Goal: Task Accomplishment & Management: Manage account settings

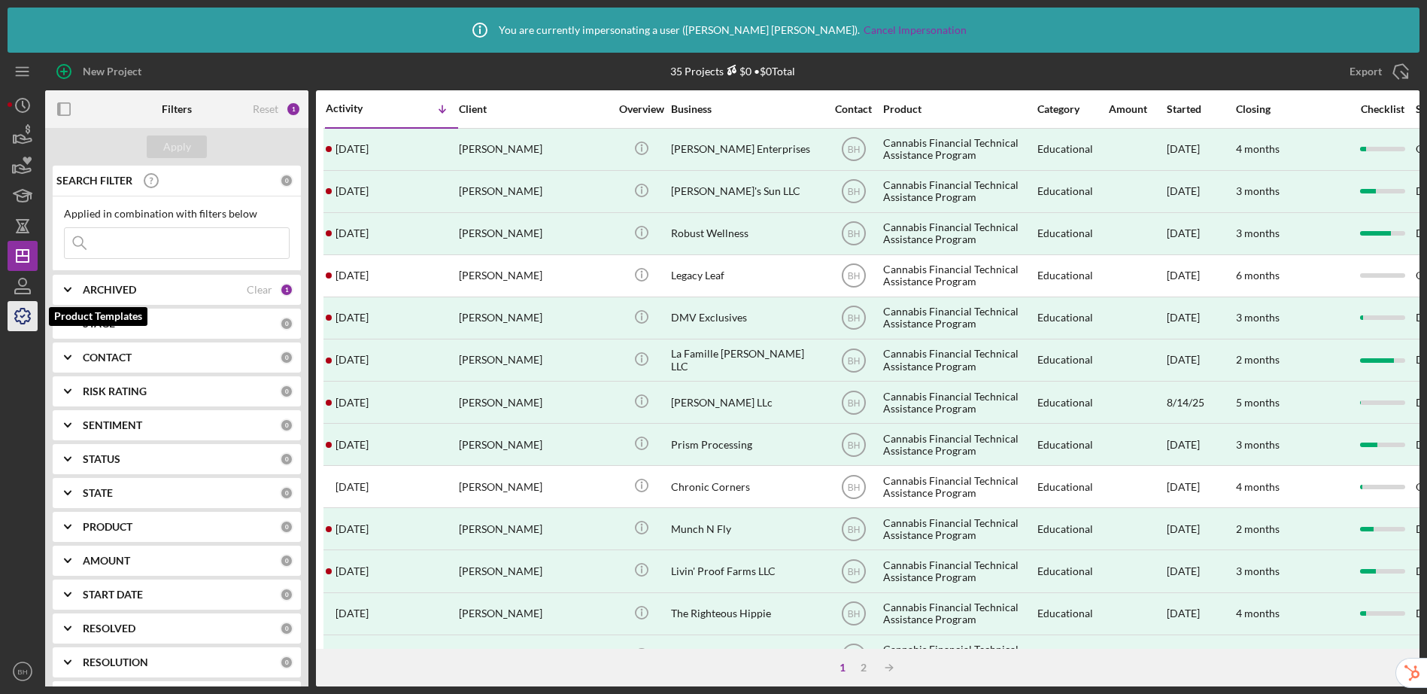
click at [21, 310] on icon "button" at bounding box center [22, 315] width 15 height 15
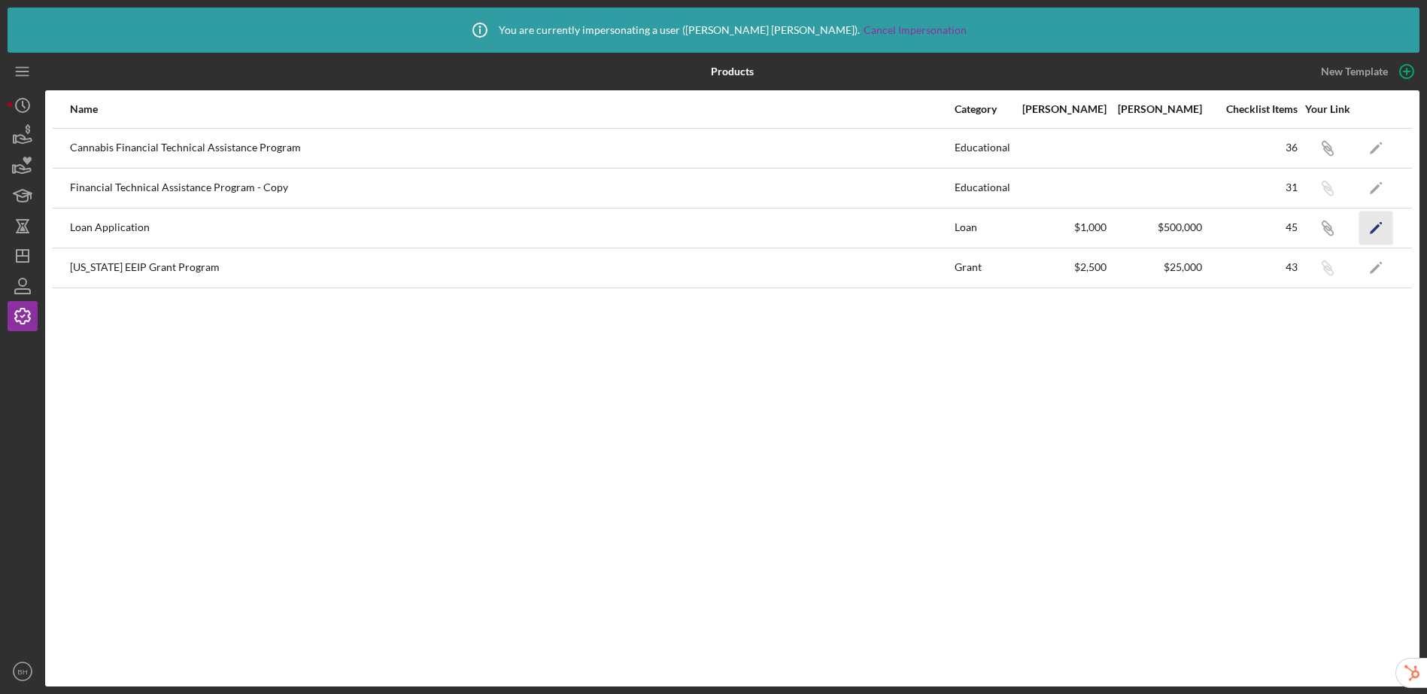
click at [1372, 231] on polygon "button" at bounding box center [1375, 228] width 11 height 11
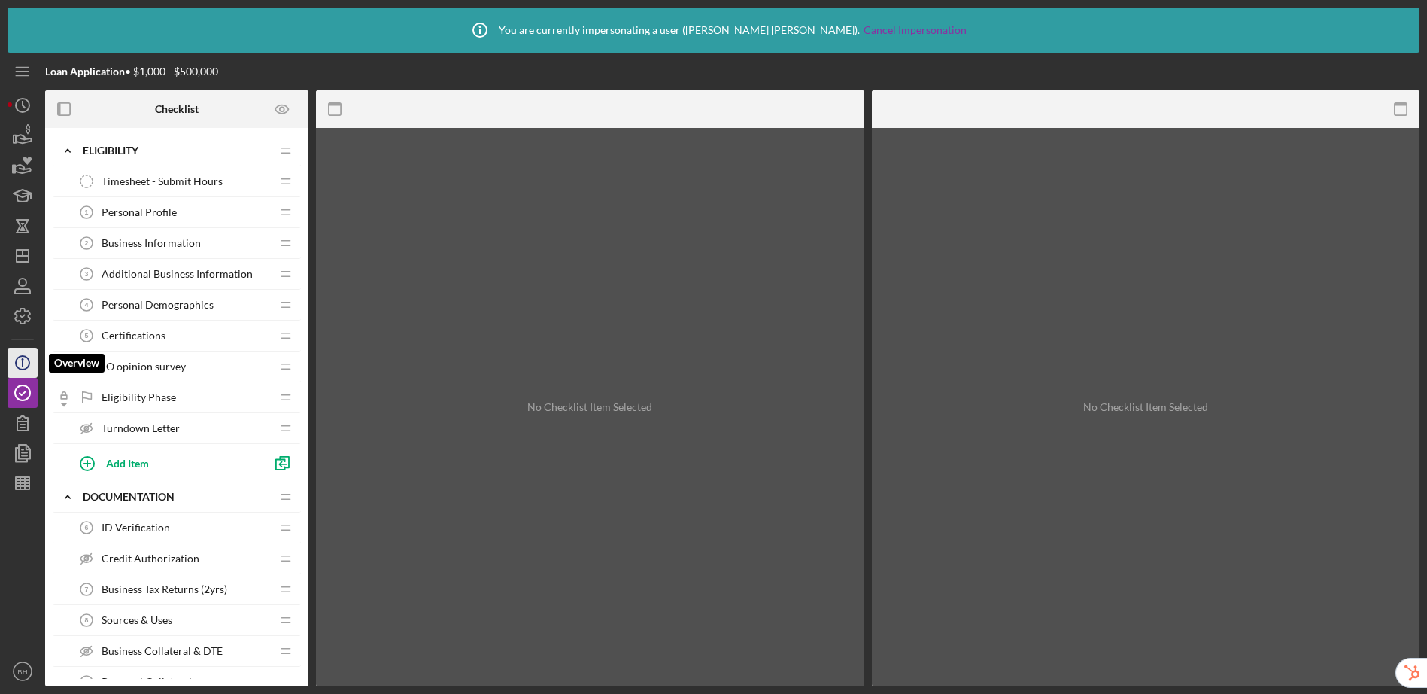
click at [21, 366] on icon "Icon/Info" at bounding box center [23, 363] width 38 height 38
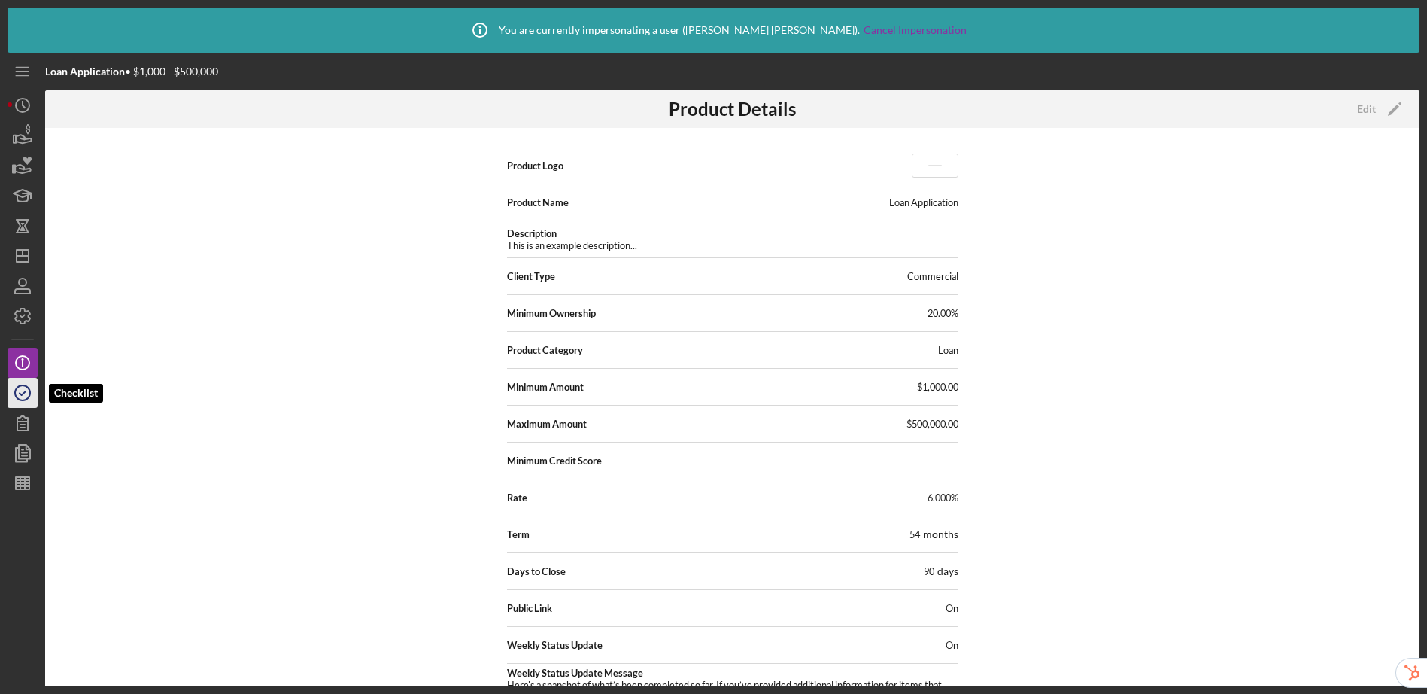
click at [18, 394] on icon "button" at bounding box center [23, 393] width 38 height 38
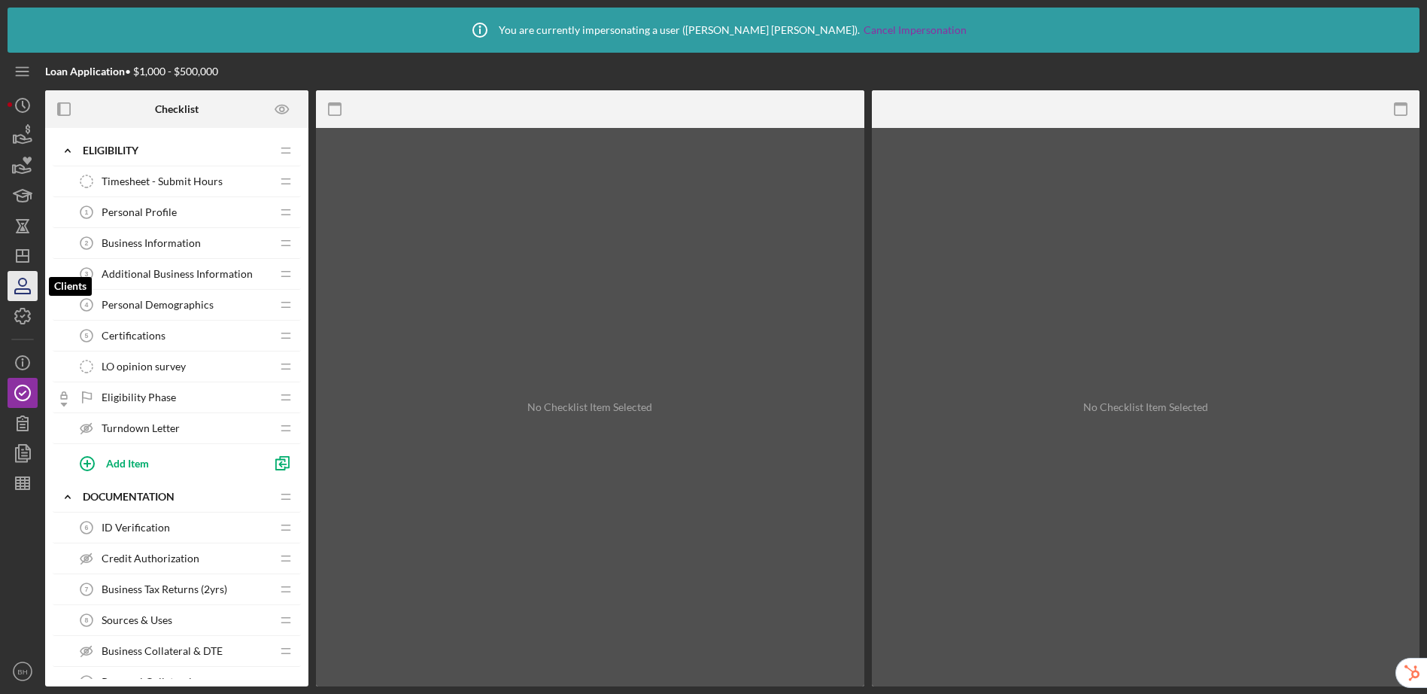
click at [15, 286] on icon "button" at bounding box center [23, 286] width 38 height 38
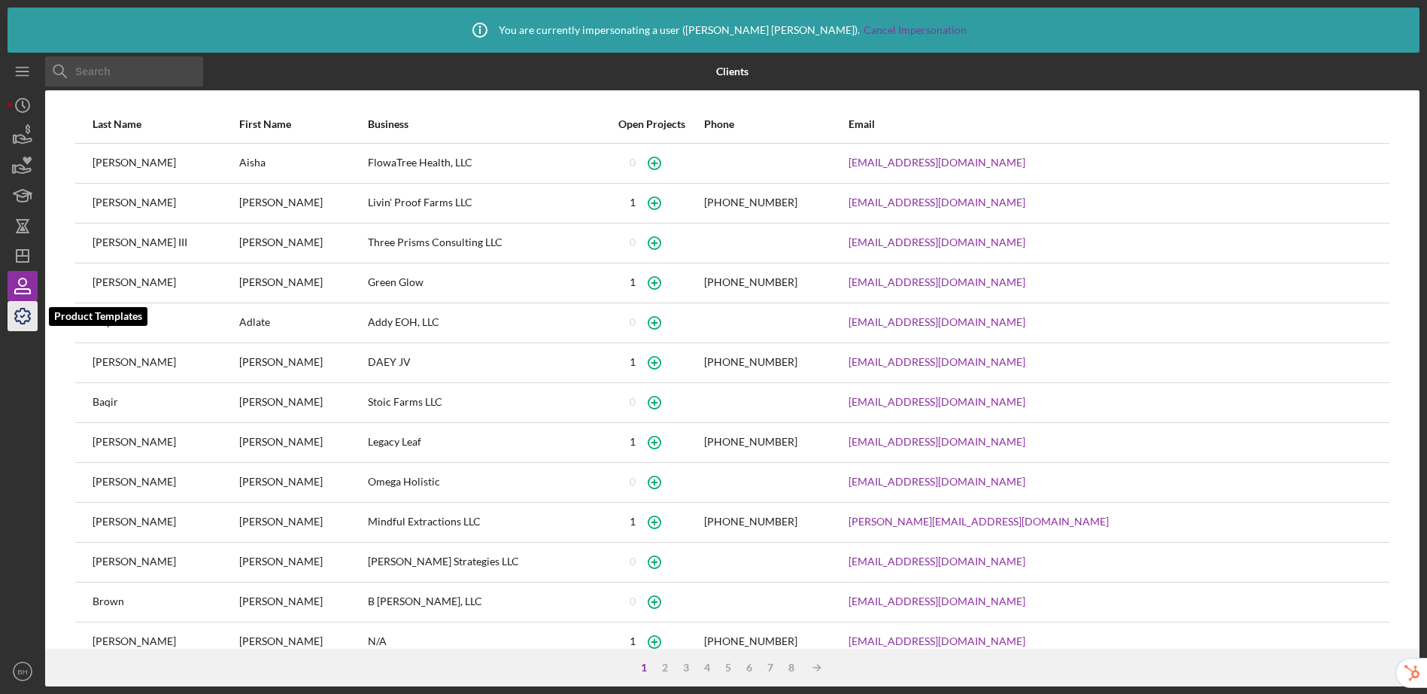
click at [21, 319] on icon "button" at bounding box center [23, 316] width 38 height 38
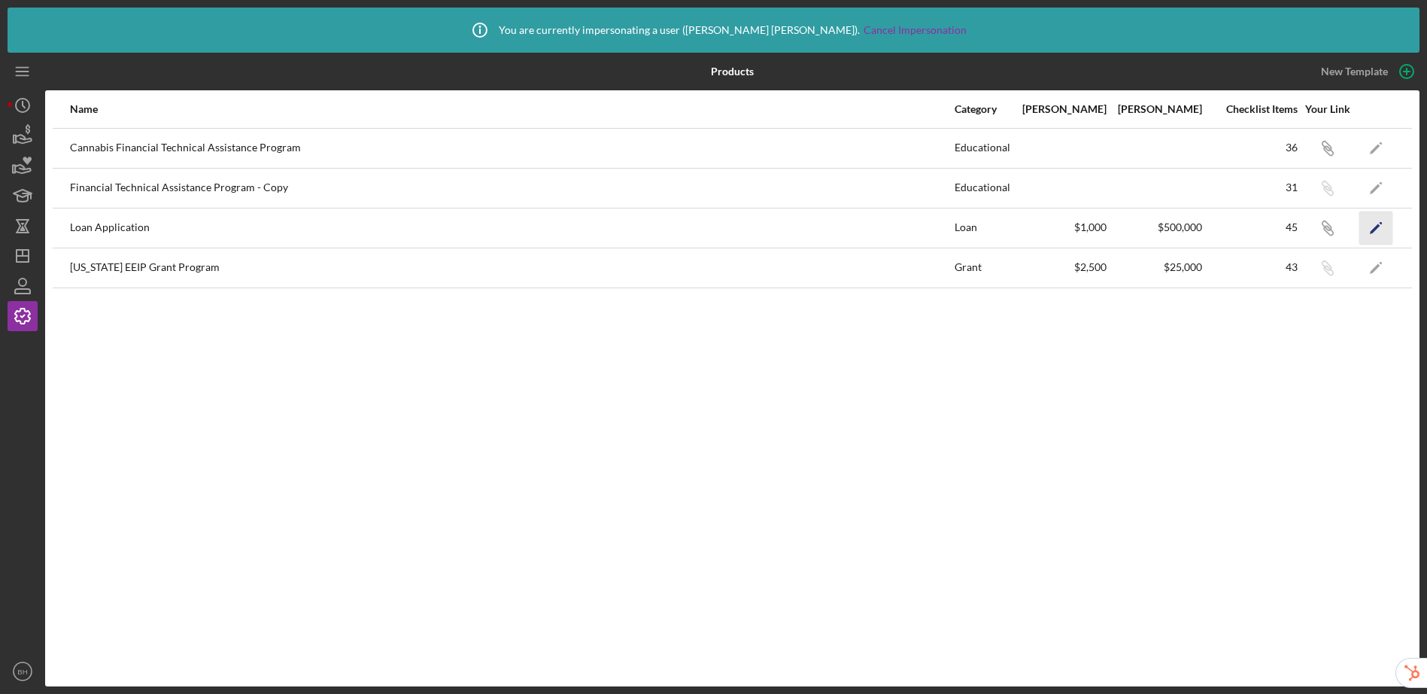
click at [1382, 224] on icon "Icon/Edit" at bounding box center [1376, 228] width 34 height 34
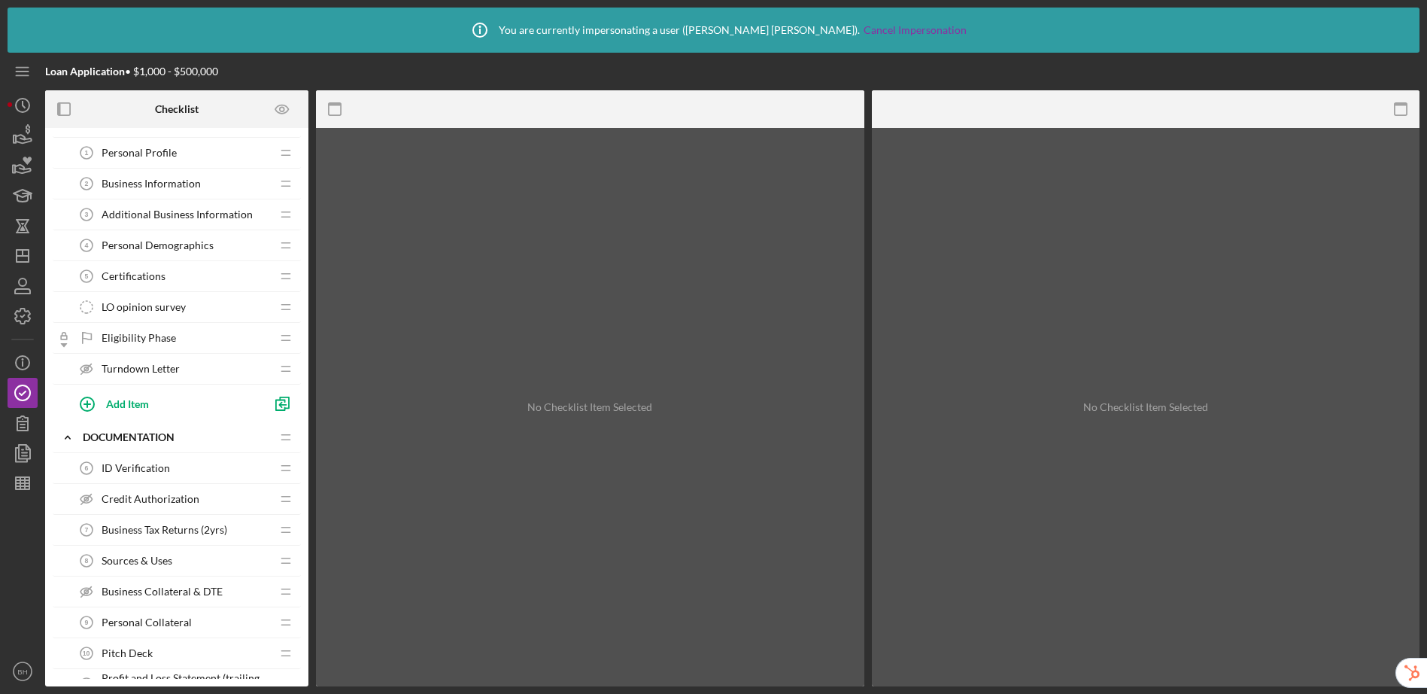
scroll to position [68, 0]
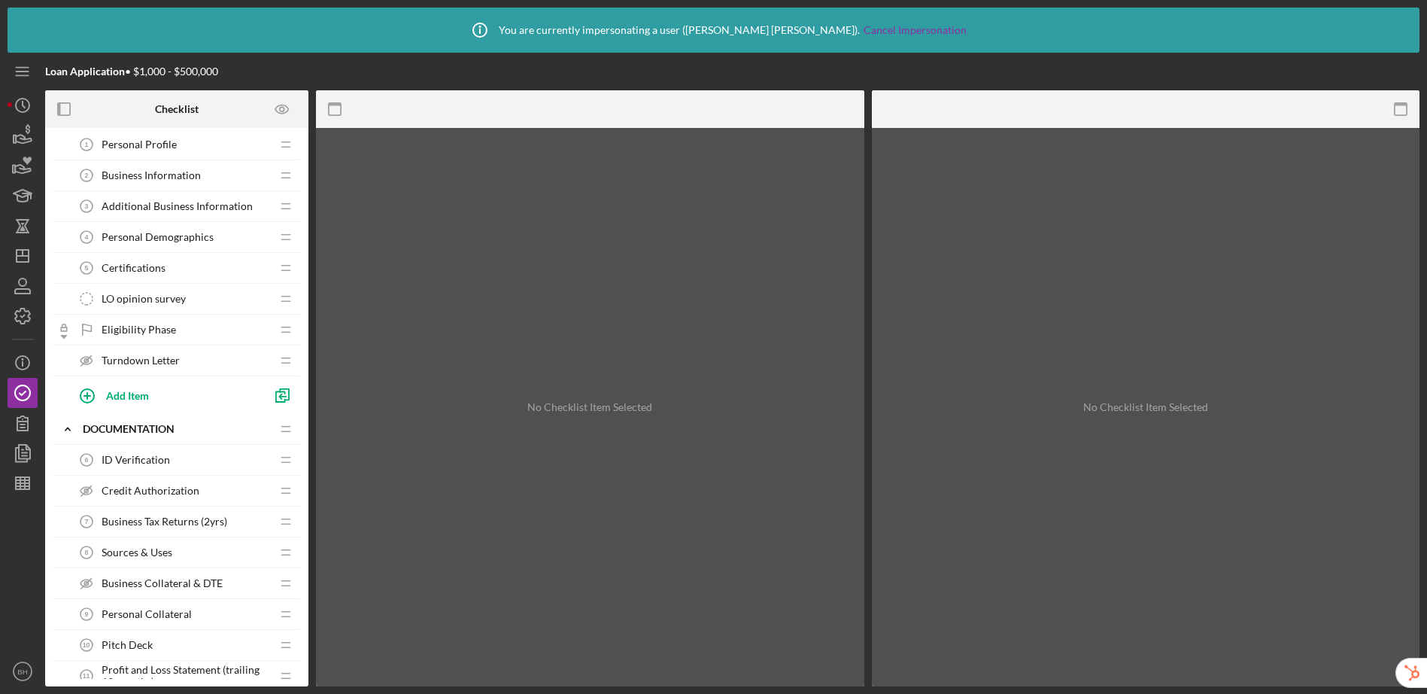
click at [171, 358] on span "Turndown Letter" at bounding box center [141, 360] width 78 height 12
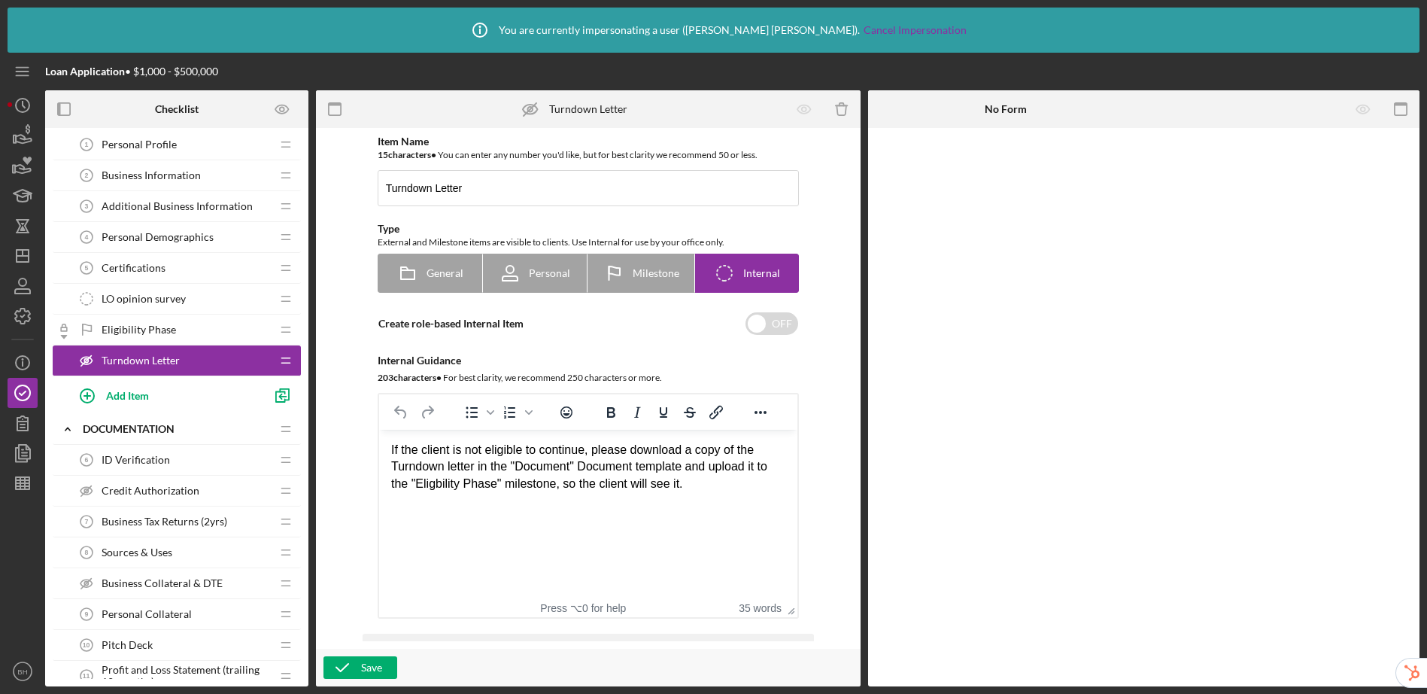
click at [438, 483] on div "If the client is not eligible to continue, please download a copy of the Turndo…" at bounding box center [587, 476] width 394 height 68
click at [366, 666] on div "Save" at bounding box center [371, 667] width 21 height 23
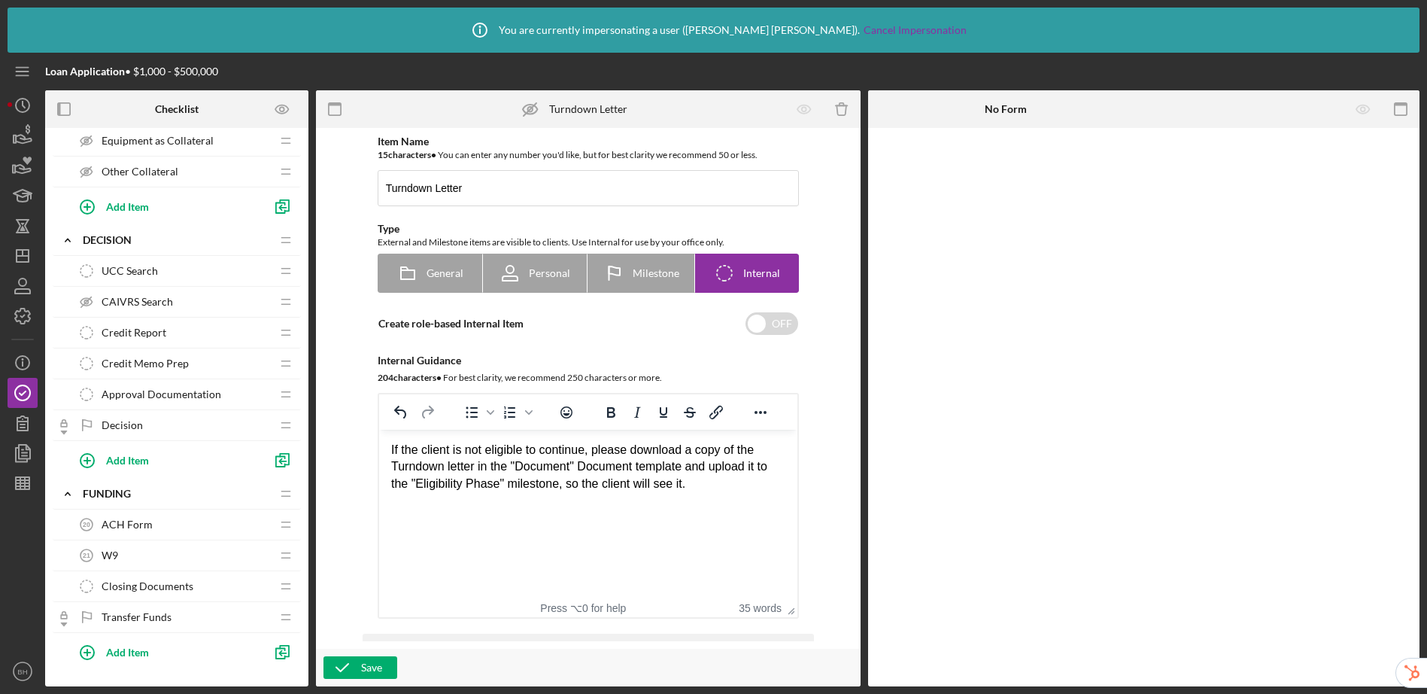
scroll to position [1071, 0]
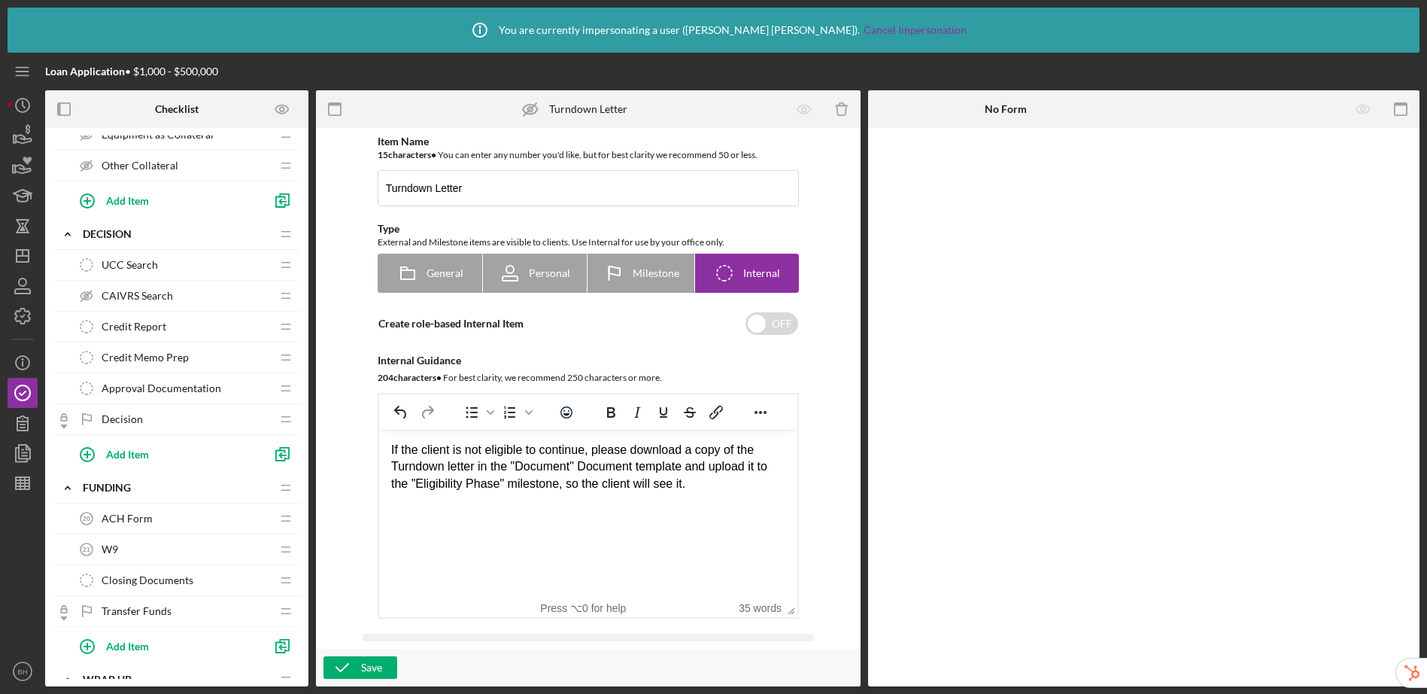
click at [145, 419] on div "Decision Decision" at bounding box center [170, 419] width 199 height 30
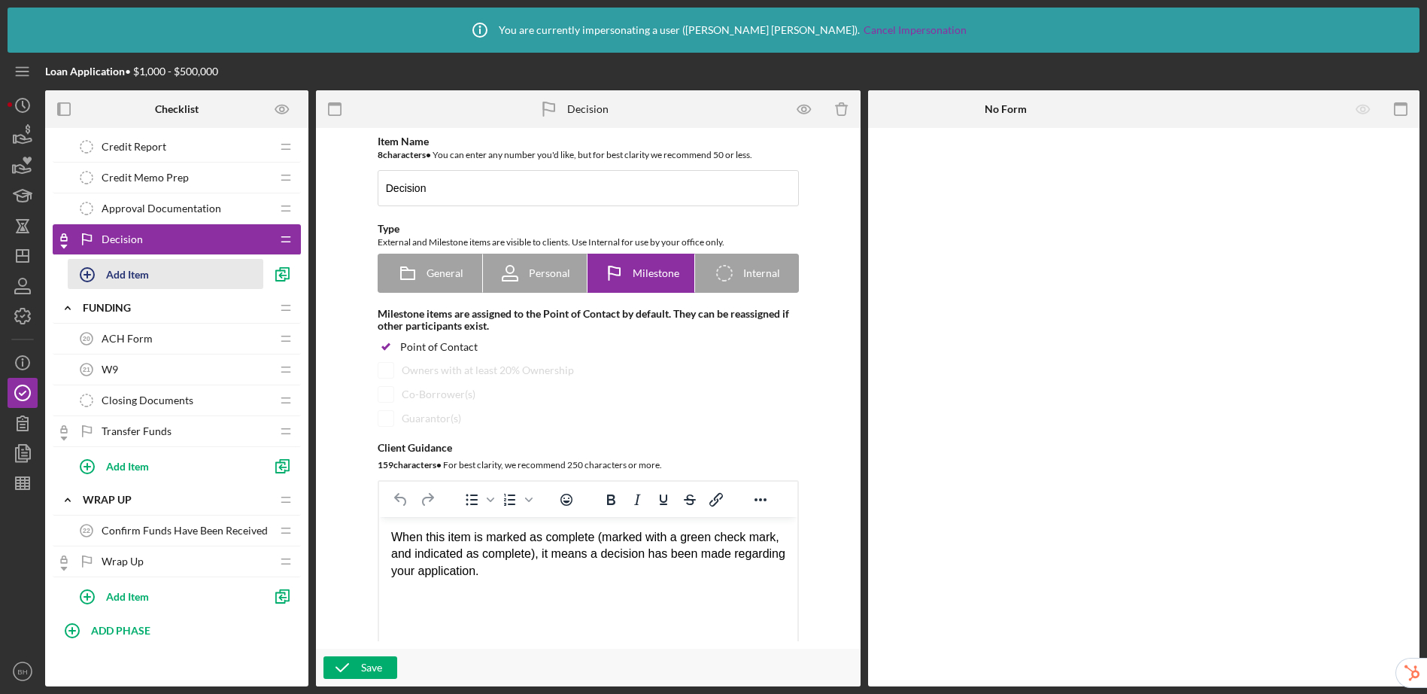
scroll to position [1255, 0]
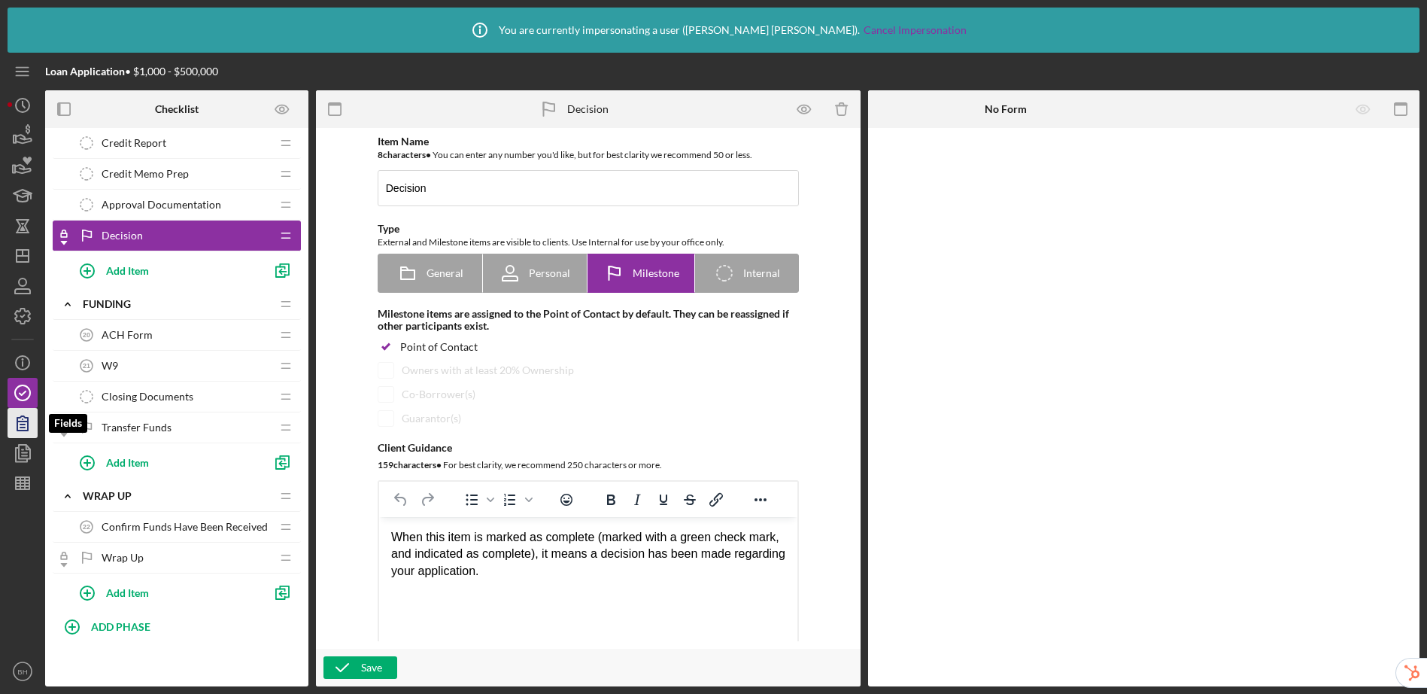
click at [17, 419] on icon "button" at bounding box center [22, 423] width 11 height 14
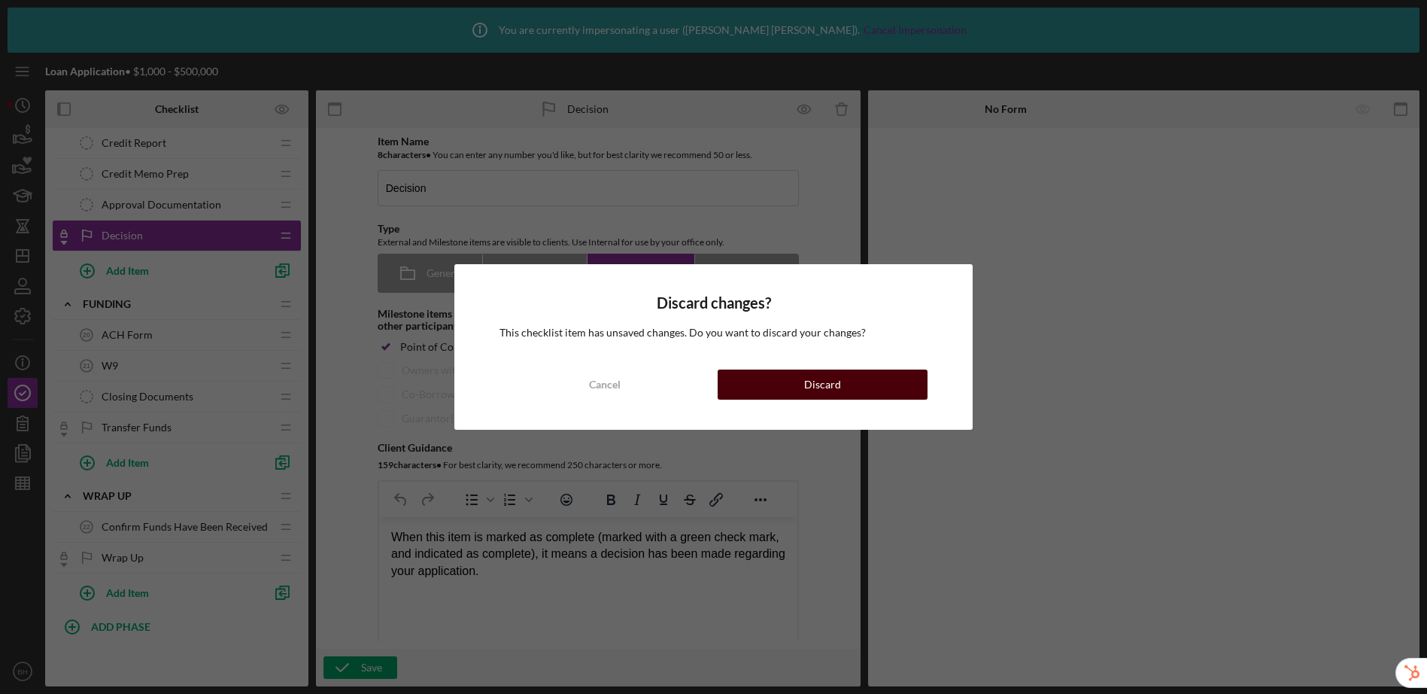
click at [793, 386] on button "Discard" at bounding box center [823, 384] width 211 height 30
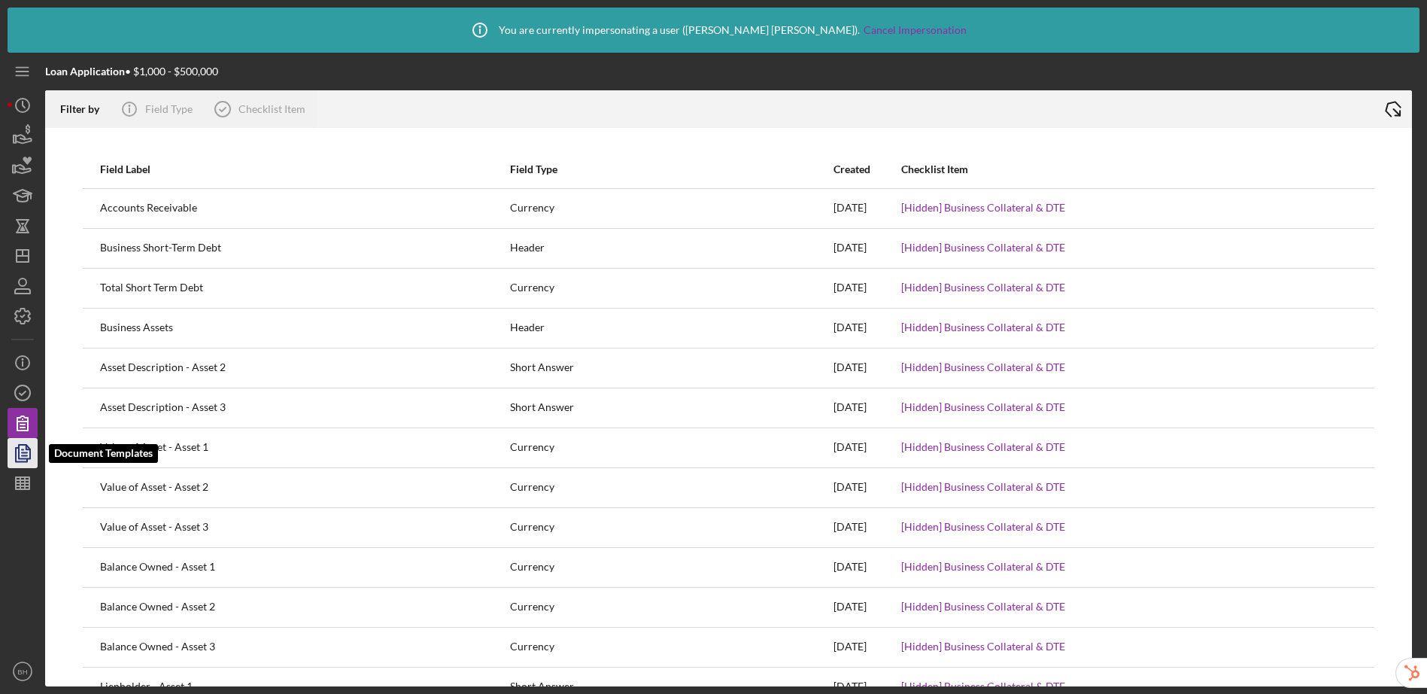
click at [23, 450] on icon "button" at bounding box center [24, 453] width 5 height 6
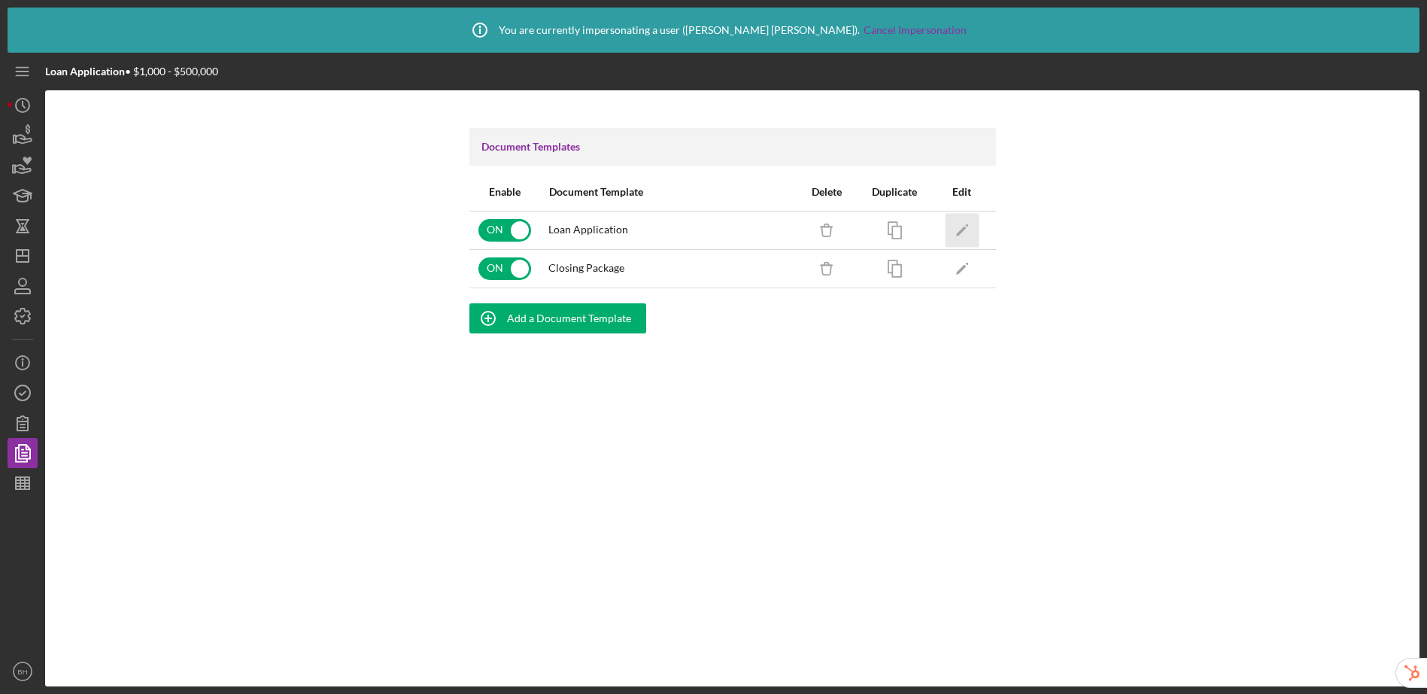
click at [964, 230] on icon "Icon/Edit" at bounding box center [962, 230] width 34 height 34
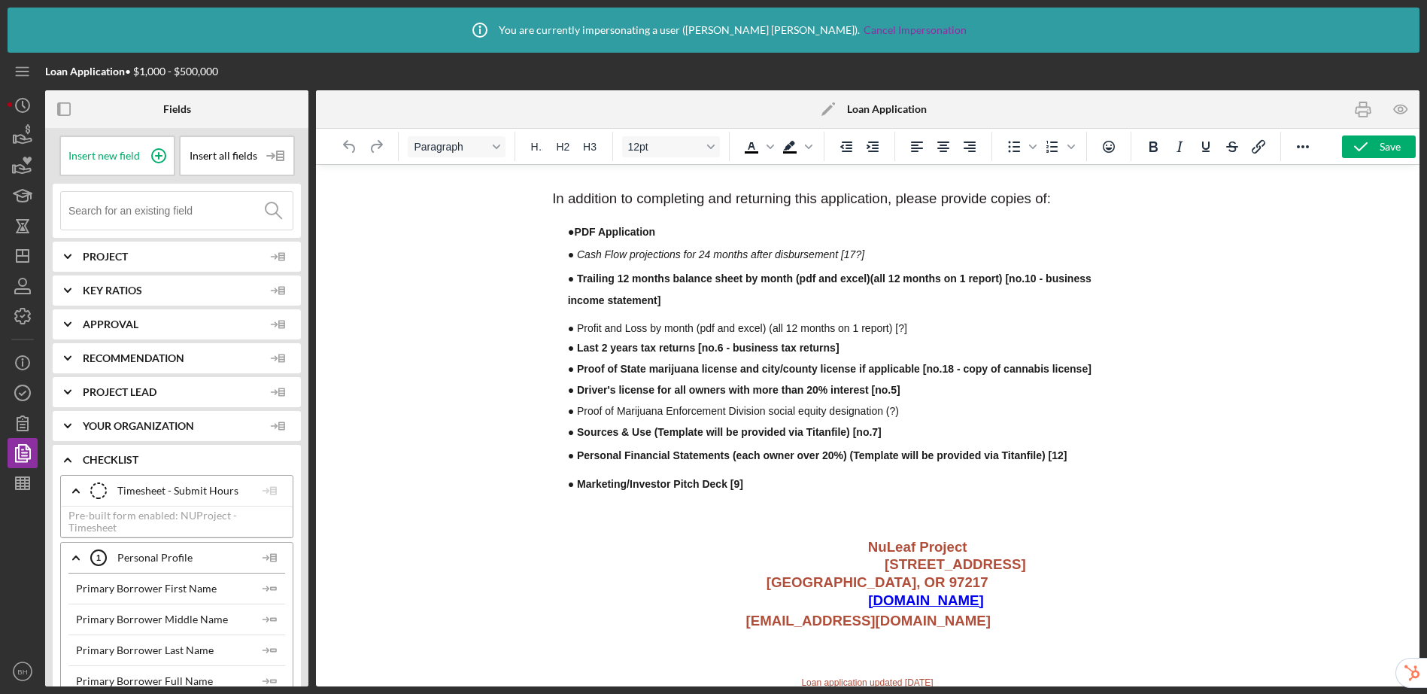
scroll to position [791, 0]
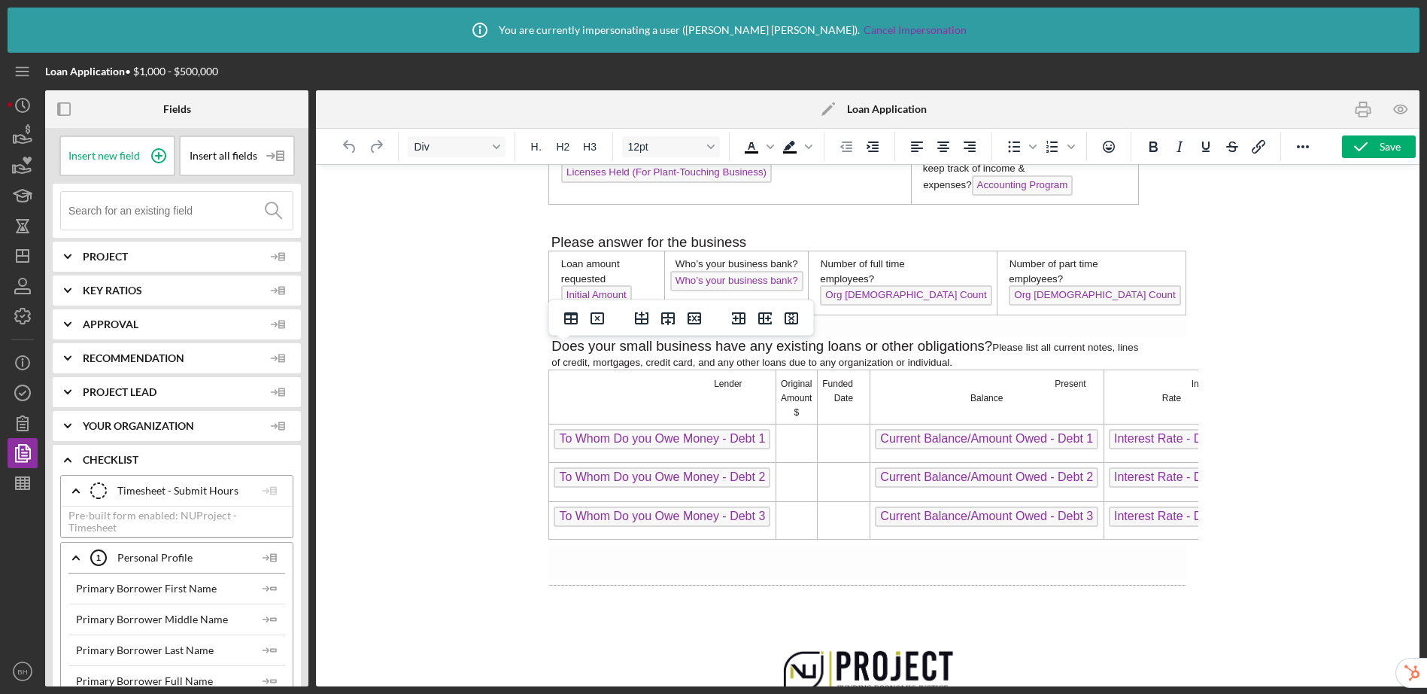
click at [798, 423] on td "Rich Text Area. Press ALT-0 for help." at bounding box center [795, 442] width 41 height 38
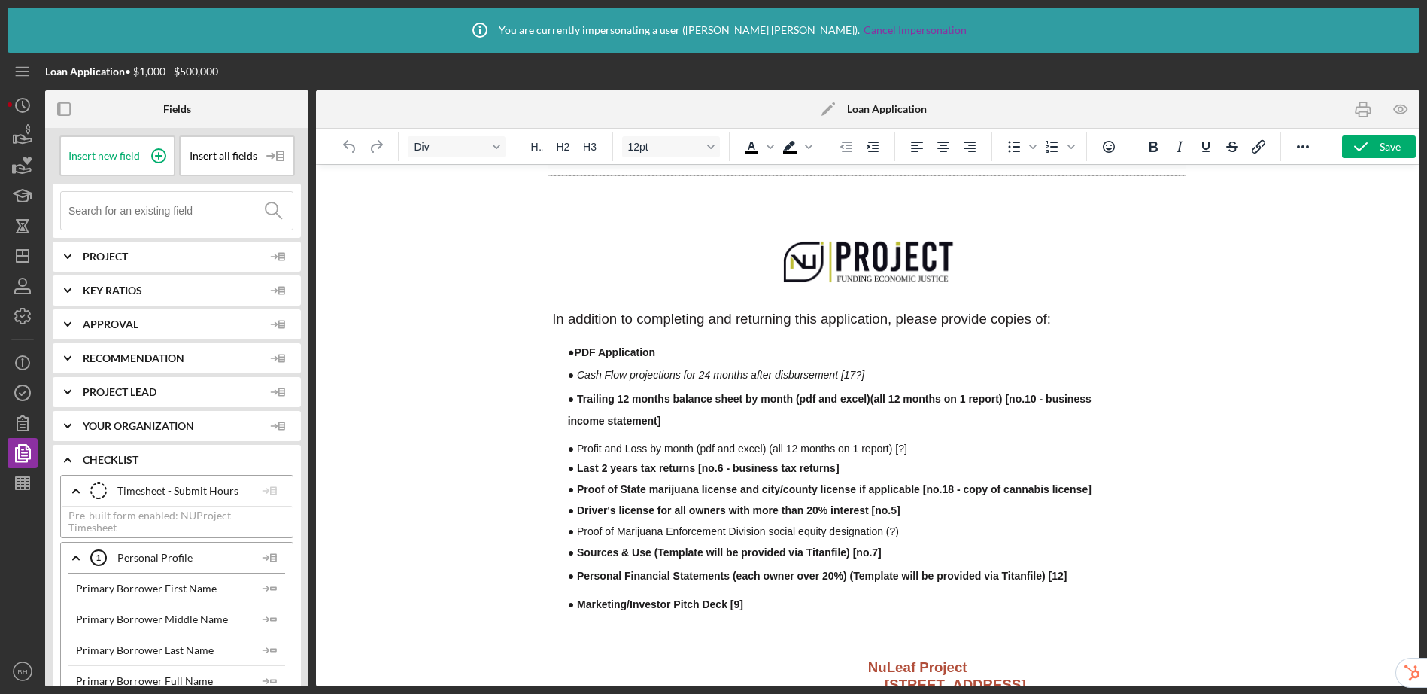
scroll to position [1126, 0]
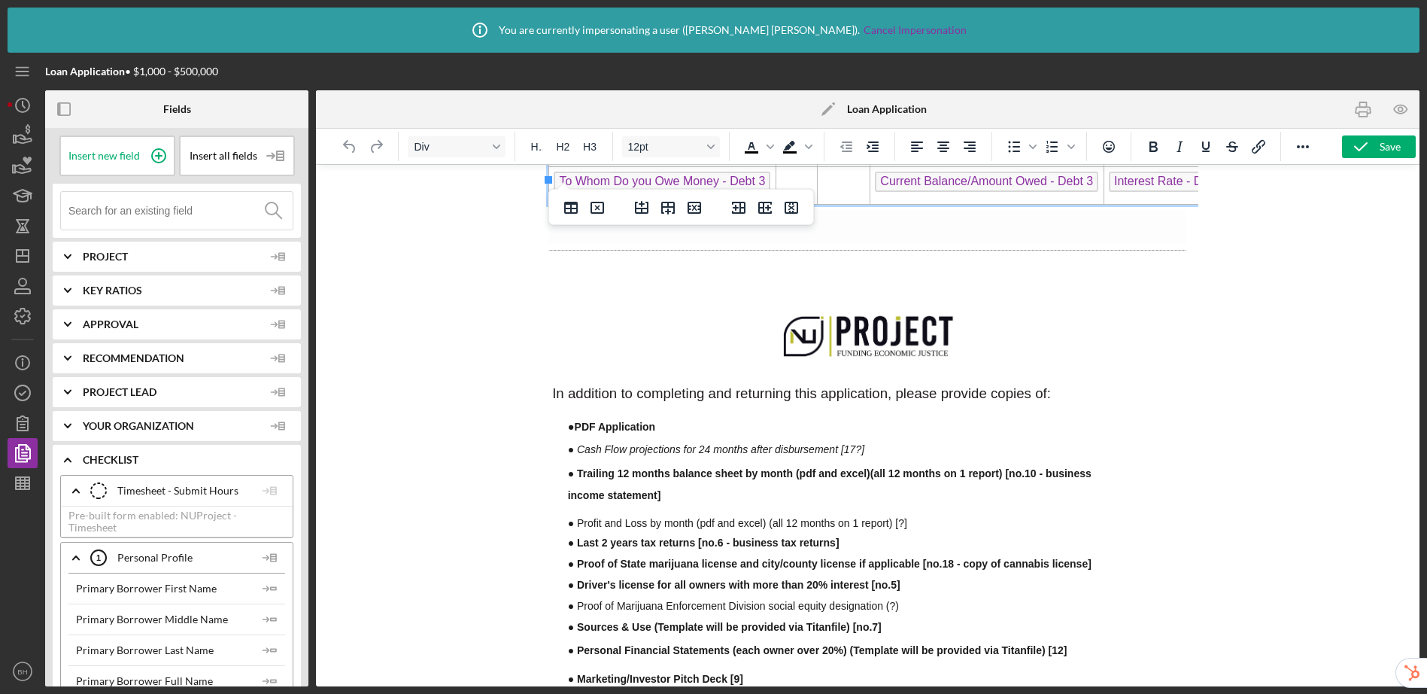
click at [827, 305] on img "Rich Text Area. Press ALT-0 for help." at bounding box center [869, 334] width 181 height 64
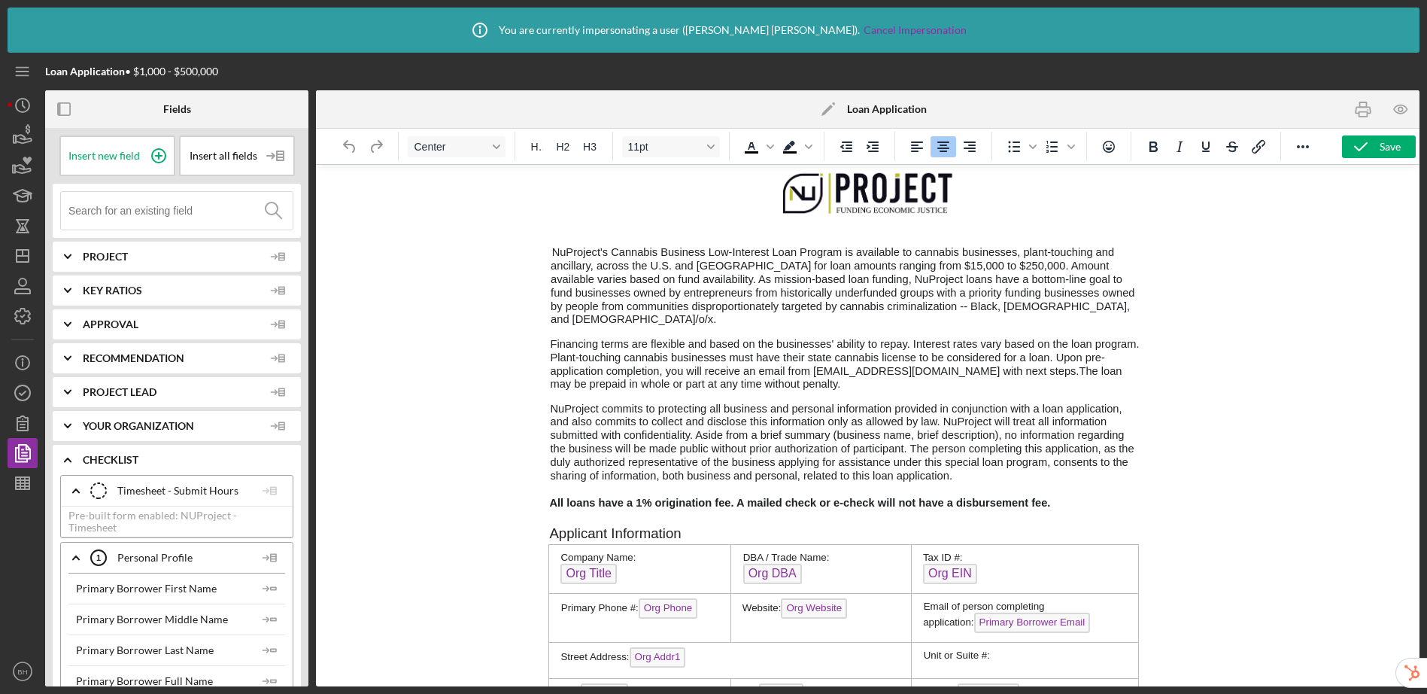
scroll to position [0, 0]
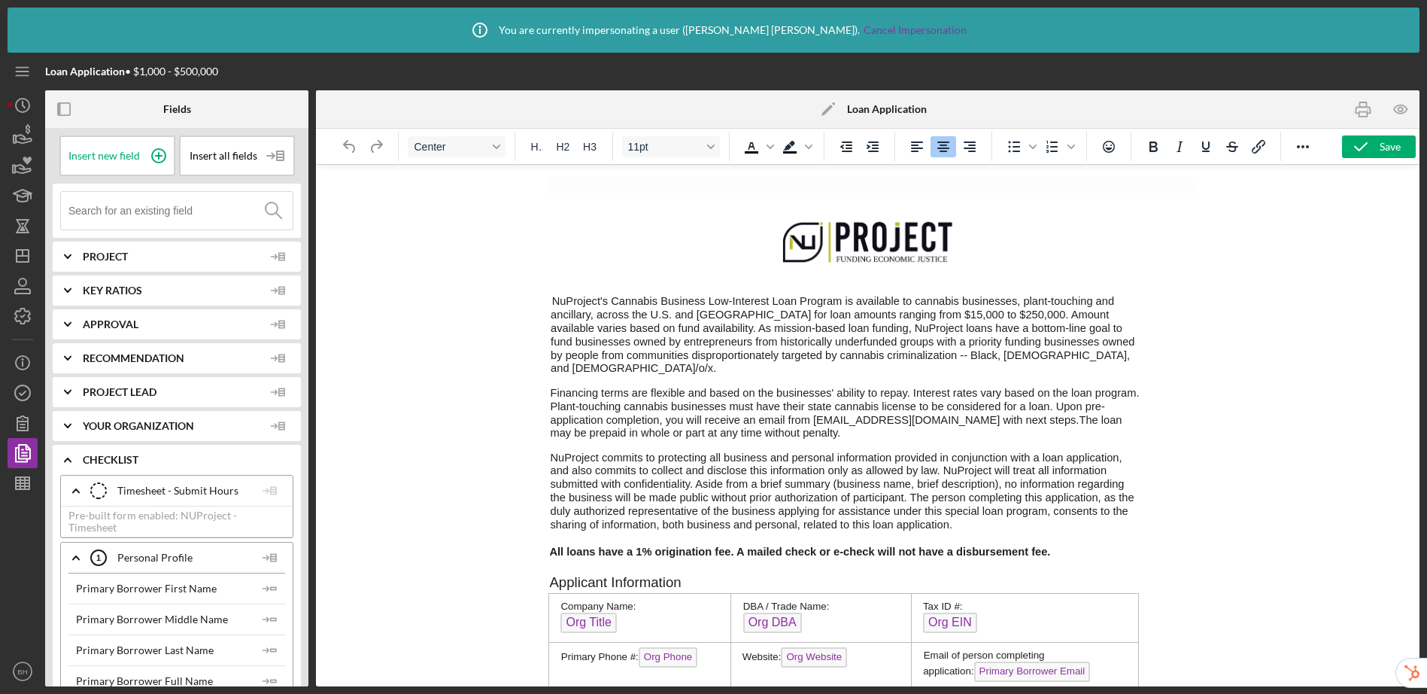
click at [873, 226] on img "Rich Text Area. Press ALT-0 for help." at bounding box center [868, 240] width 181 height 64
click at [615, 232] on span "Rich Text Area. Press ALT-0 for help." at bounding box center [868, 240] width 636 height 64
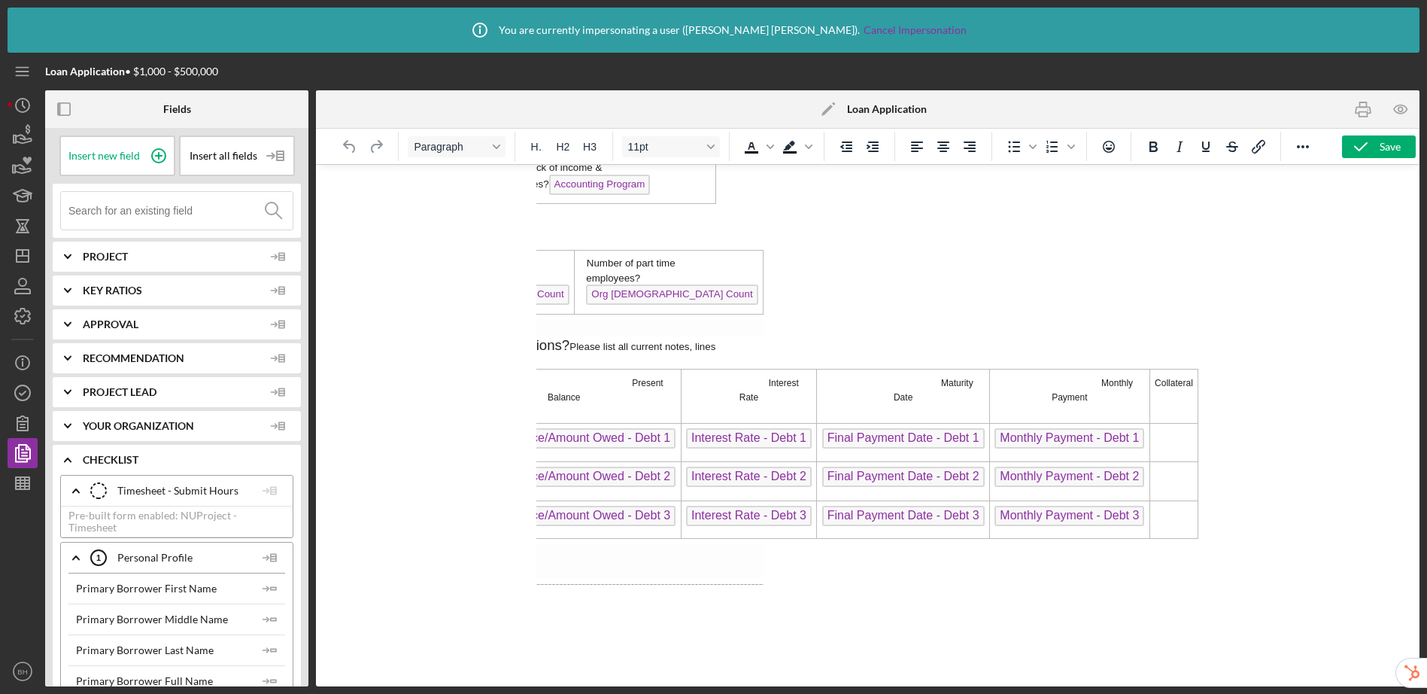
scroll to position [792, 0]
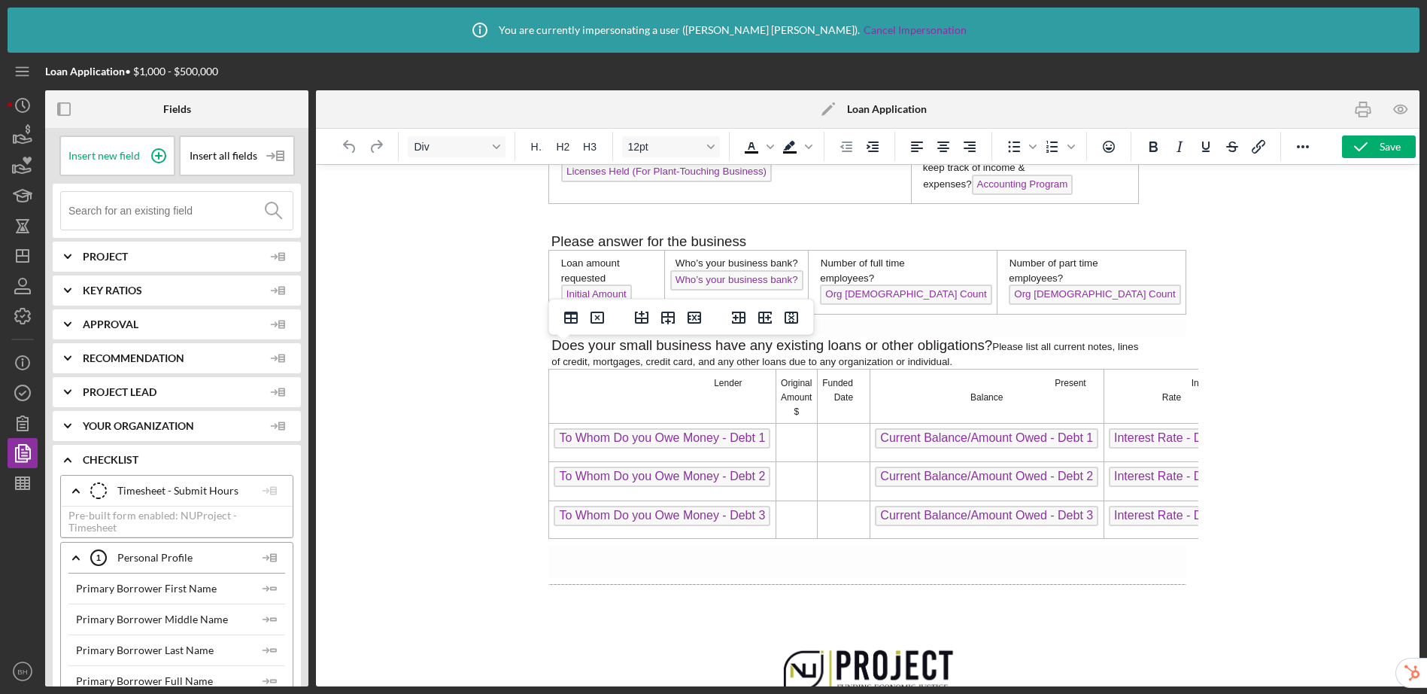
click at [645, 428] on span "To Whom Do you Owe Money - Debt 1" at bounding box center [662, 438] width 217 height 20
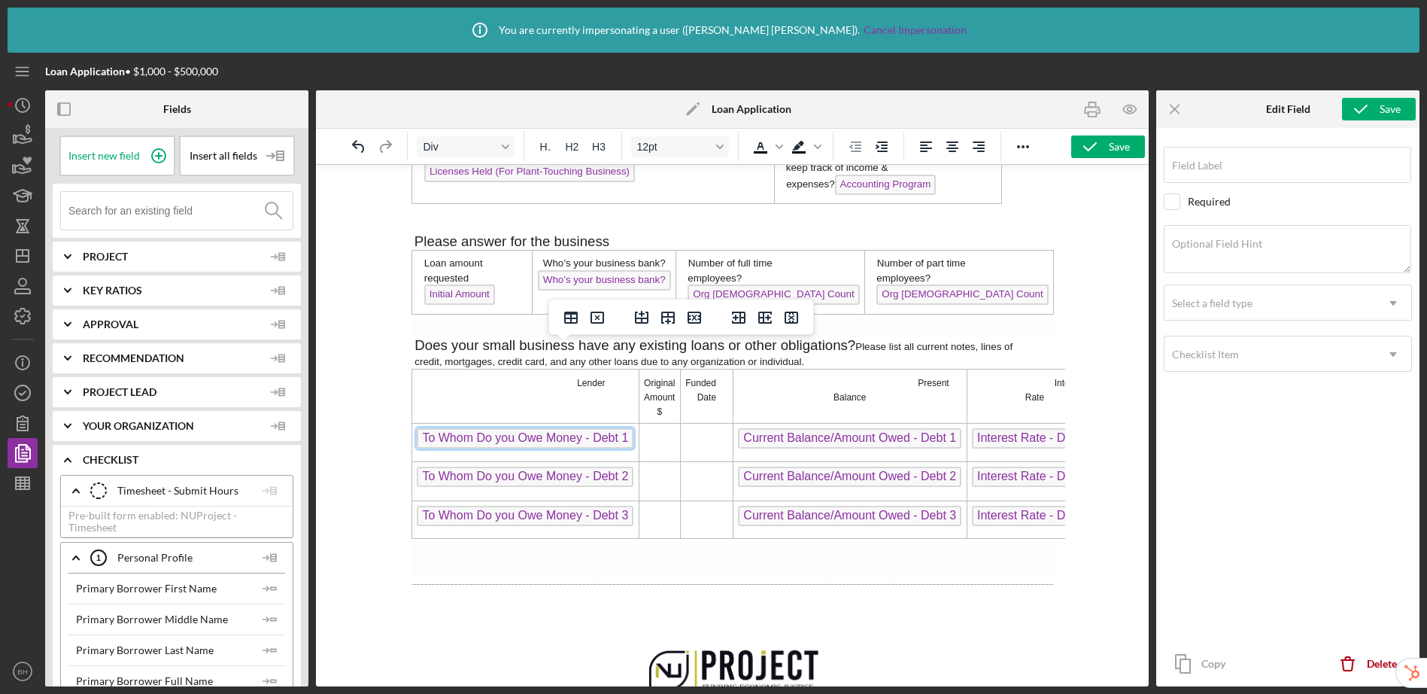
scroll to position [944, 0]
type input "To Whom Do you Owe Money - Debt 1"
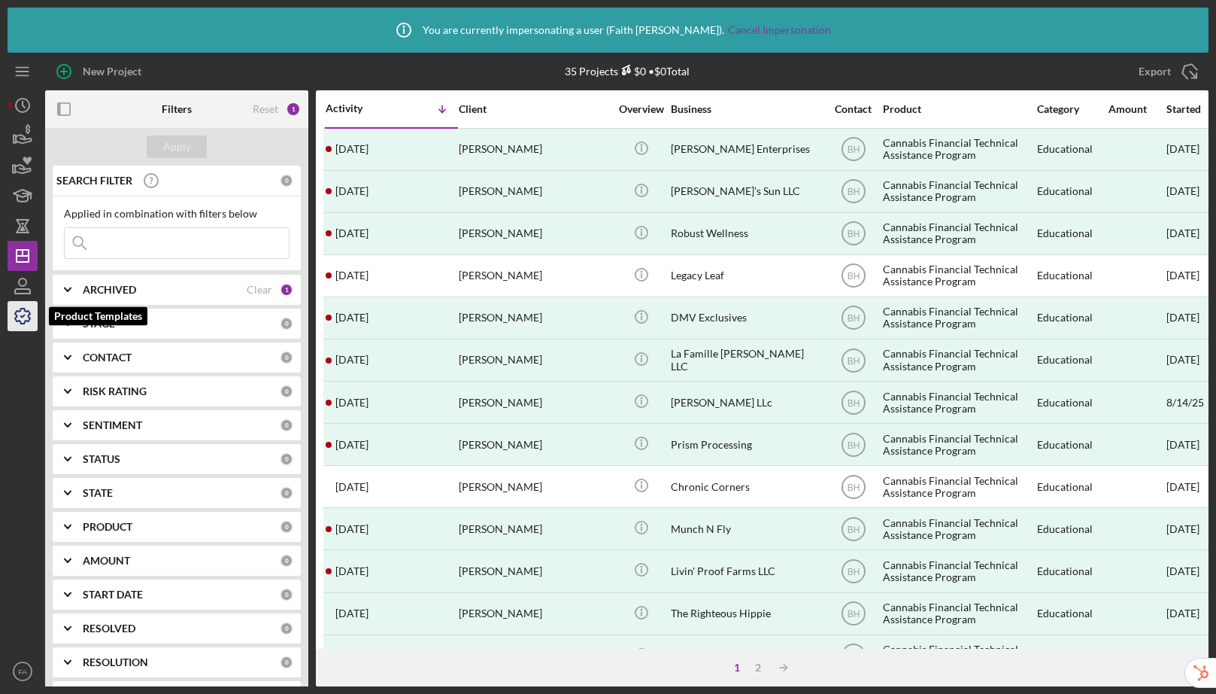
click at [16, 308] on icon "button" at bounding box center [23, 316] width 38 height 38
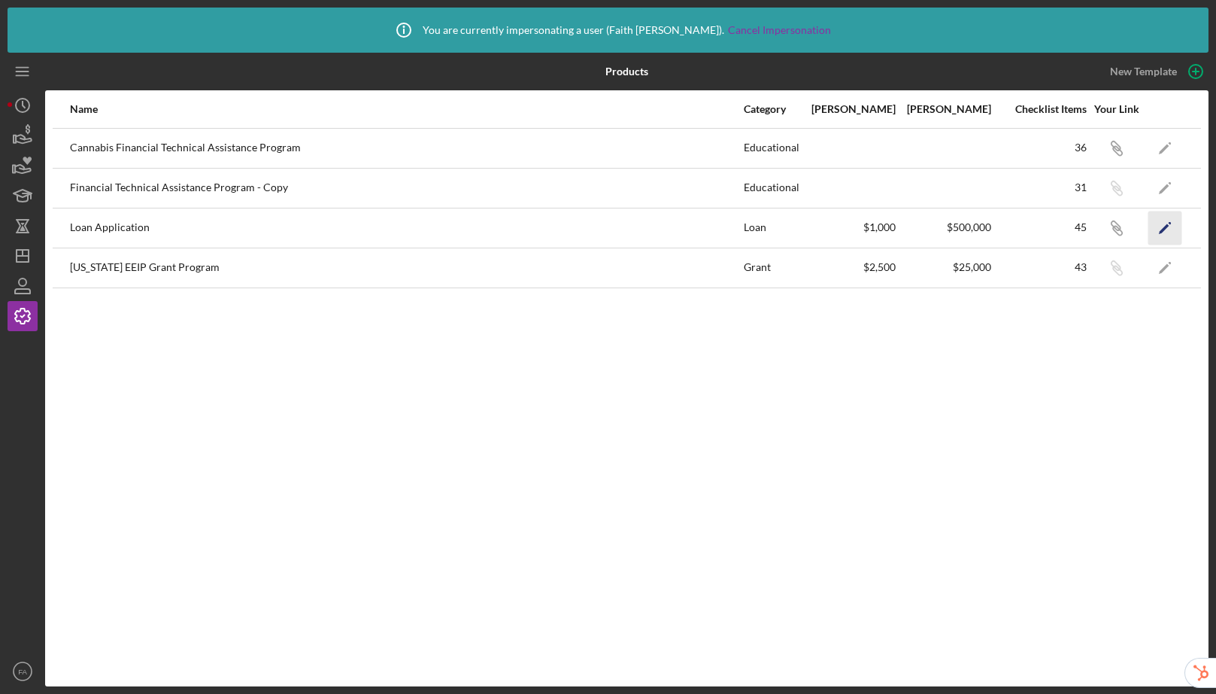
click at [1165, 229] on icon "Icon/Edit" at bounding box center [1166, 228] width 34 height 34
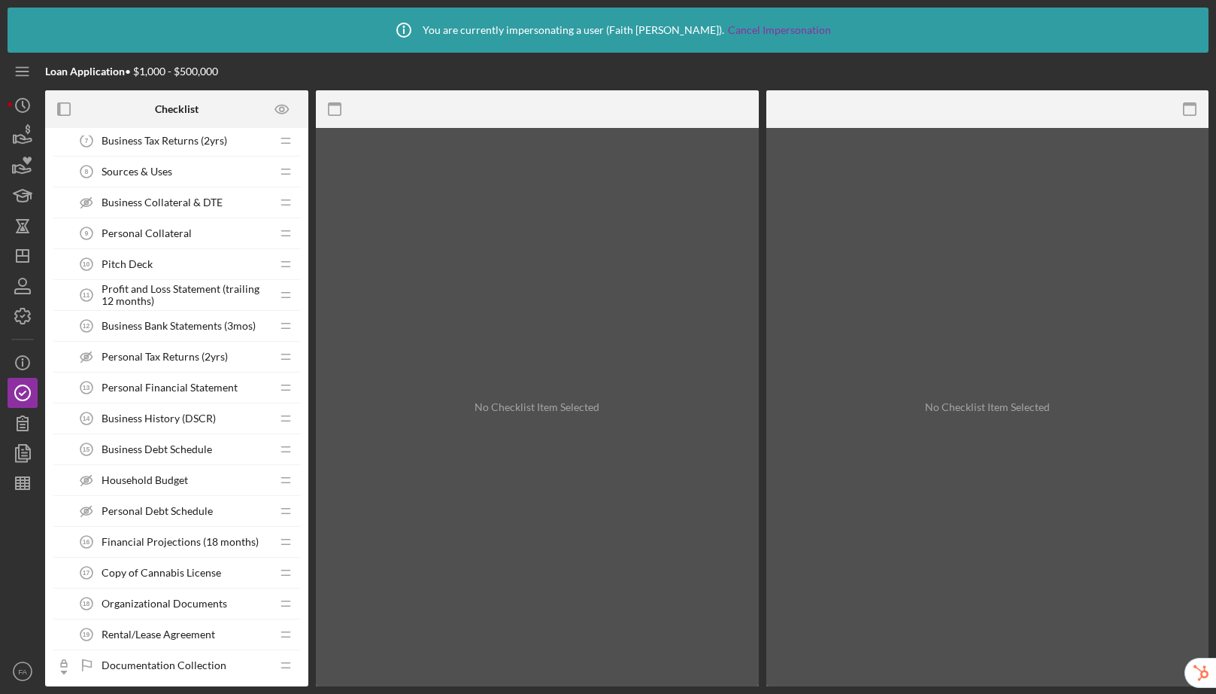
scroll to position [451, 0]
click at [182, 444] on span "Business Debt Schedule" at bounding box center [157, 446] width 111 height 12
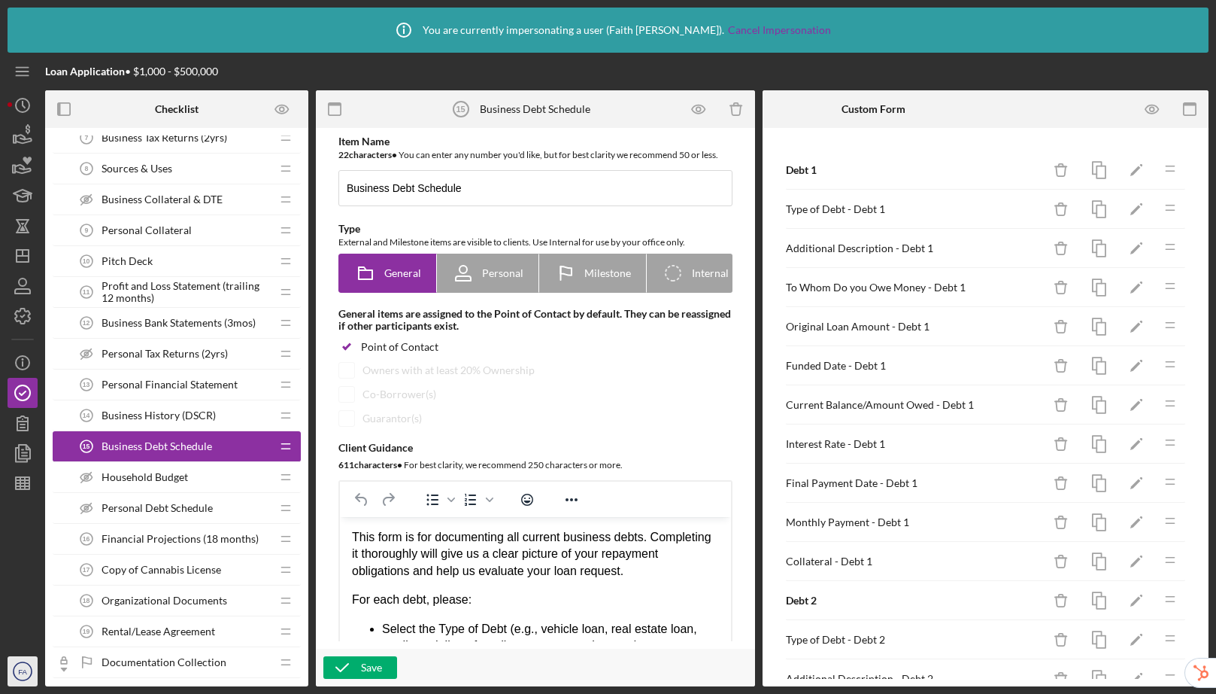
click at [16, 675] on icon "FA" at bounding box center [23, 671] width 30 height 38
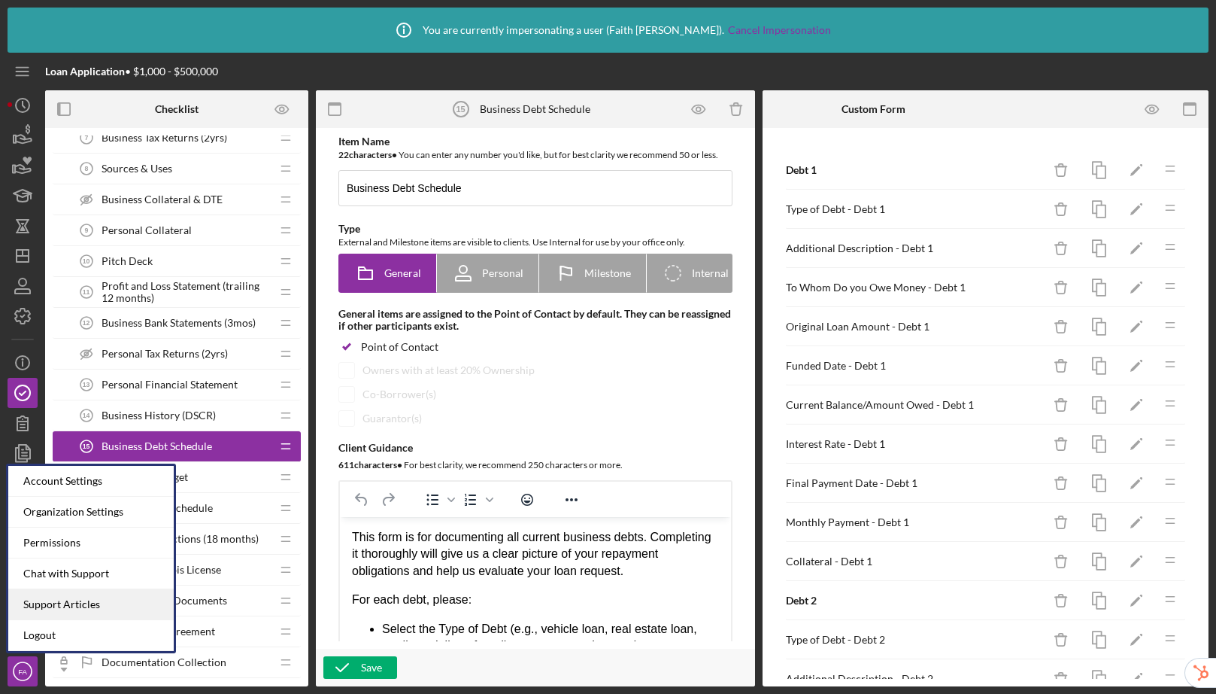
click at [44, 604] on link "Support Articles" at bounding box center [90, 604] width 165 height 31
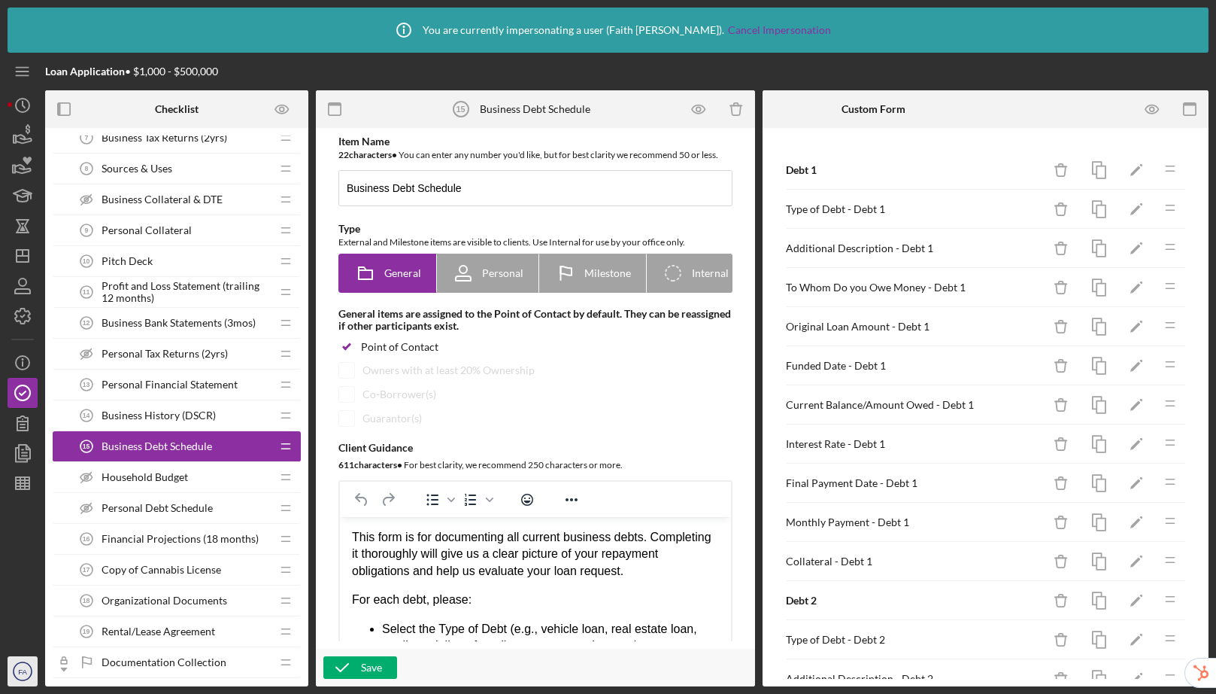
click at [32, 668] on icon "FA" at bounding box center [23, 671] width 30 height 38
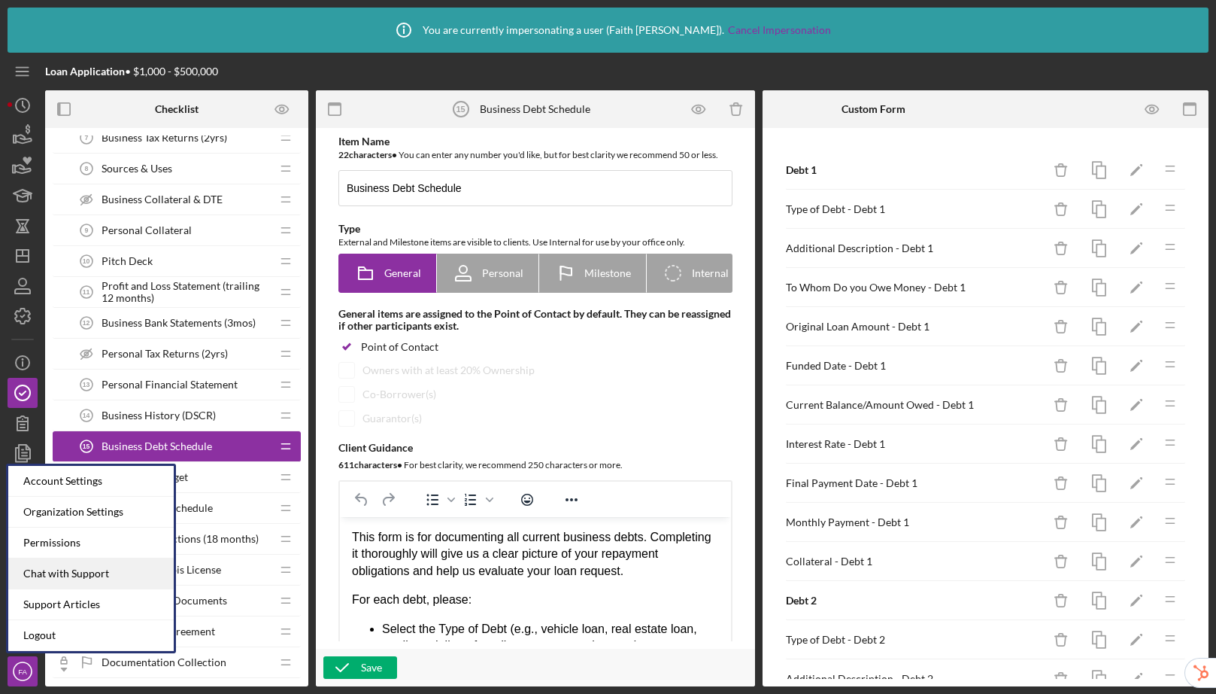
click at [35, 575] on div "Chat with Support" at bounding box center [90, 573] width 165 height 31
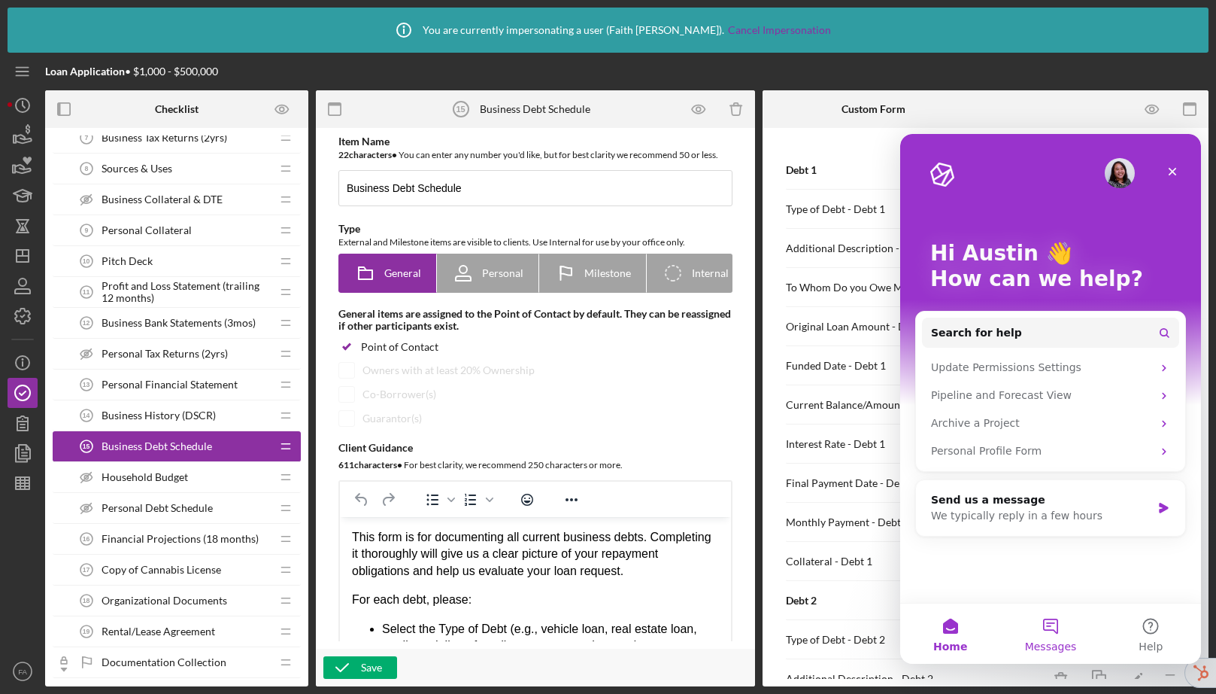
click at [1042, 631] on button "Messages" at bounding box center [1050, 633] width 100 height 60
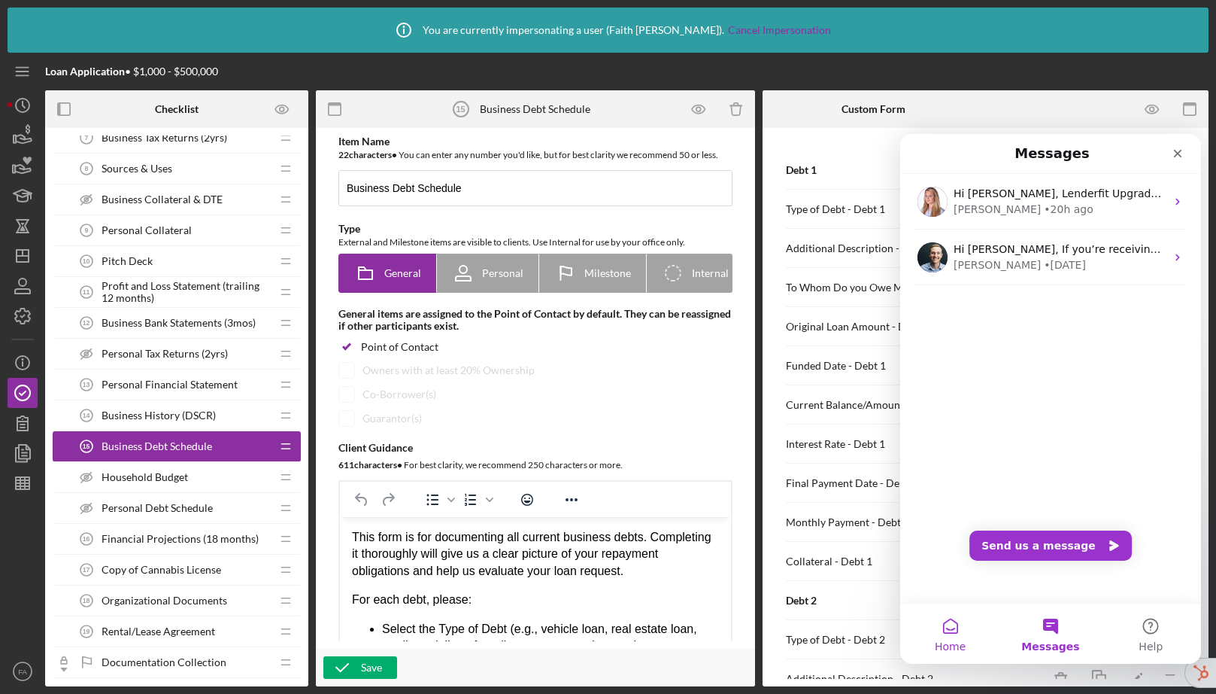
click at [965, 635] on button "Home" at bounding box center [950, 633] width 100 height 60
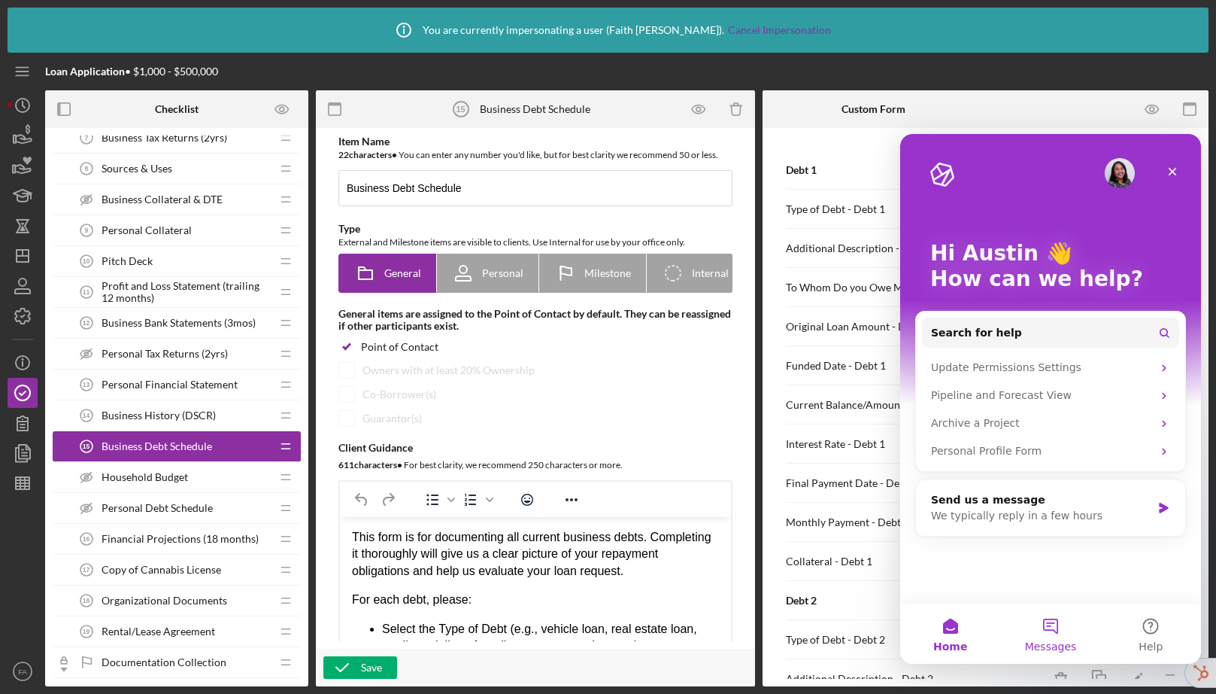
click at [1049, 642] on span "Messages" at bounding box center [1051, 646] width 52 height 11
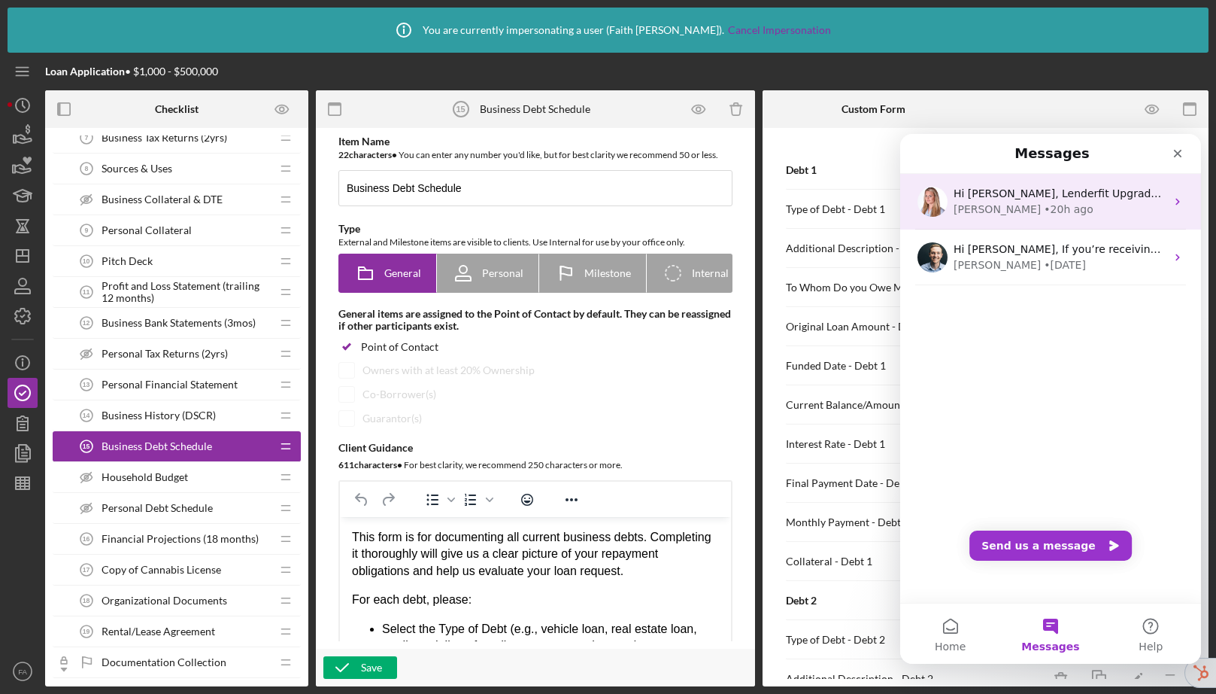
click at [1135, 201] on div "Hi Austin, Lenderfit Upgrades 🎉 You asked and we listened! Some new exciting fe…" at bounding box center [1060, 194] width 212 height 16
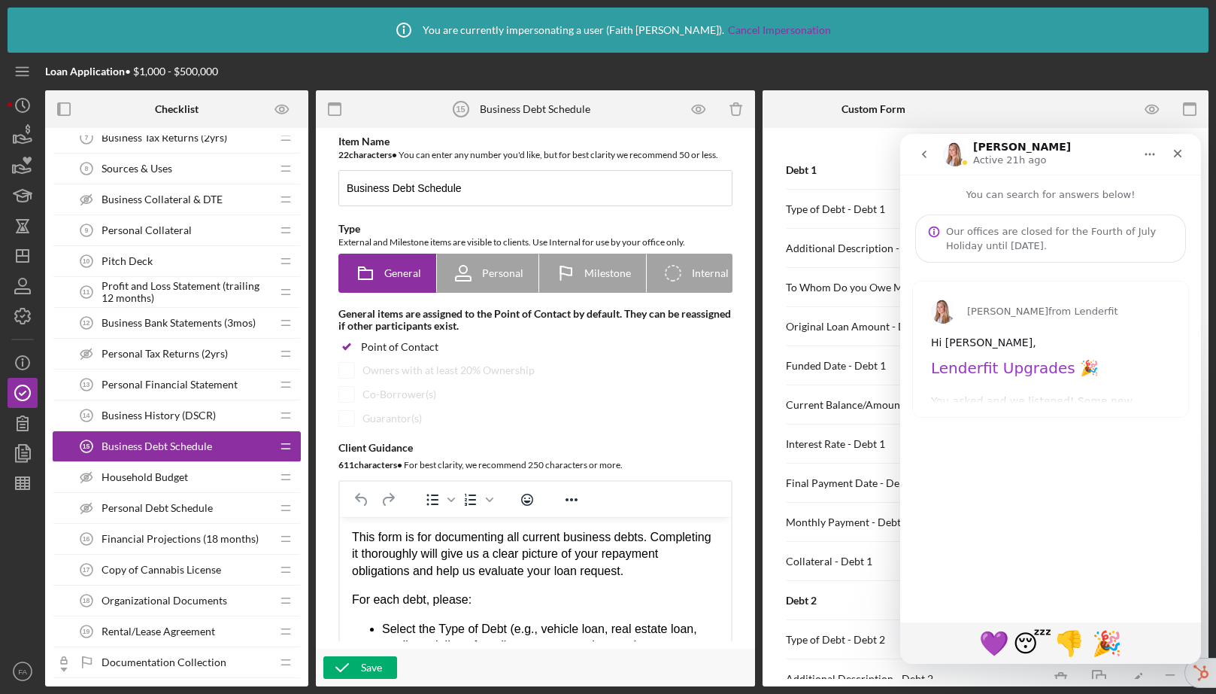
click at [928, 152] on icon "go back" at bounding box center [924, 154] width 12 height 12
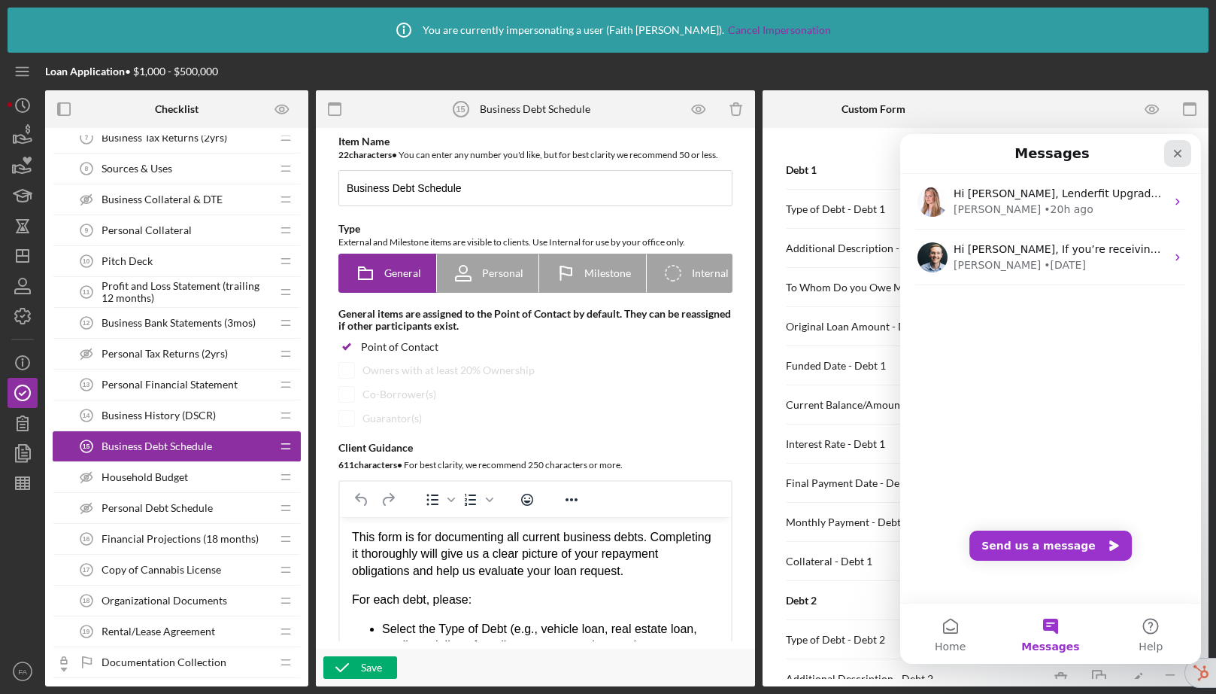
click at [1179, 153] on icon "Close" at bounding box center [1178, 153] width 12 height 12
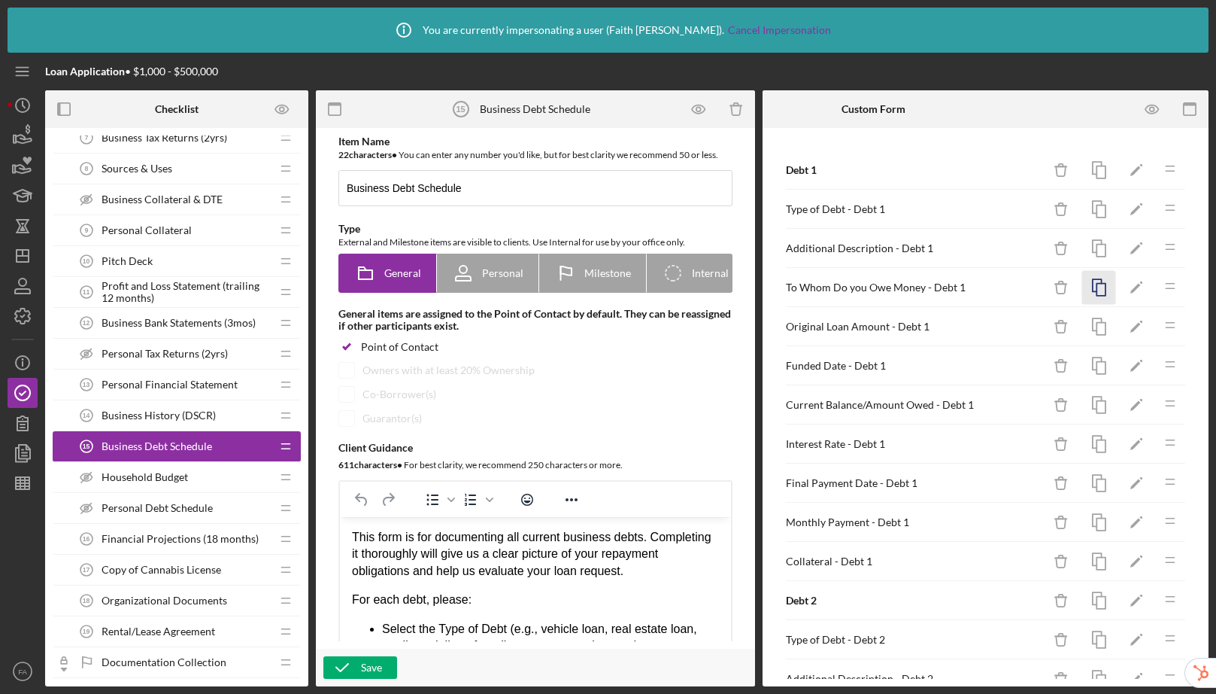
click at [1083, 284] on icon "button" at bounding box center [1099, 288] width 34 height 34
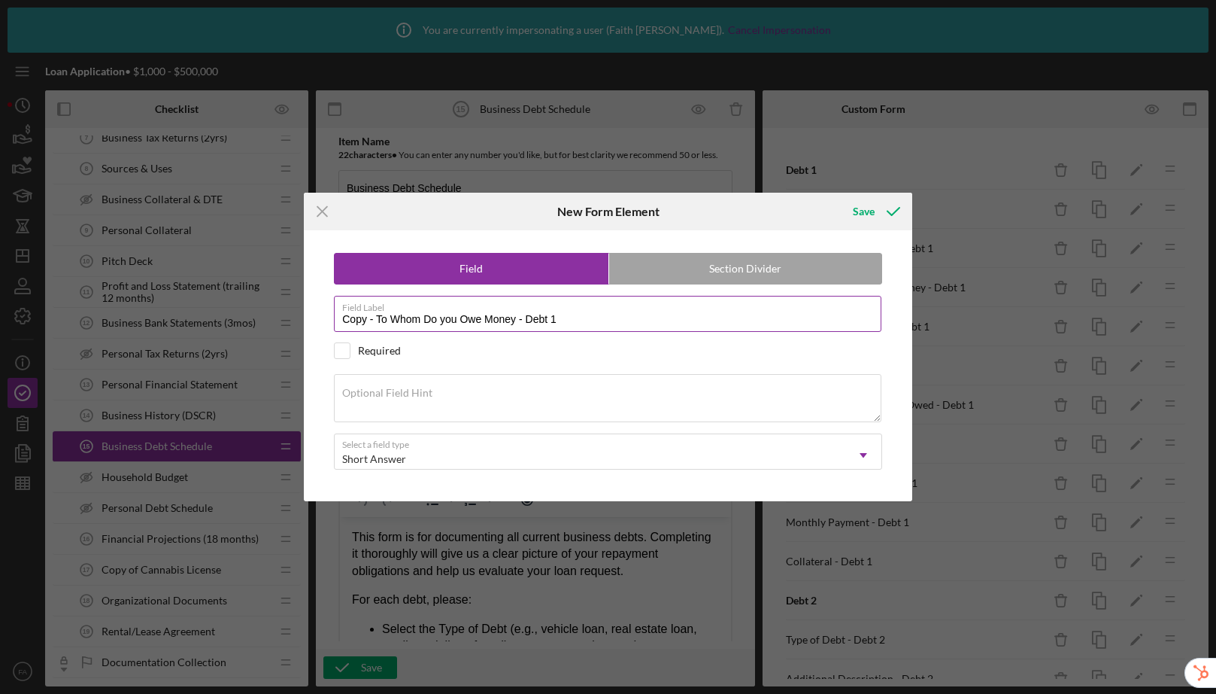
drag, startPoint x: 516, startPoint y: 318, endPoint x: 336, endPoint y: 317, distance: 179.8
click at [336, 317] on input "Copy - To Whom Do you Owe Money - Debt 1" at bounding box center [608, 314] width 548 height 36
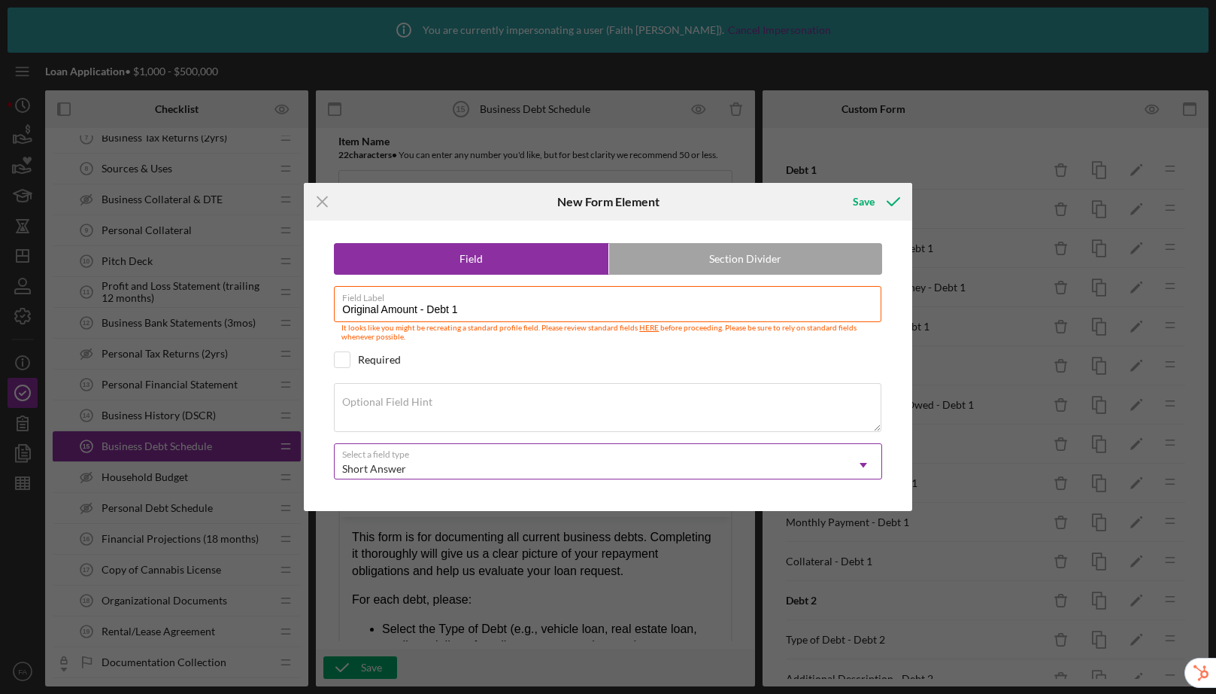
type input "Original Amount - Debt 1"
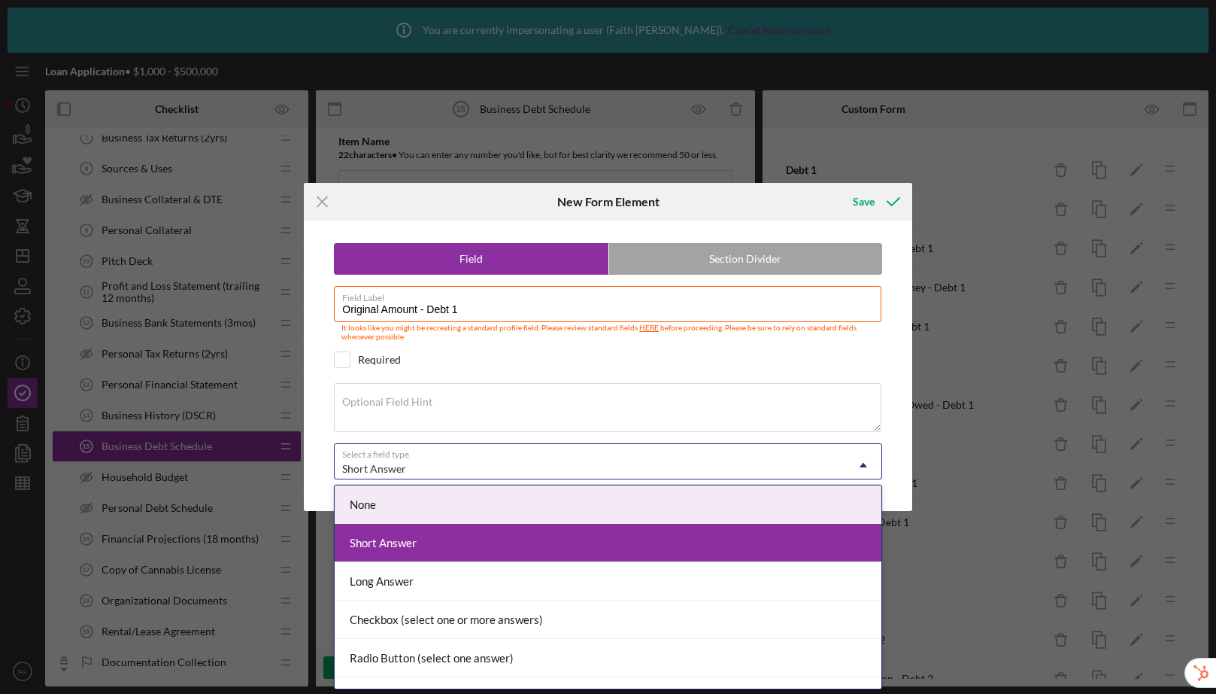
click at [624, 463] on div "Short Answer" at bounding box center [590, 468] width 511 height 35
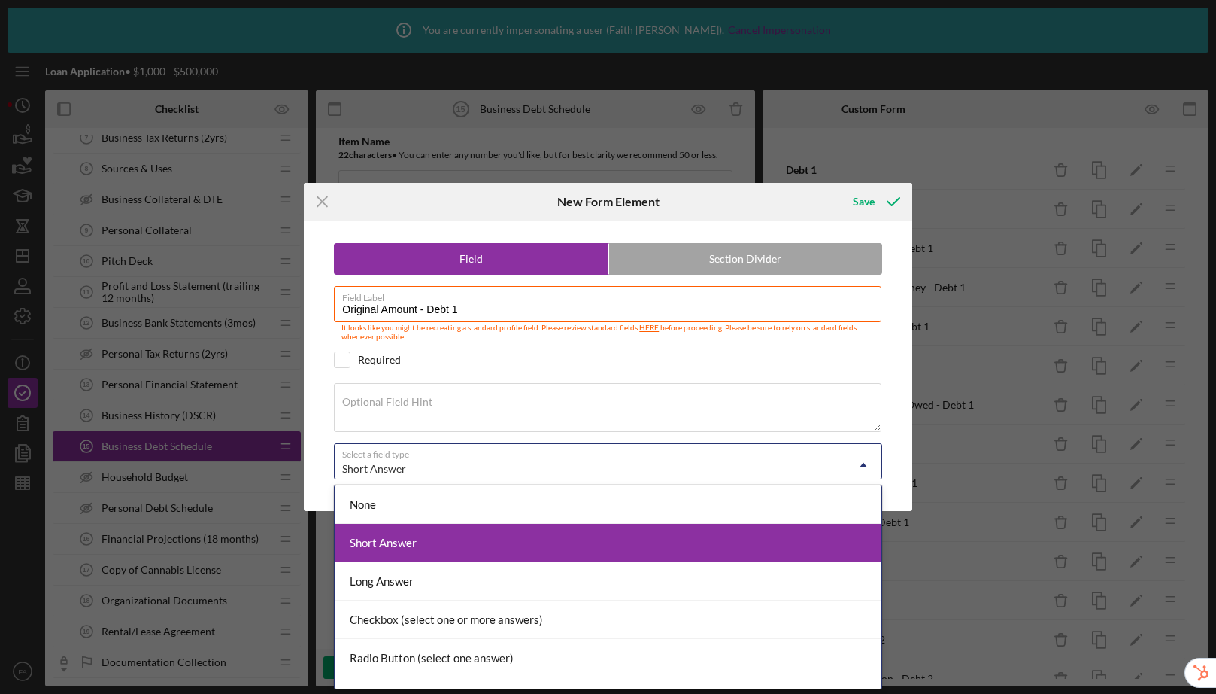
scroll to position [181, 0]
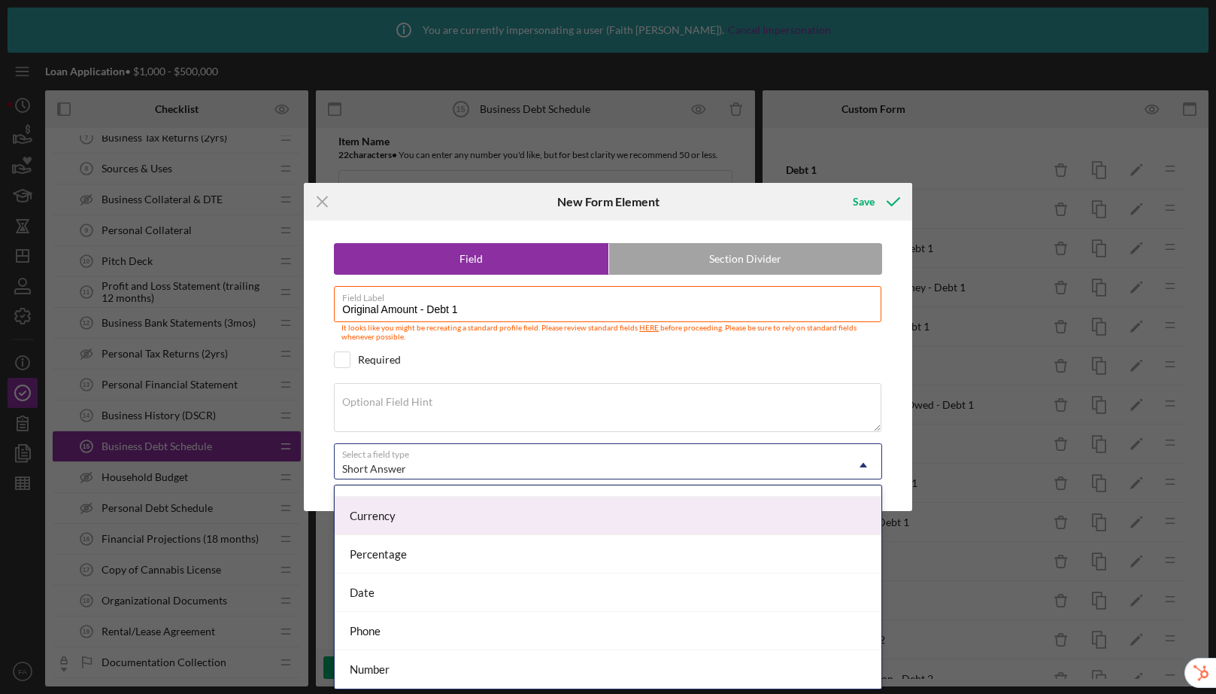
click at [539, 517] on div "Currency" at bounding box center [608, 515] width 547 height 38
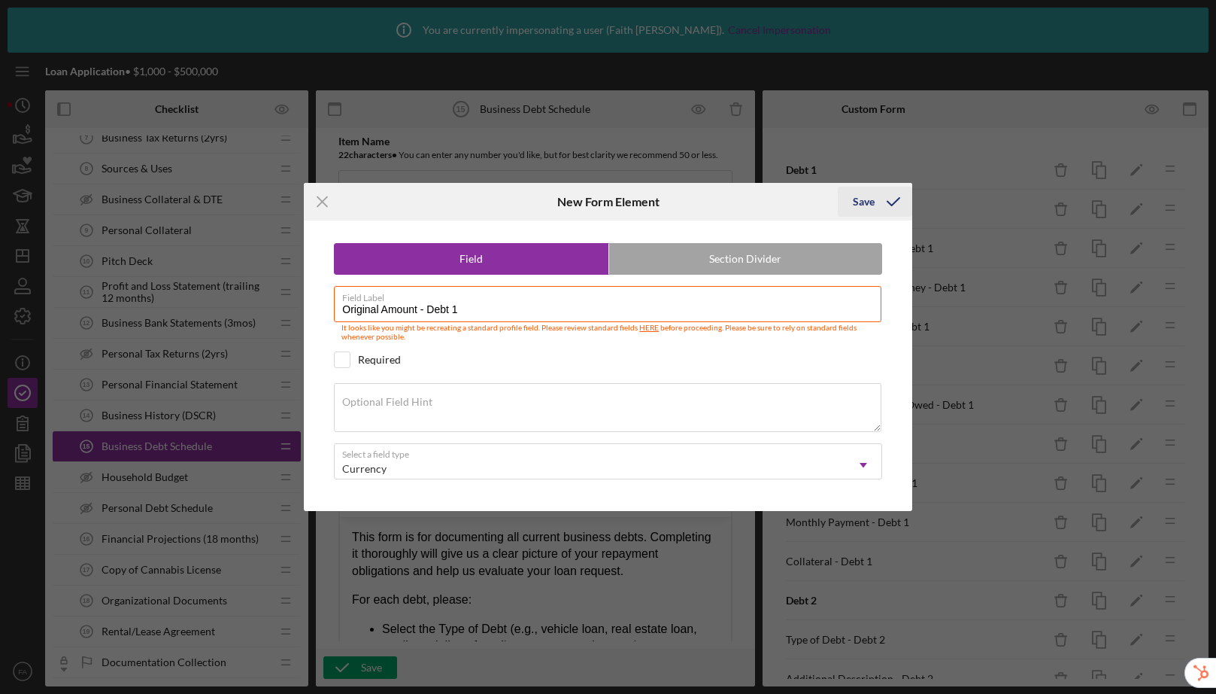
click at [873, 202] on div "Save" at bounding box center [864, 202] width 22 height 30
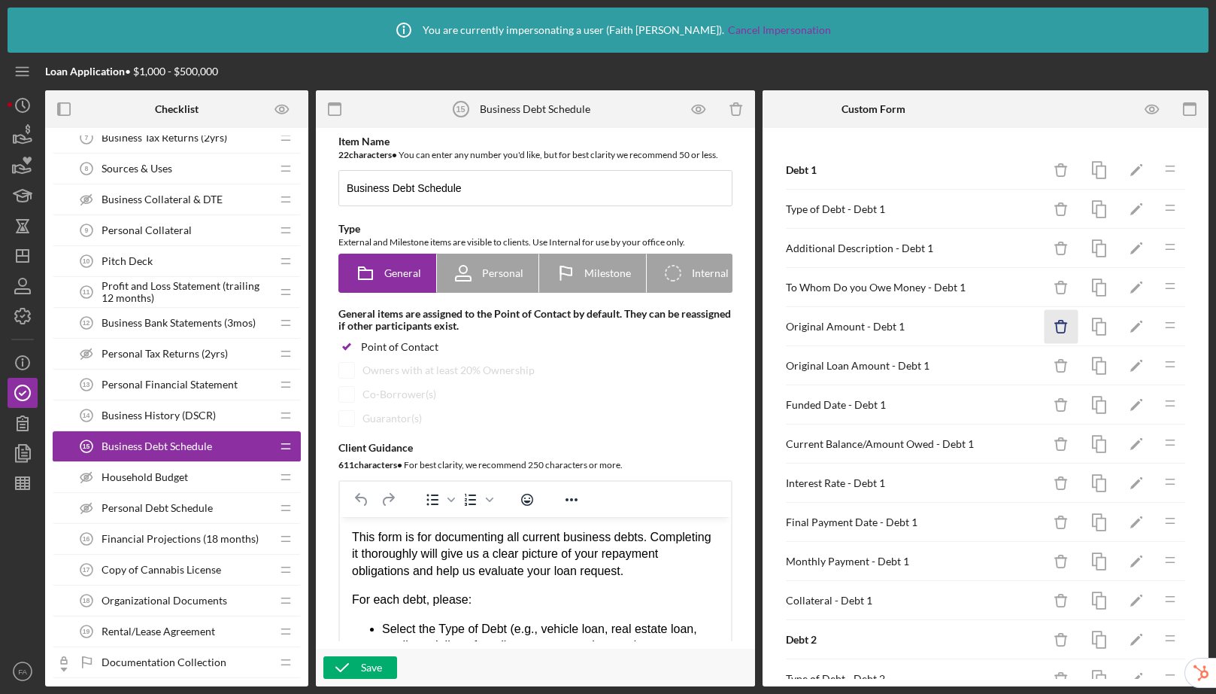
click at [1045, 322] on icon "Icon/Delete" at bounding box center [1062, 327] width 34 height 34
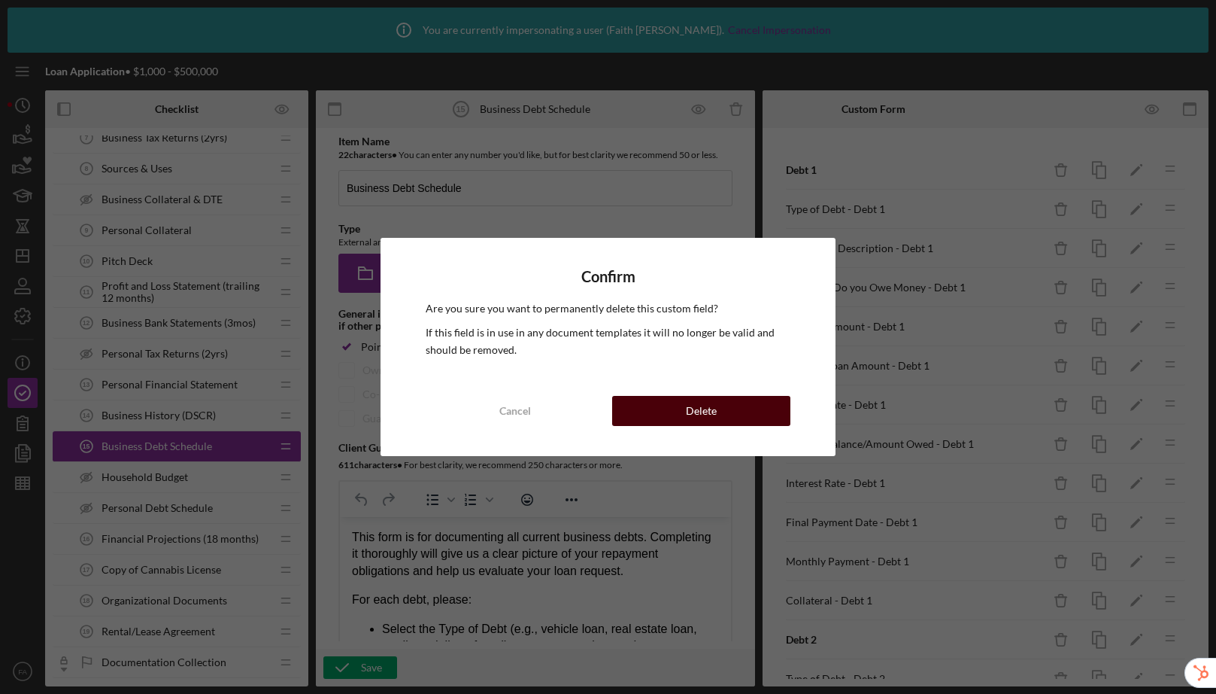
click at [749, 414] on button "Delete" at bounding box center [701, 411] width 179 height 30
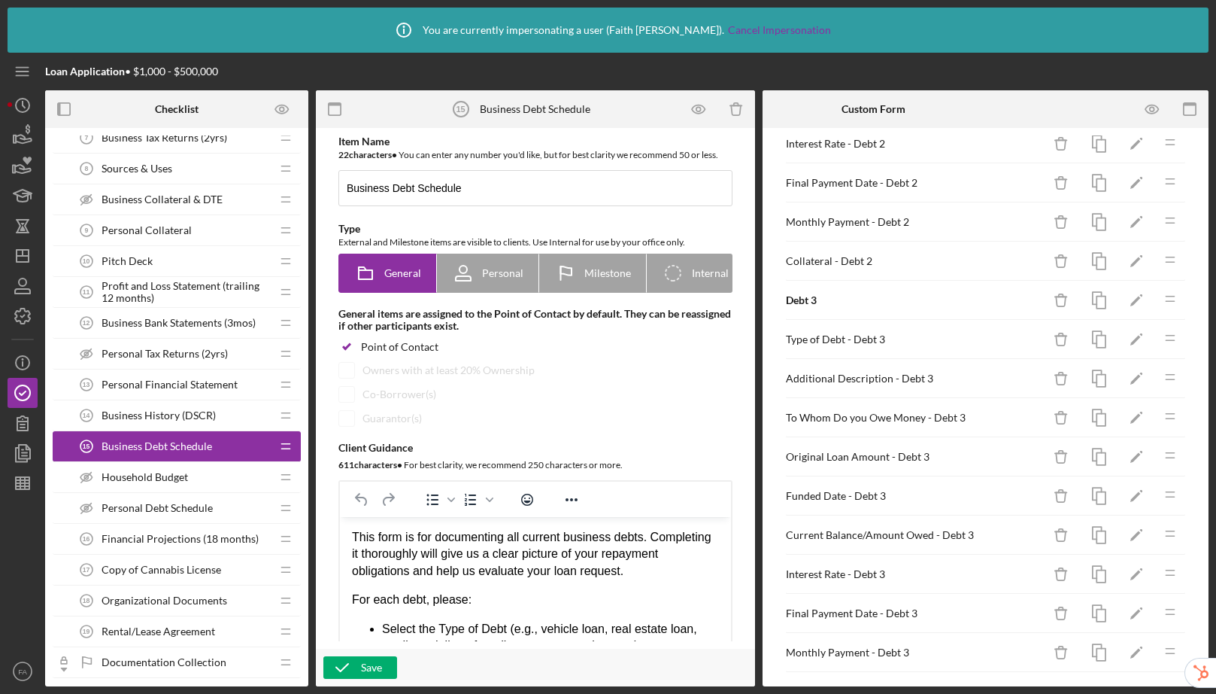
scroll to position [812, 0]
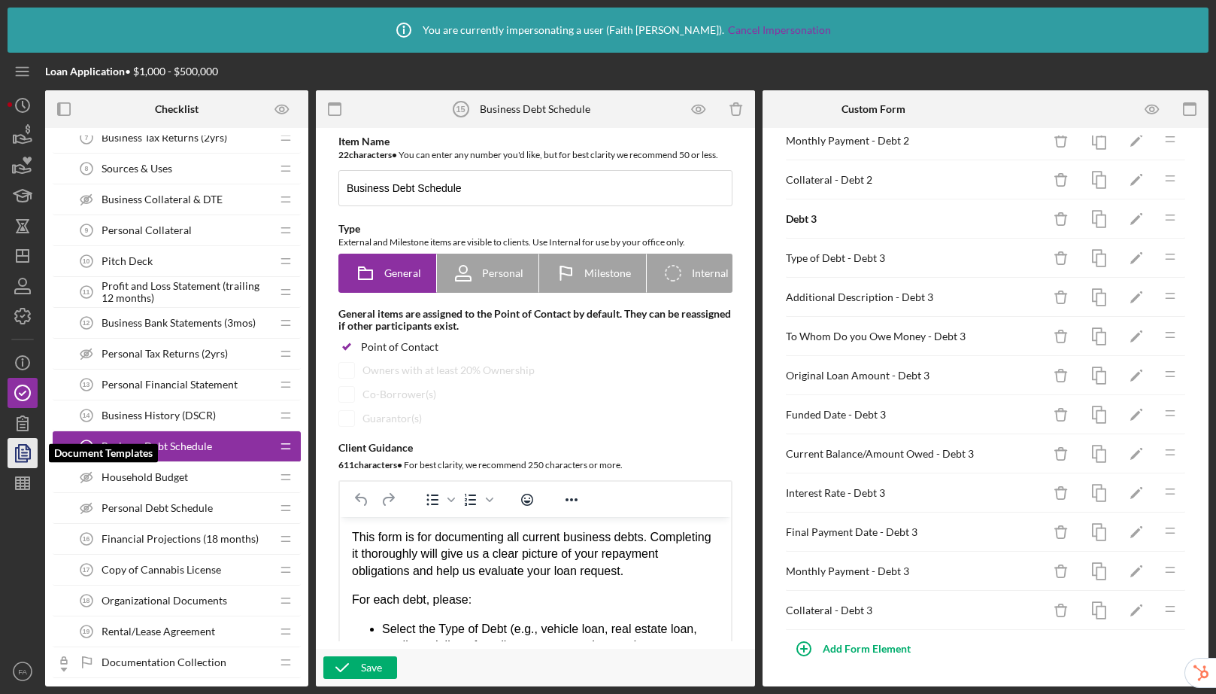
click at [29, 453] on icon "button" at bounding box center [23, 453] width 38 height 38
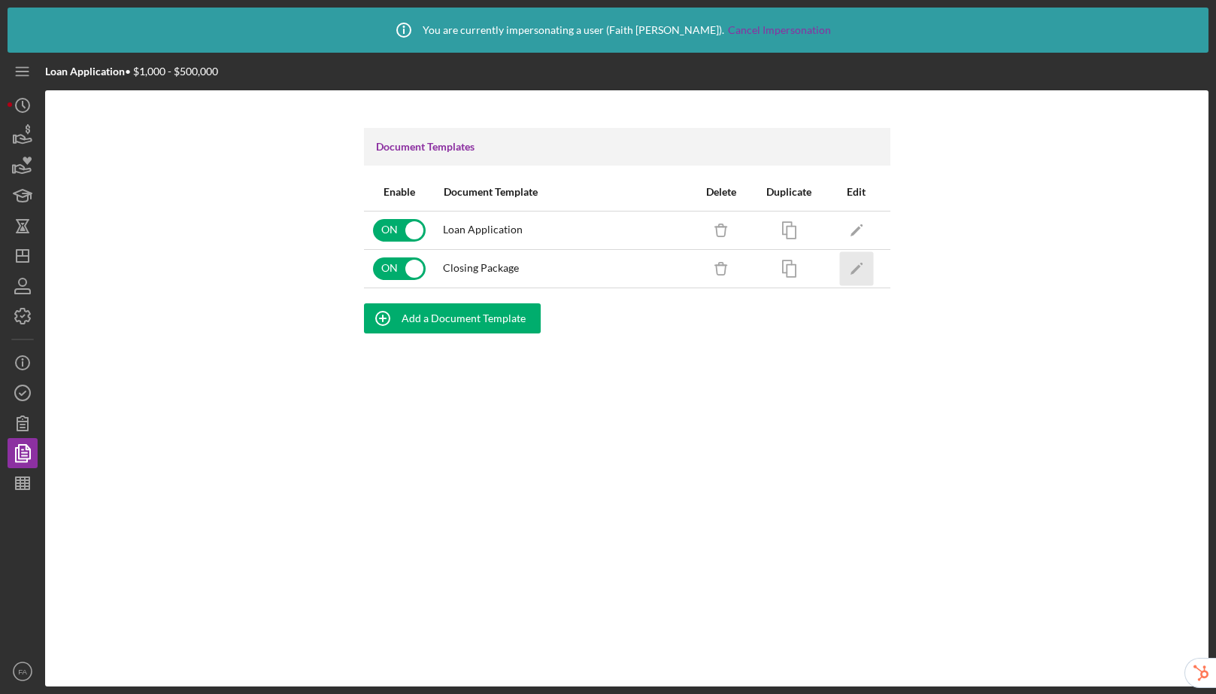
click at [867, 264] on icon "Icon/Edit" at bounding box center [856, 268] width 34 height 34
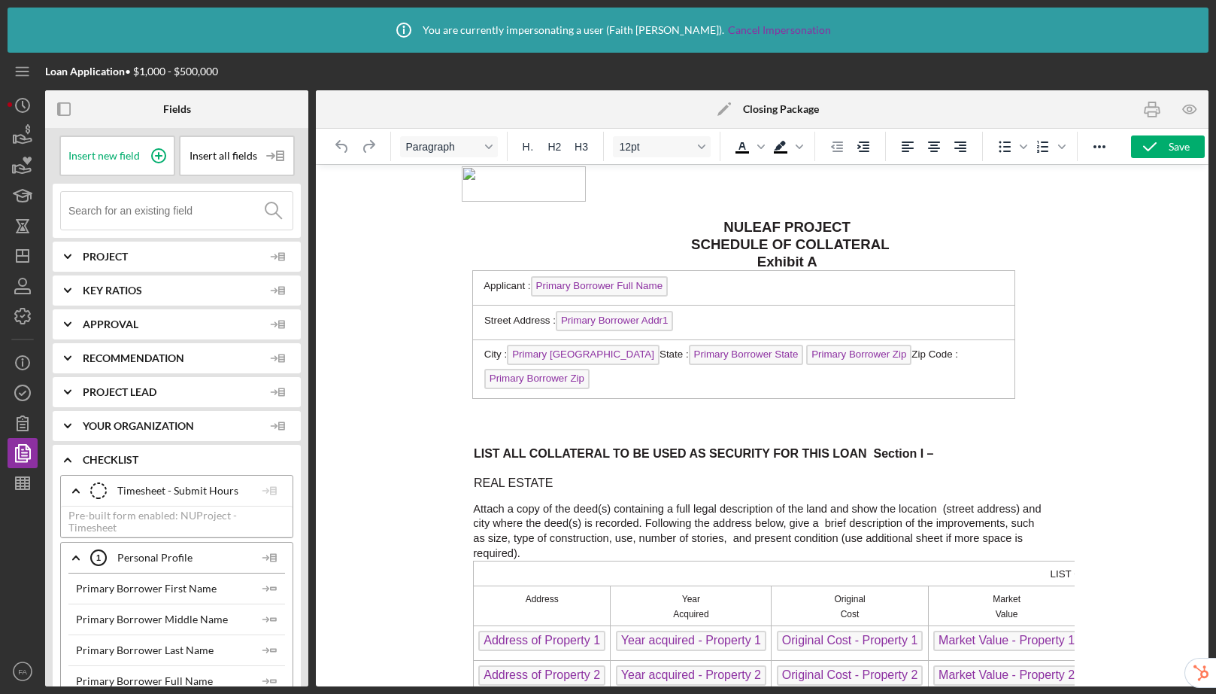
scroll to position [8671, 0]
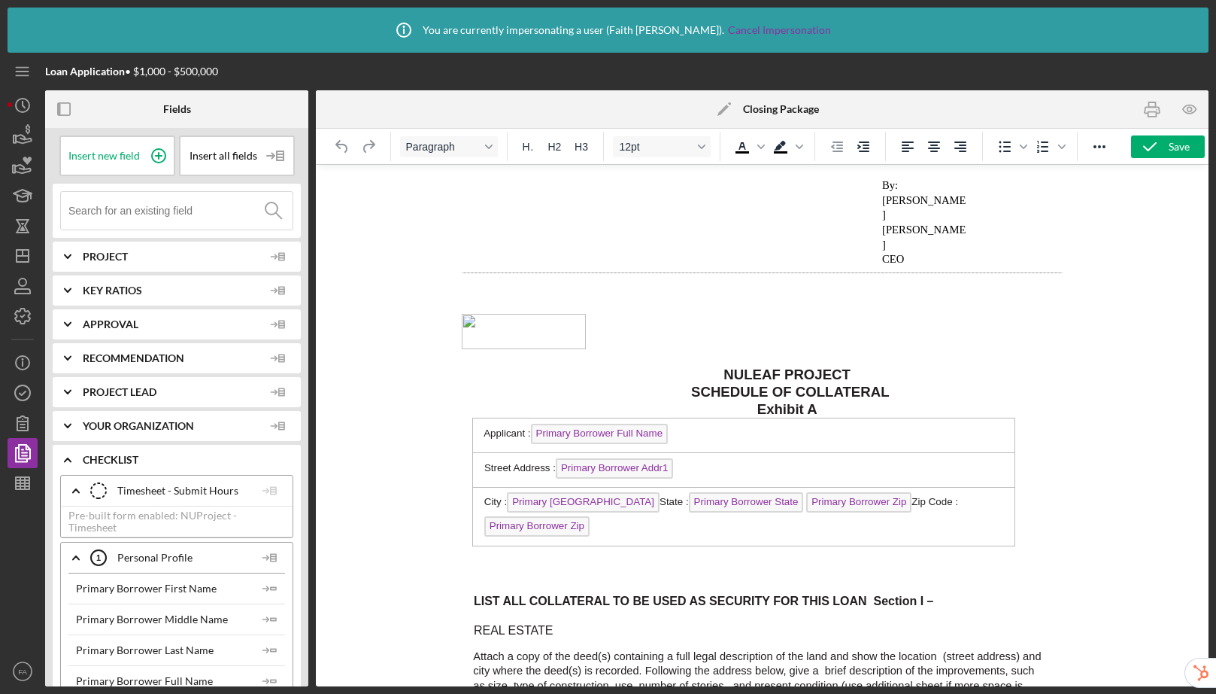
click at [511, 314] on img "Rich Text Area. Press ALT-0 for help." at bounding box center [524, 331] width 124 height 35
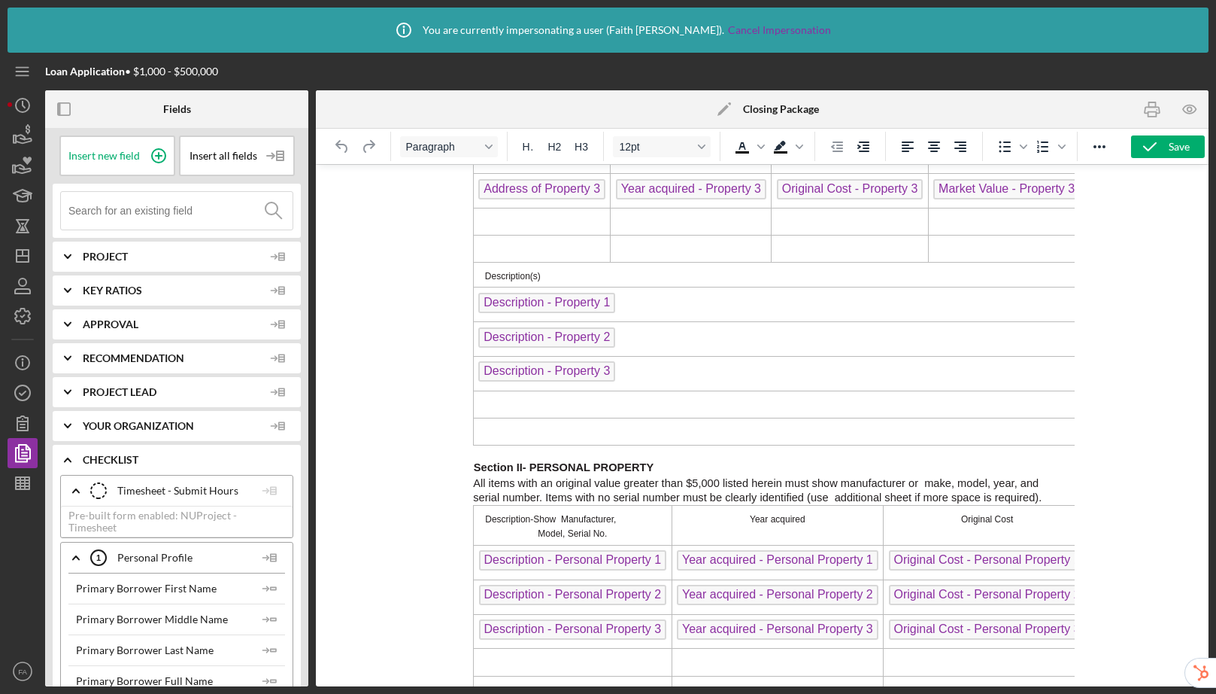
scroll to position [9016, 0]
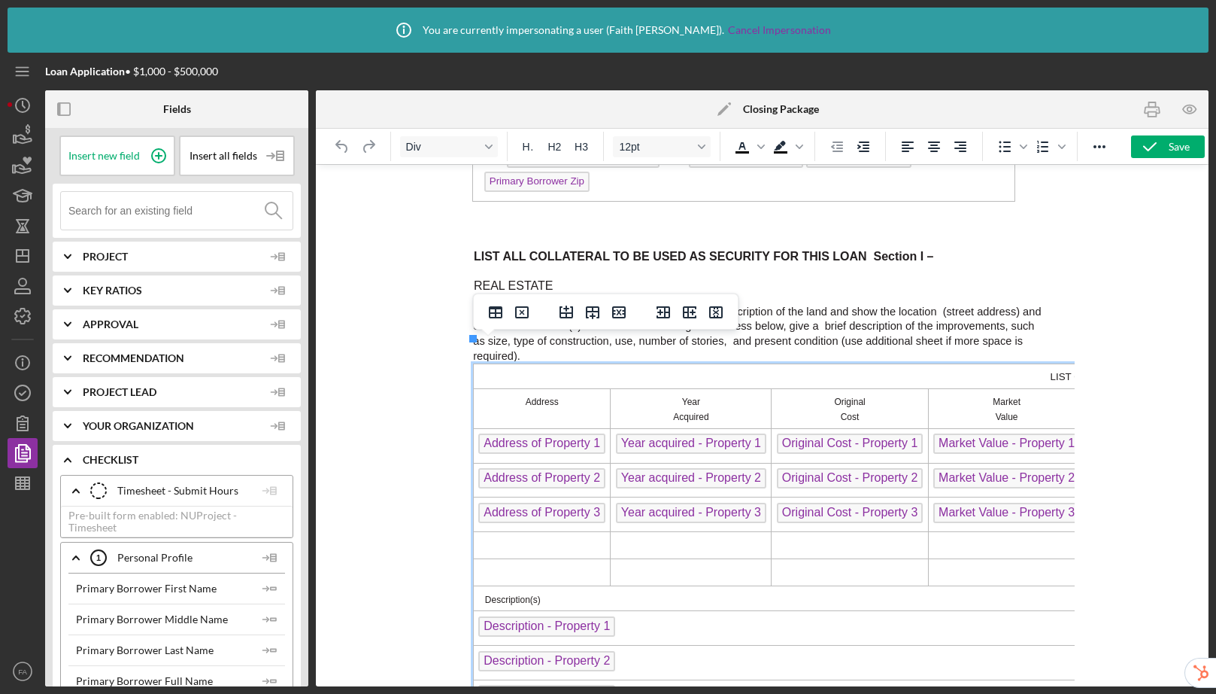
click at [496, 532] on td "Rich Text Area. Press ALT-0 for help." at bounding box center [542, 545] width 138 height 27
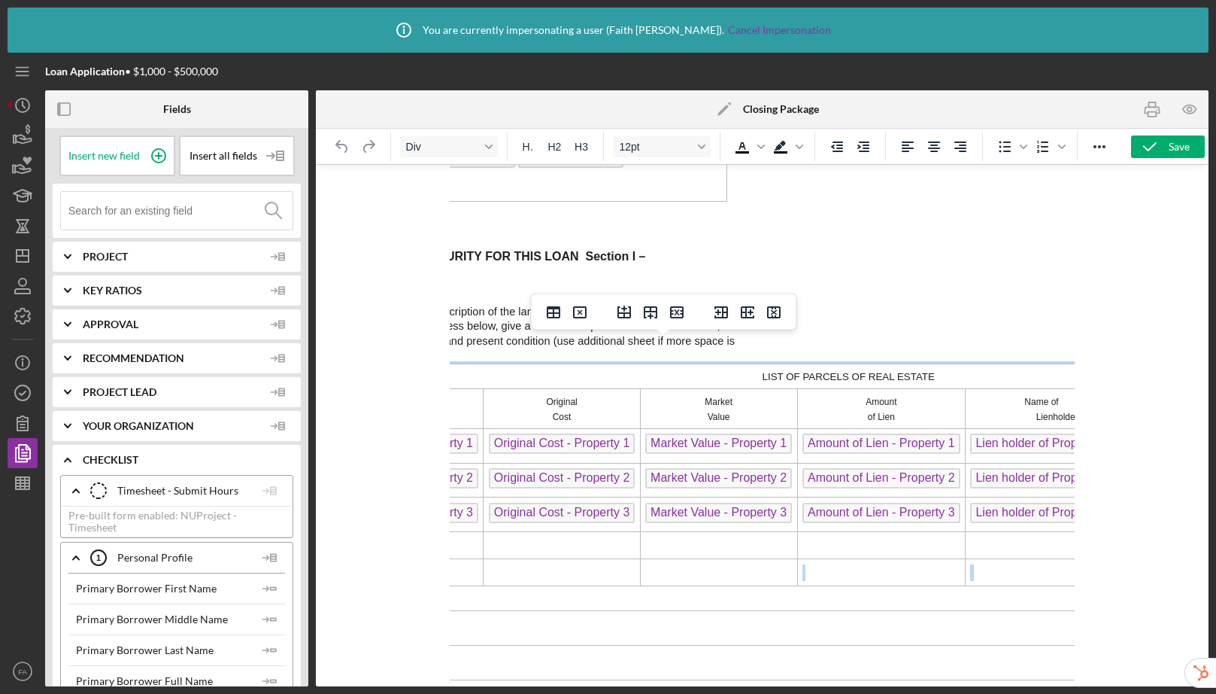
scroll to position [9016, 522]
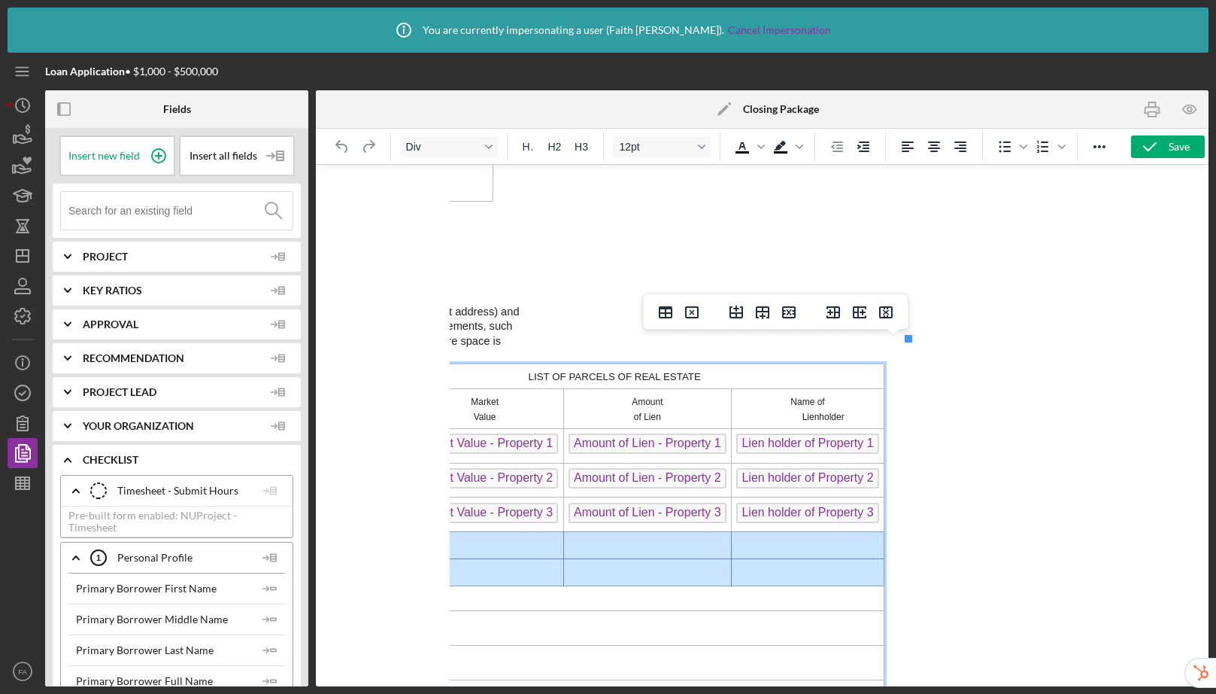
drag, startPoint x: 496, startPoint y: 521, endPoint x: 827, endPoint y: 539, distance: 331.4
click at [827, 539] on tbody "LIST OF PARCELS OF REAL ESTATE Address Year Acquired Original Cost Market Value…" at bounding box center [417, 565] width 933 height 405
click at [791, 313] on icon "Delete row" at bounding box center [789, 312] width 18 height 18
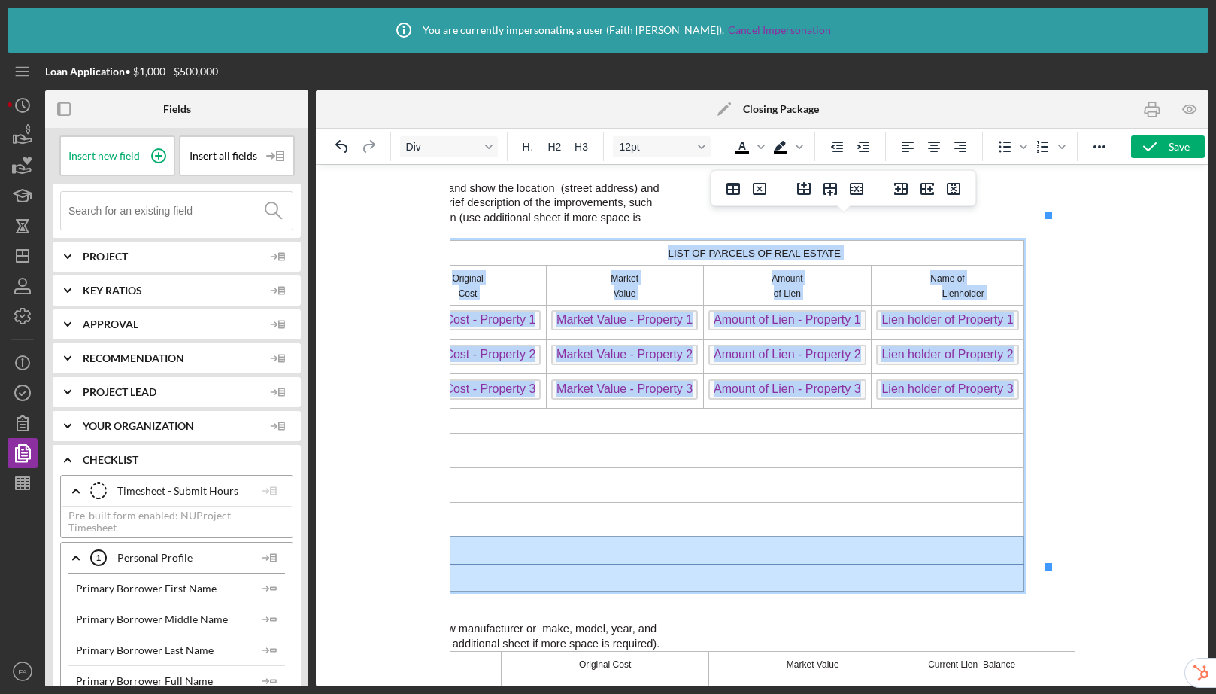
scroll to position [9139, 703]
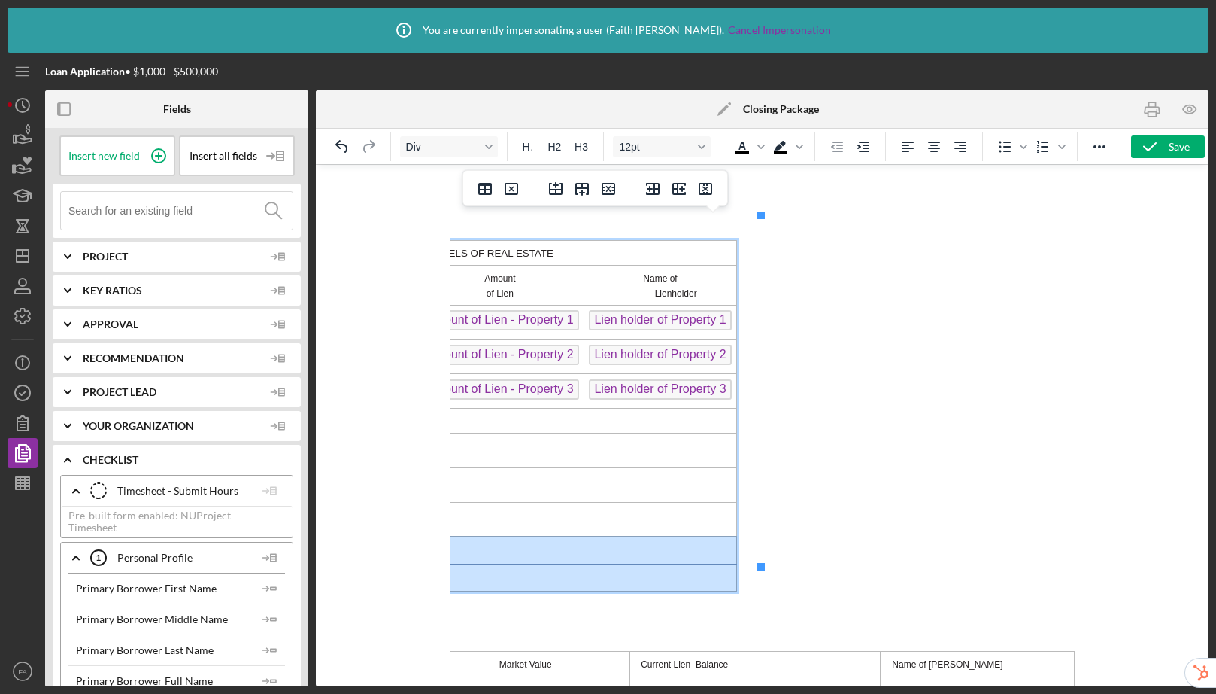
drag, startPoint x: 507, startPoint y: 528, endPoint x: 685, endPoint y: 546, distance: 179.2
click at [685, 546] on tbody "LIST OF PARCELS OF REAL ESTATE Address Year Acquired Original Cost Market Value…" at bounding box center [270, 415] width 933 height 351
click at [613, 188] on icon "Delete row" at bounding box center [609, 189] width 14 height 12
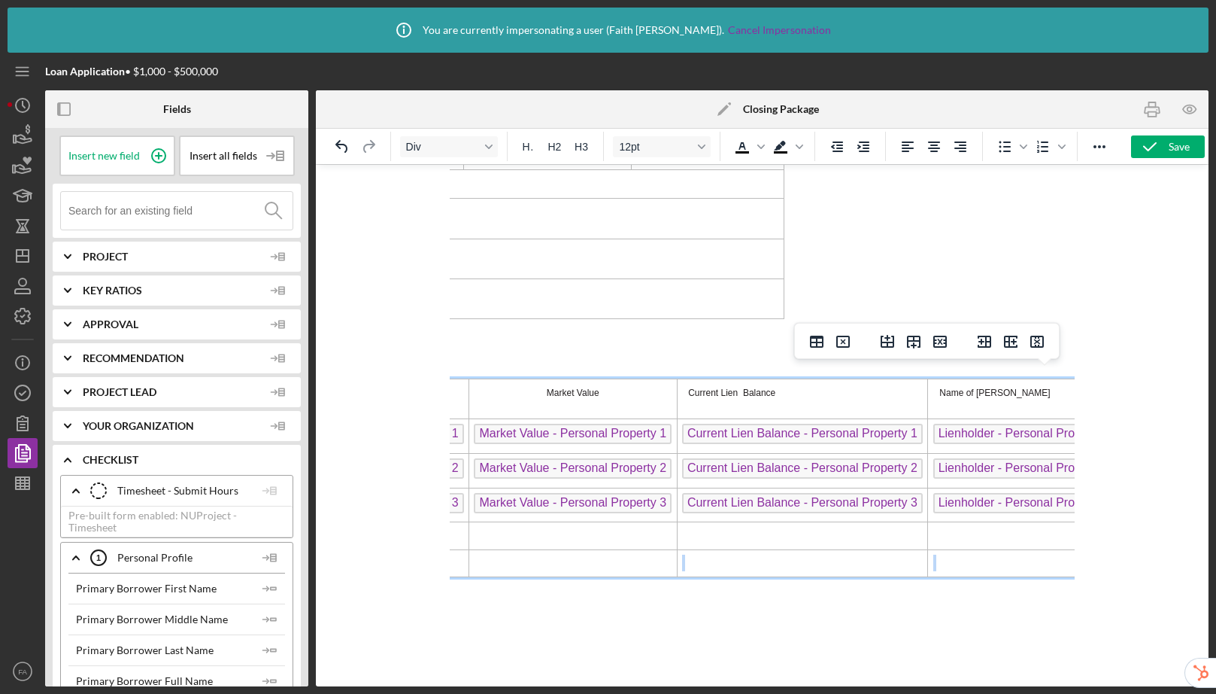
scroll to position [9404, 706]
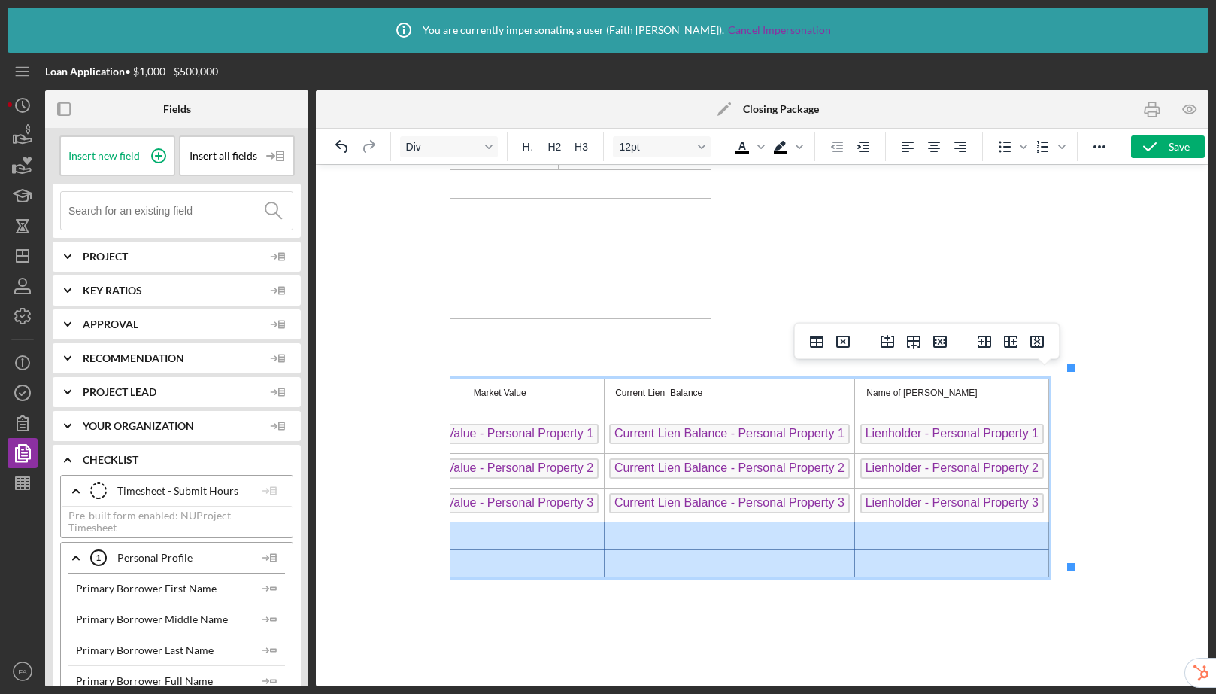
drag, startPoint x: 485, startPoint y: 527, endPoint x: 986, endPoint y: 545, distance: 501.2
click at [986, 545] on tbody "Description-Show Manufacturer, Model, Serial No. Year acquired Original Cost Ma…" at bounding box center [414, 478] width 1270 height 198
click at [941, 344] on icon "Delete row" at bounding box center [940, 341] width 18 height 18
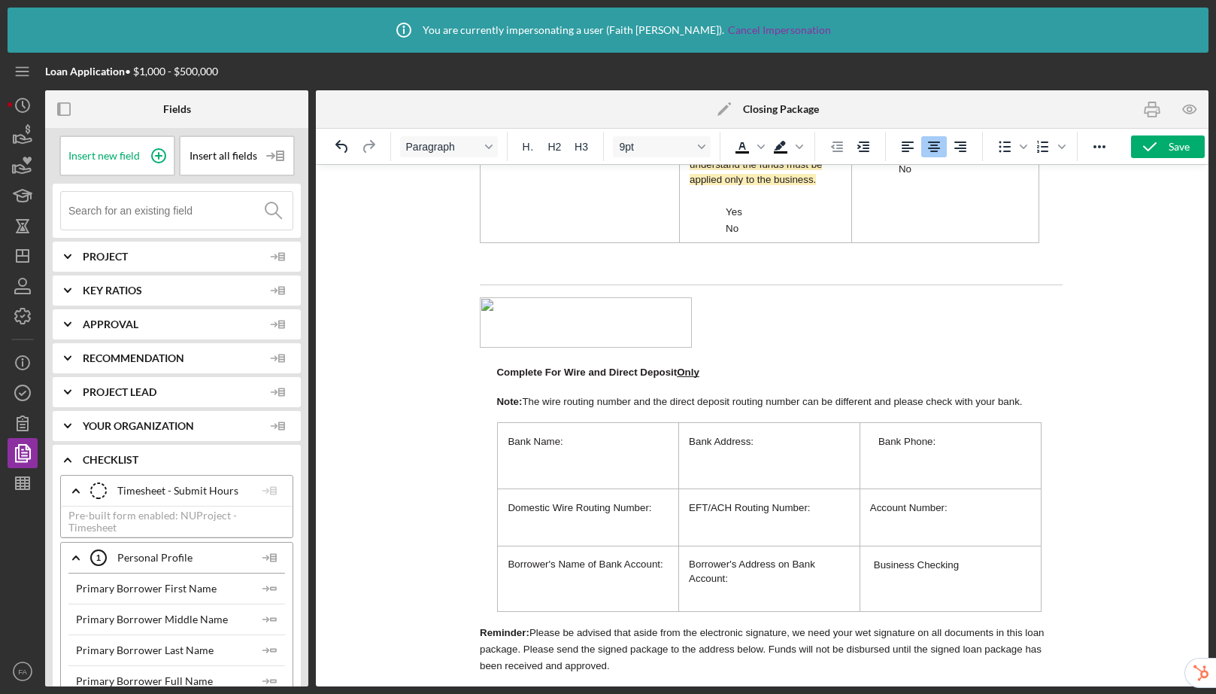
scroll to position [12590, 0]
click at [1148, 149] on polyline "button" at bounding box center [1150, 147] width 12 height 8
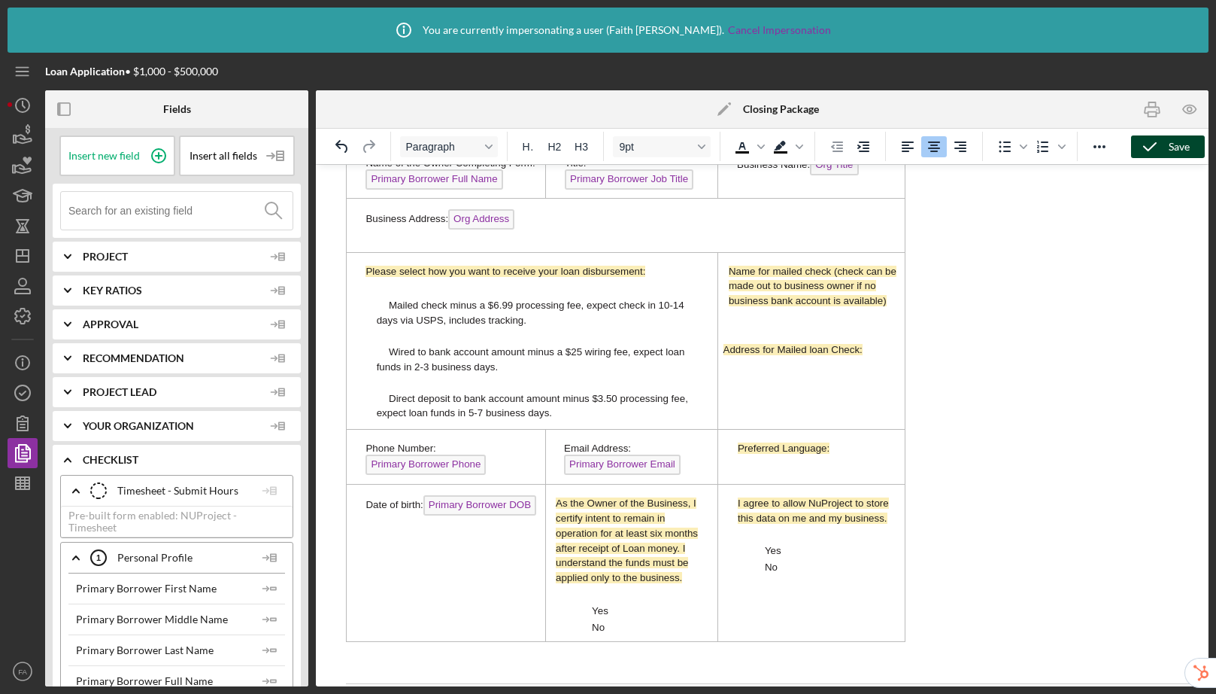
scroll to position [10012, 0]
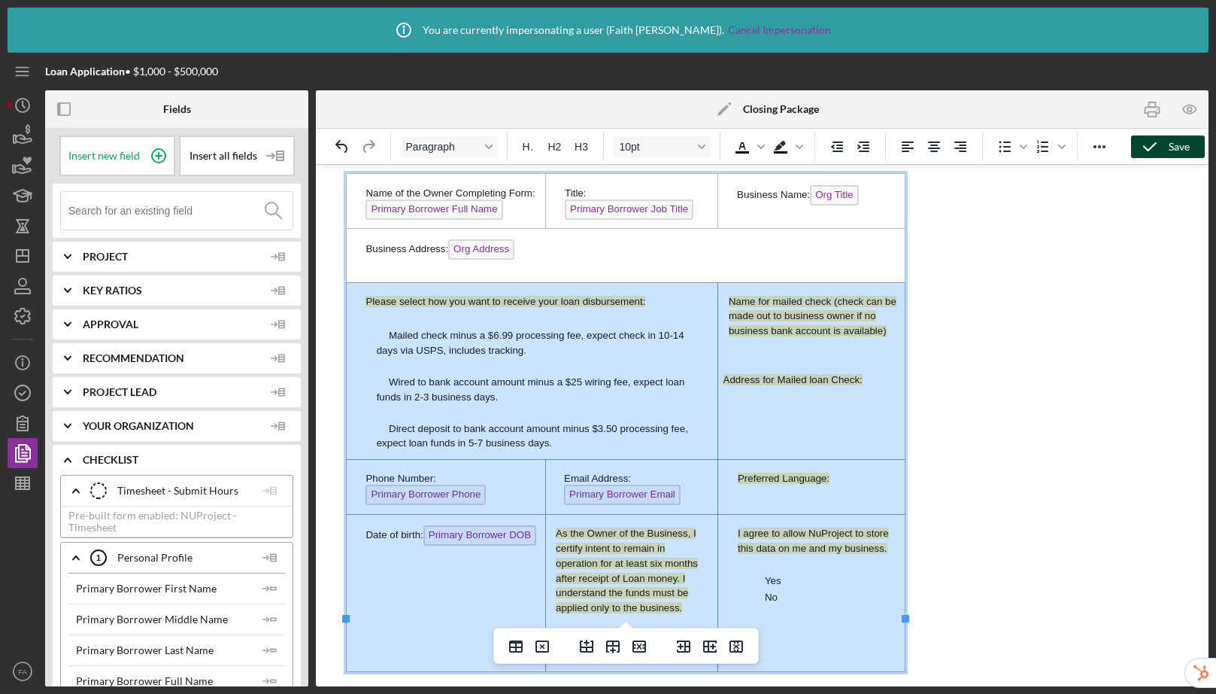
drag, startPoint x: 360, startPoint y: 246, endPoint x: 814, endPoint y: 582, distance: 565.2
click at [814, 582] on tbody "Name of the Owner Completing Form: Primary Borrower Full Name Title: Primary Bo…" at bounding box center [626, 423] width 559 height 498
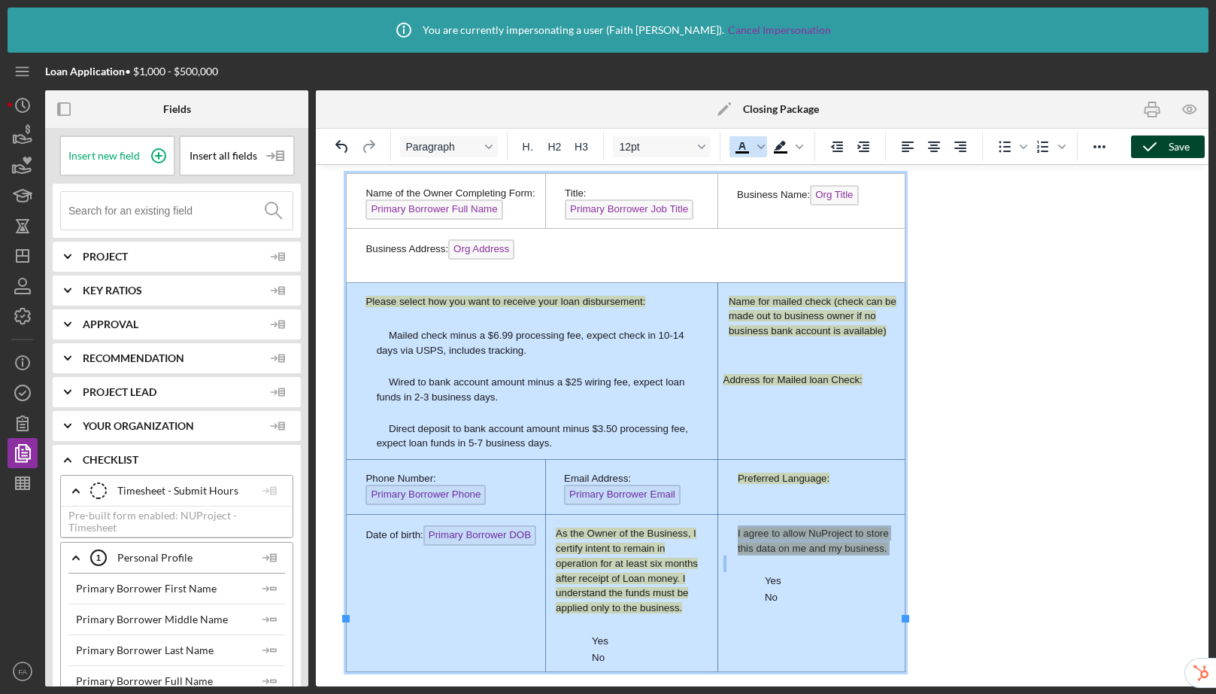
click at [743, 152] on icon "Text color Black" at bounding box center [743, 152] width 14 height 2
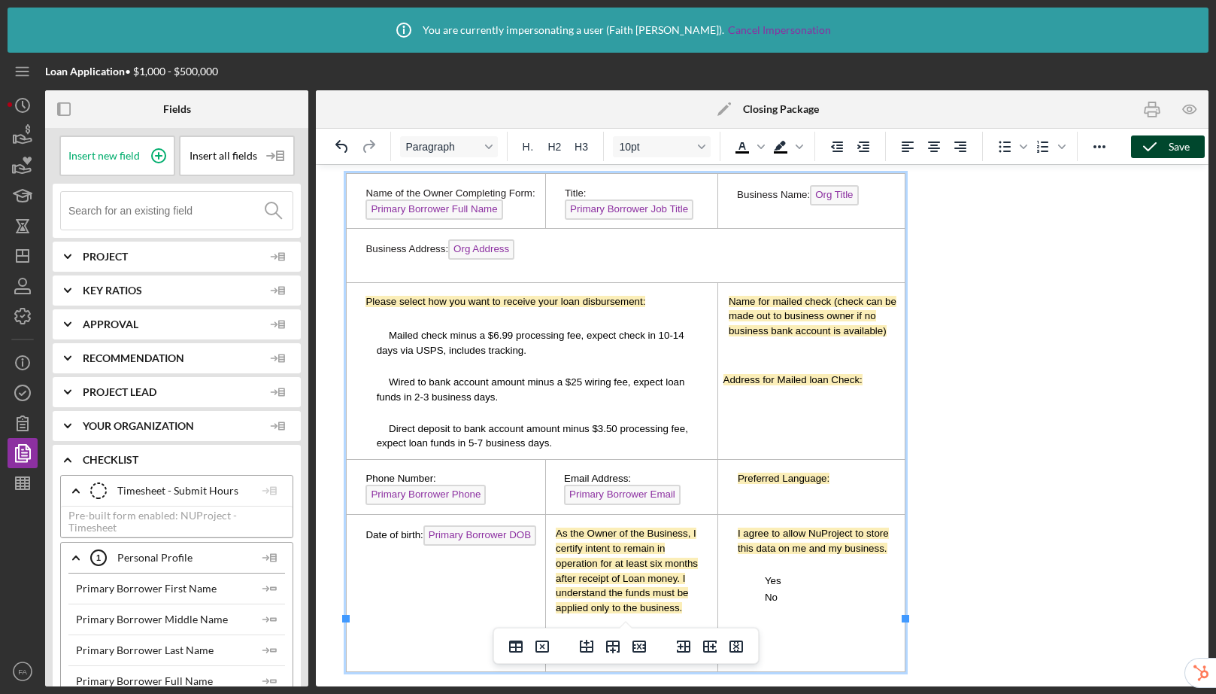
click at [960, 533] on div "Name of the Owner Completing Form: Primary Borrower Full Name Title: Primary Bo…" at bounding box center [762, 629] width 869 height 912
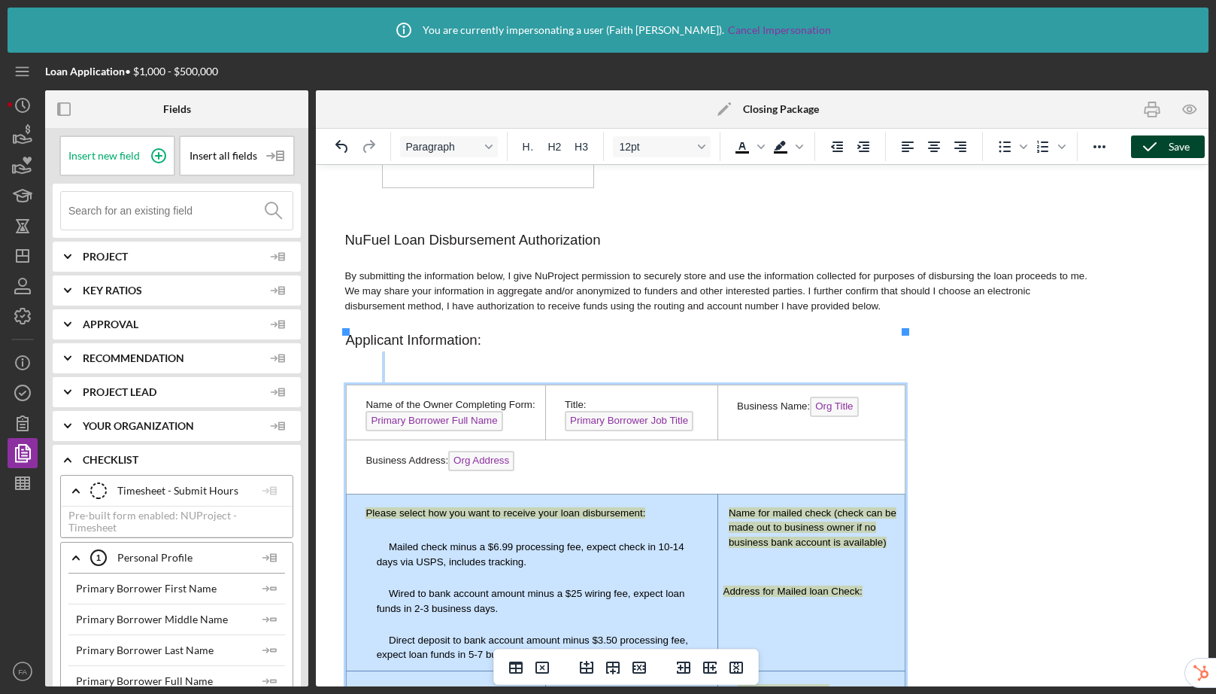
scroll to position [9796, 0]
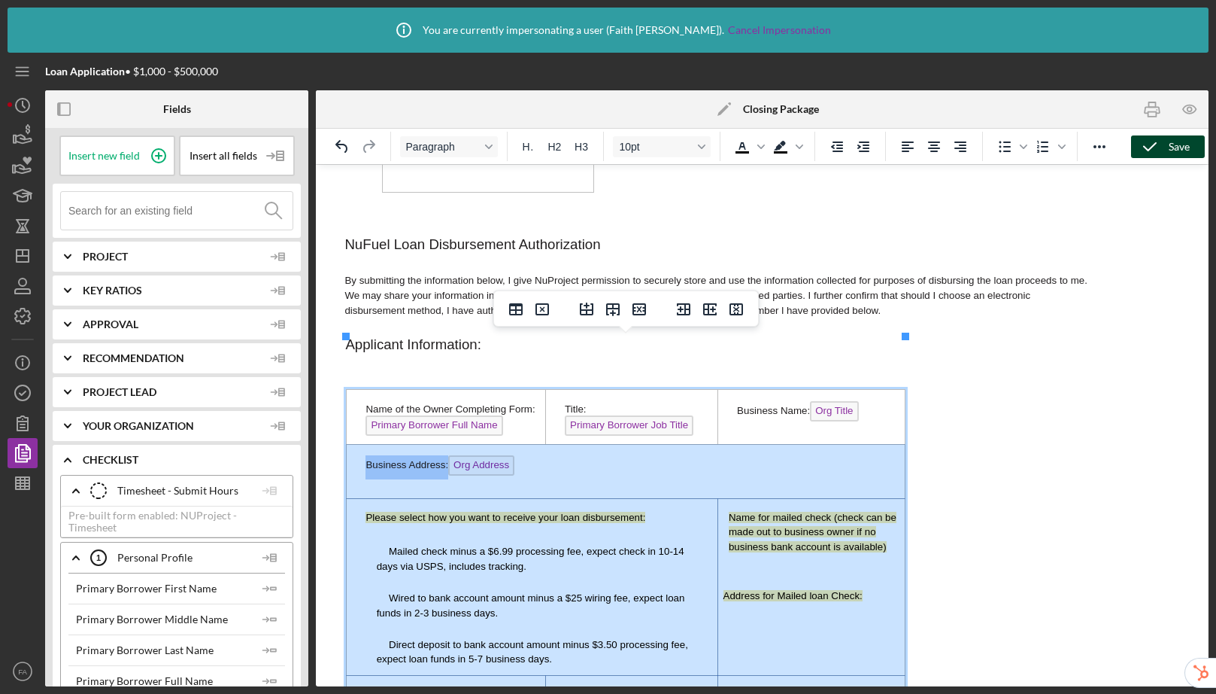
drag, startPoint x: 757, startPoint y: 599, endPoint x: 420, endPoint y: 431, distance: 375.7
click at [420, 431] on tbody "Name of the Owner Completing Form: Primary Borrower Full Name Title: Primary Bo…" at bounding box center [626, 639] width 559 height 498
click at [800, 147] on icon "Background color Black" at bounding box center [800, 147] width 8 height 8
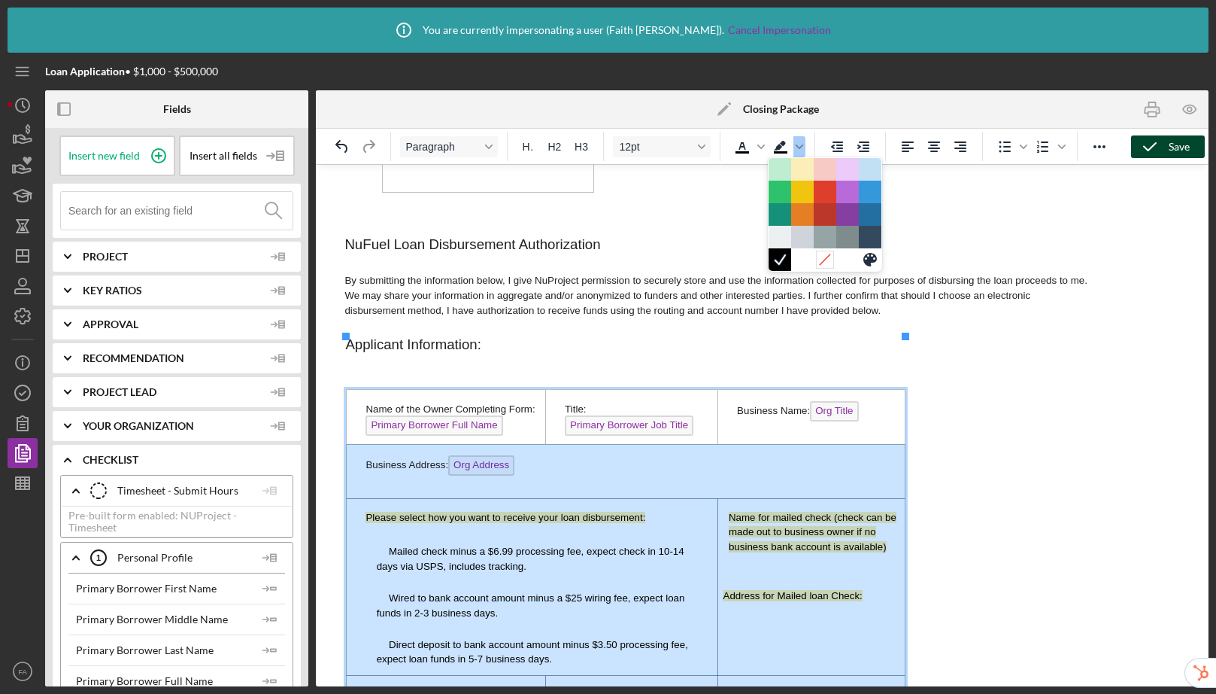
click at [832, 261] on icon at bounding box center [825, 259] width 14 height 14
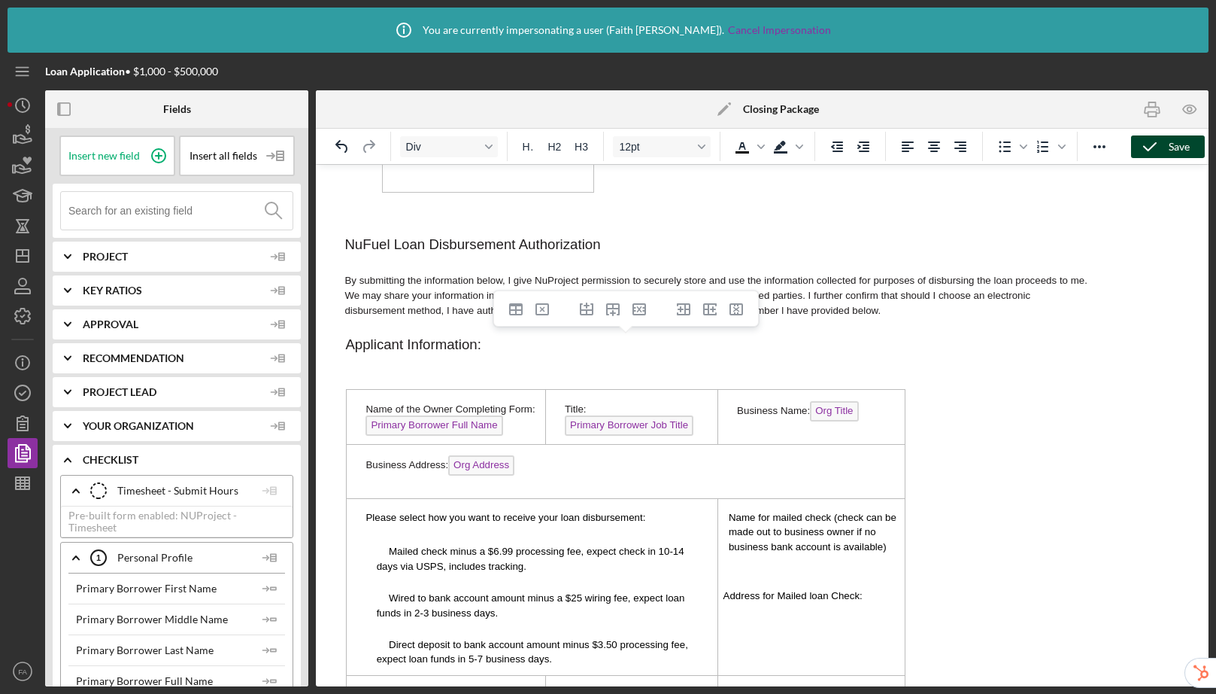
click at [1164, 147] on icon "button" at bounding box center [1150, 147] width 38 height 38
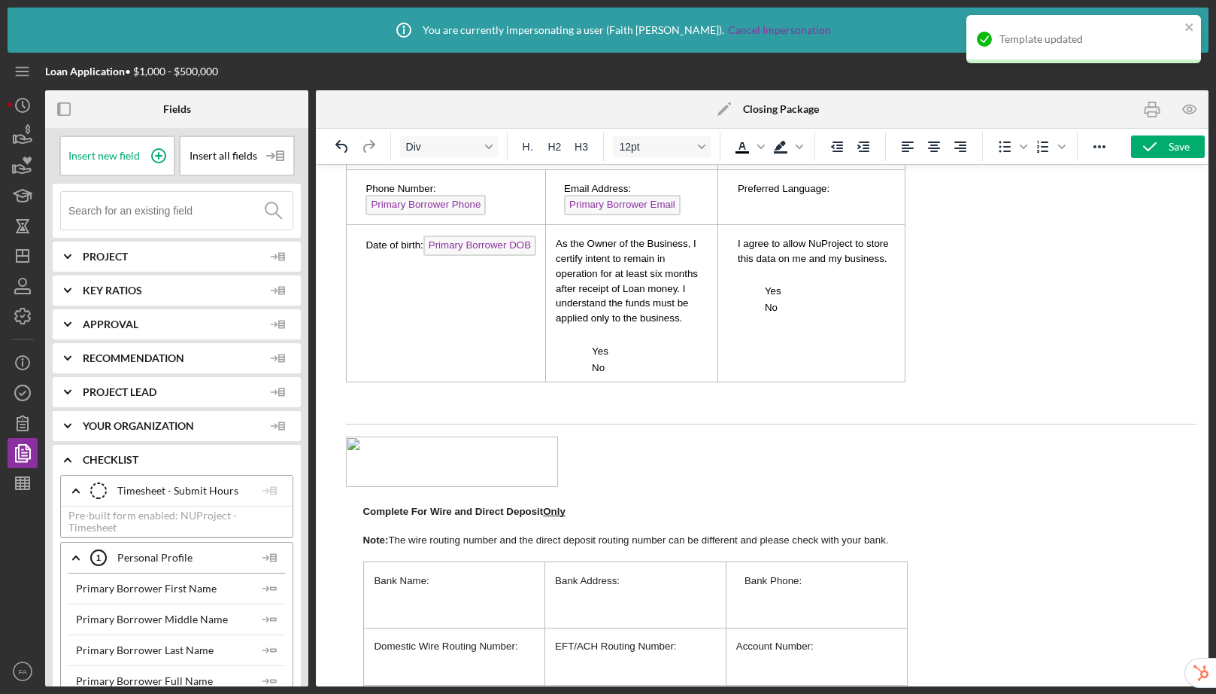
scroll to position [10381, 0]
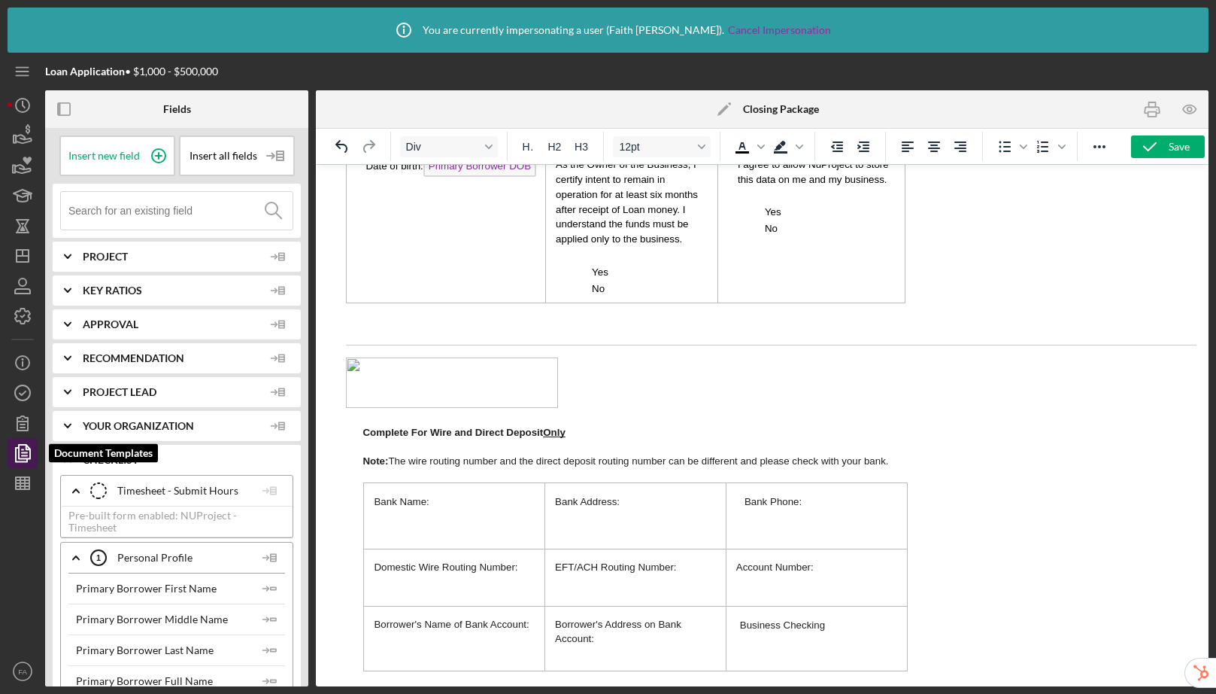
drag, startPoint x: 20, startPoint y: 458, endPoint x: 19, endPoint y: 448, distance: 10.6
click at [20, 458] on polygon "button" at bounding box center [24, 452] width 11 height 14
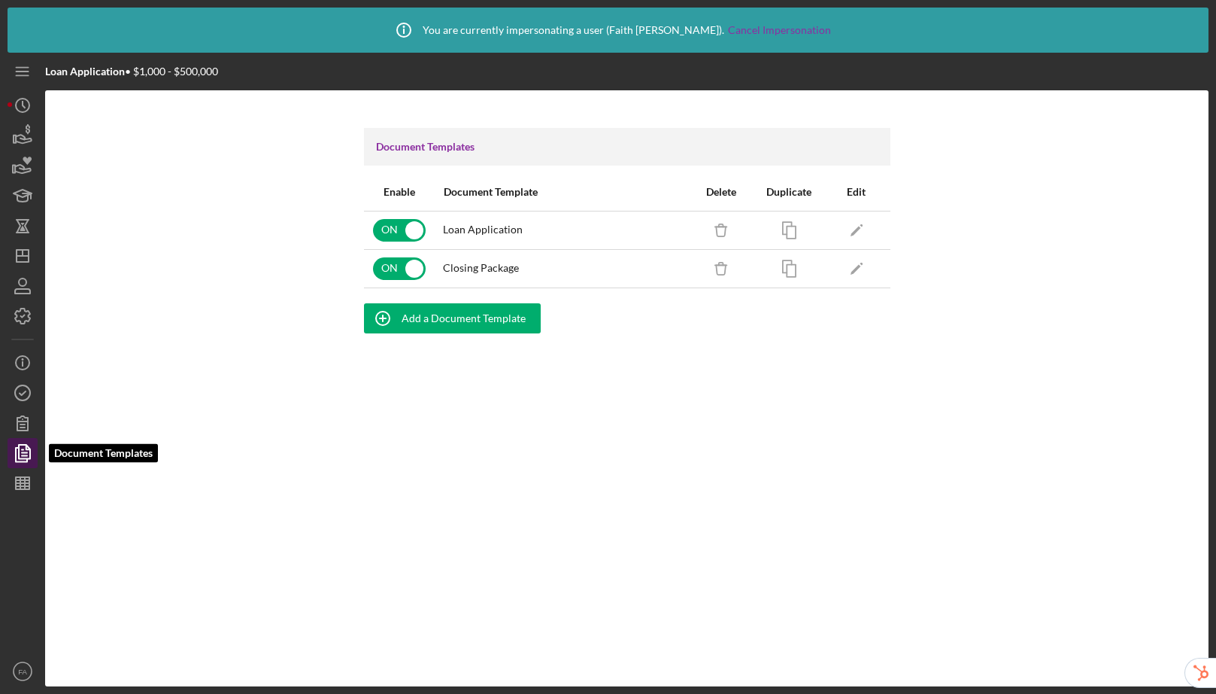
drag, startPoint x: 23, startPoint y: 456, endPoint x: 19, endPoint y: 448, distance: 8.4
click at [22, 456] on icon "button" at bounding box center [23, 453] width 38 height 38
click at [24, 423] on icon "button" at bounding box center [22, 423] width 11 height 14
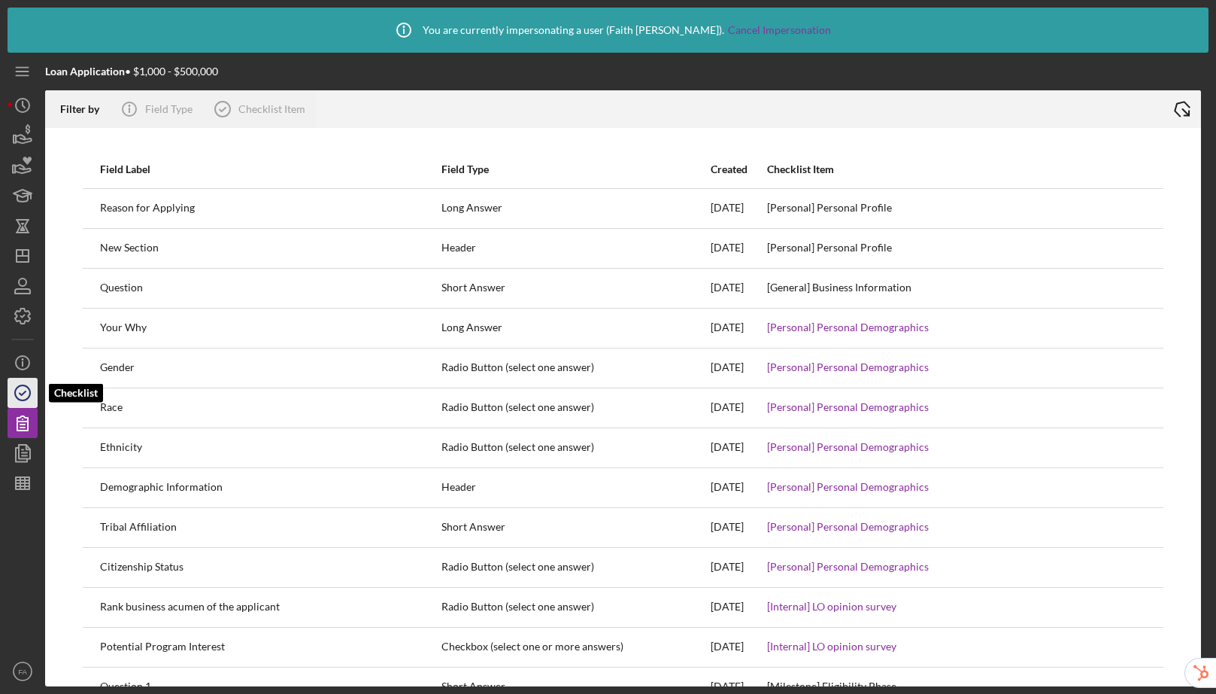
click at [26, 390] on icon "button" at bounding box center [23, 393] width 38 height 38
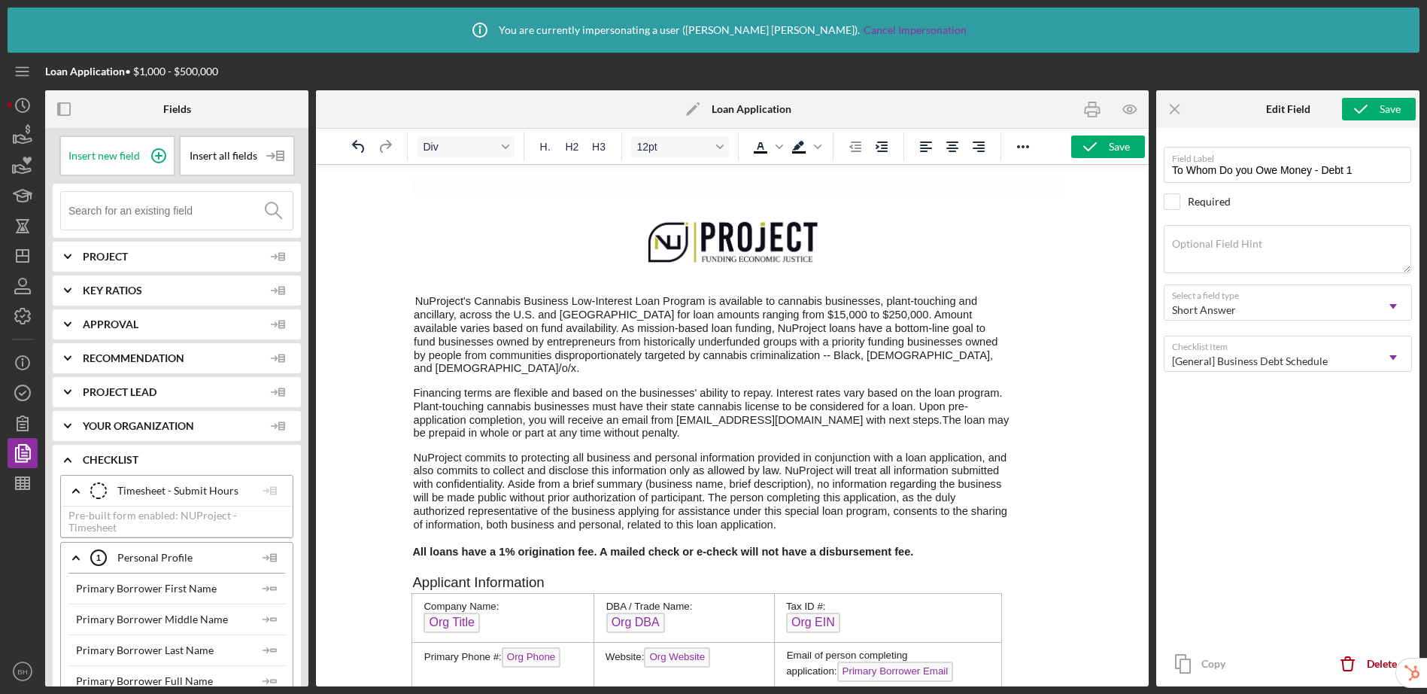
scroll to position [944, 0]
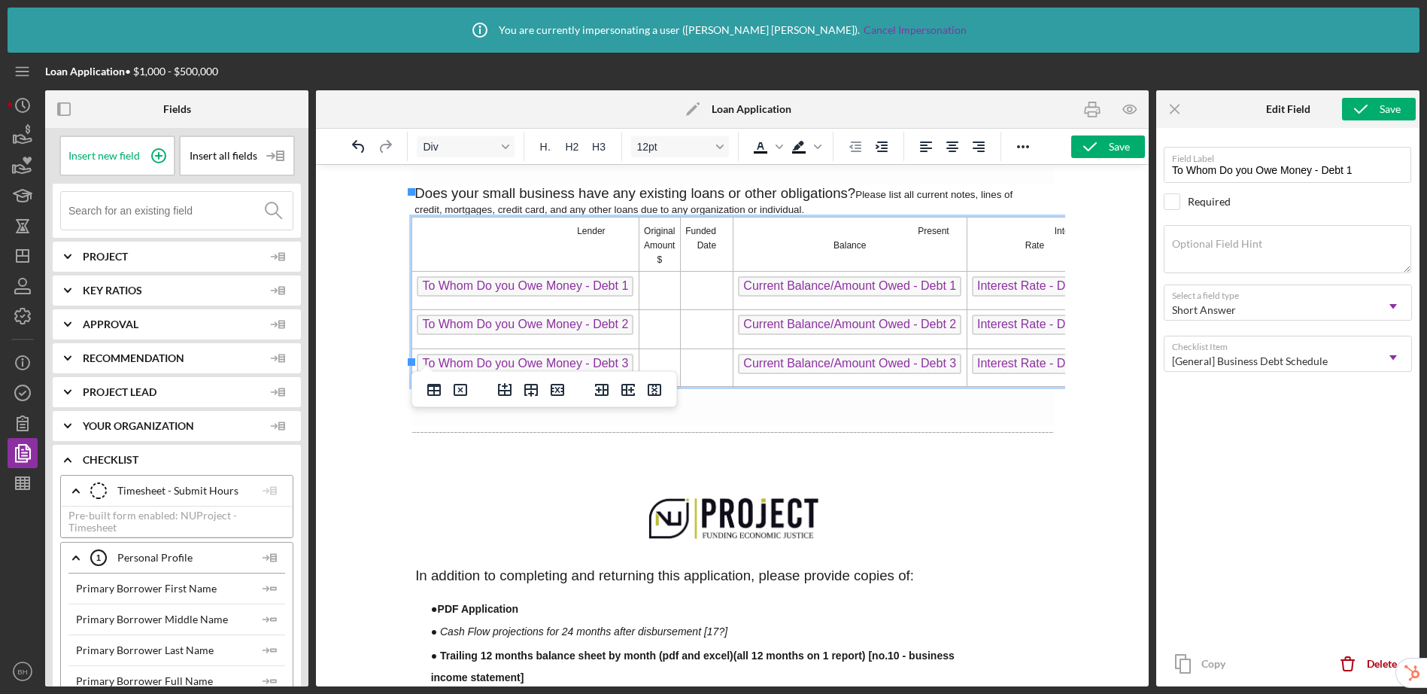
click at [663, 271] on td "Rich Text Area. Press ALT-0 for help." at bounding box center [658, 290] width 41 height 38
click at [666, 271] on td "Rich Text Area. Press ALT-0 for help." at bounding box center [658, 290] width 41 height 38
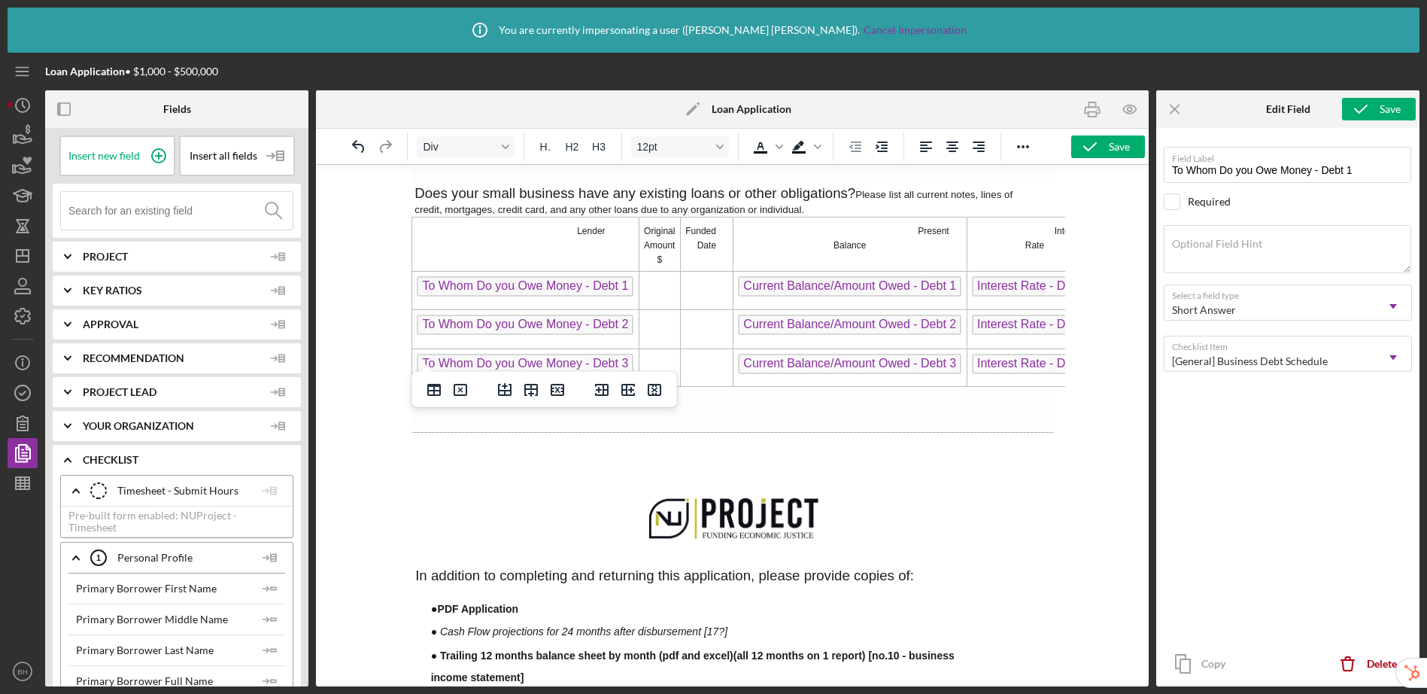
click at [129, 205] on input at bounding box center [180, 211] width 224 height 38
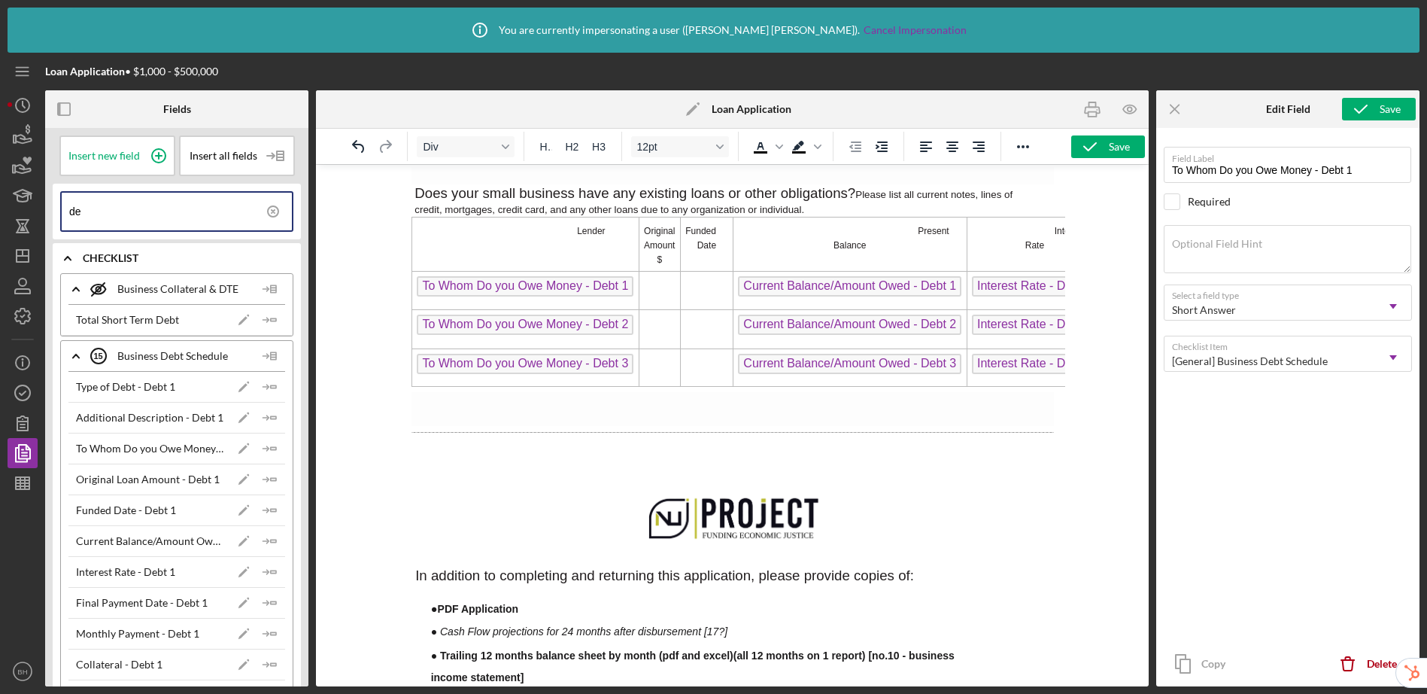
type input "d"
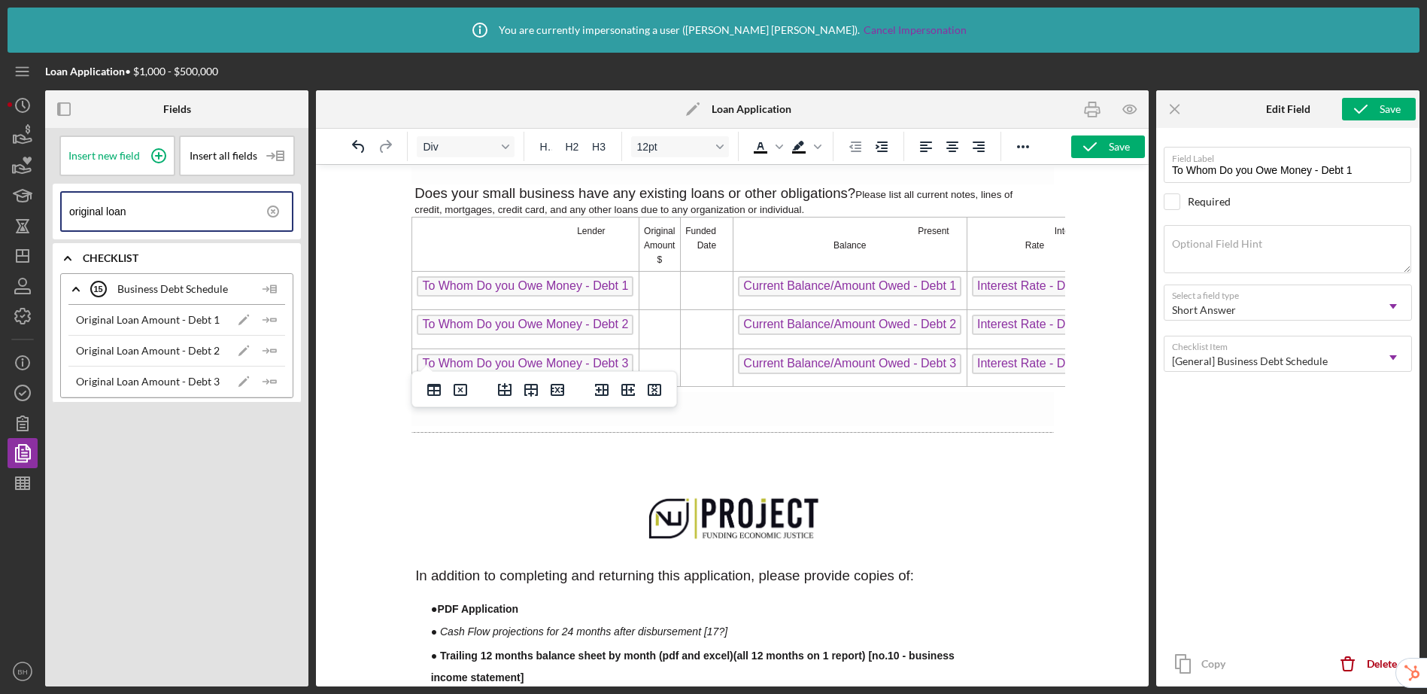
click at [663, 271] on td "Rich Text Area. Press ALT-0 for help." at bounding box center [658, 290] width 41 height 38
click at [278, 320] on icon "Icon/Insert Field" at bounding box center [270, 320] width 30 height 30
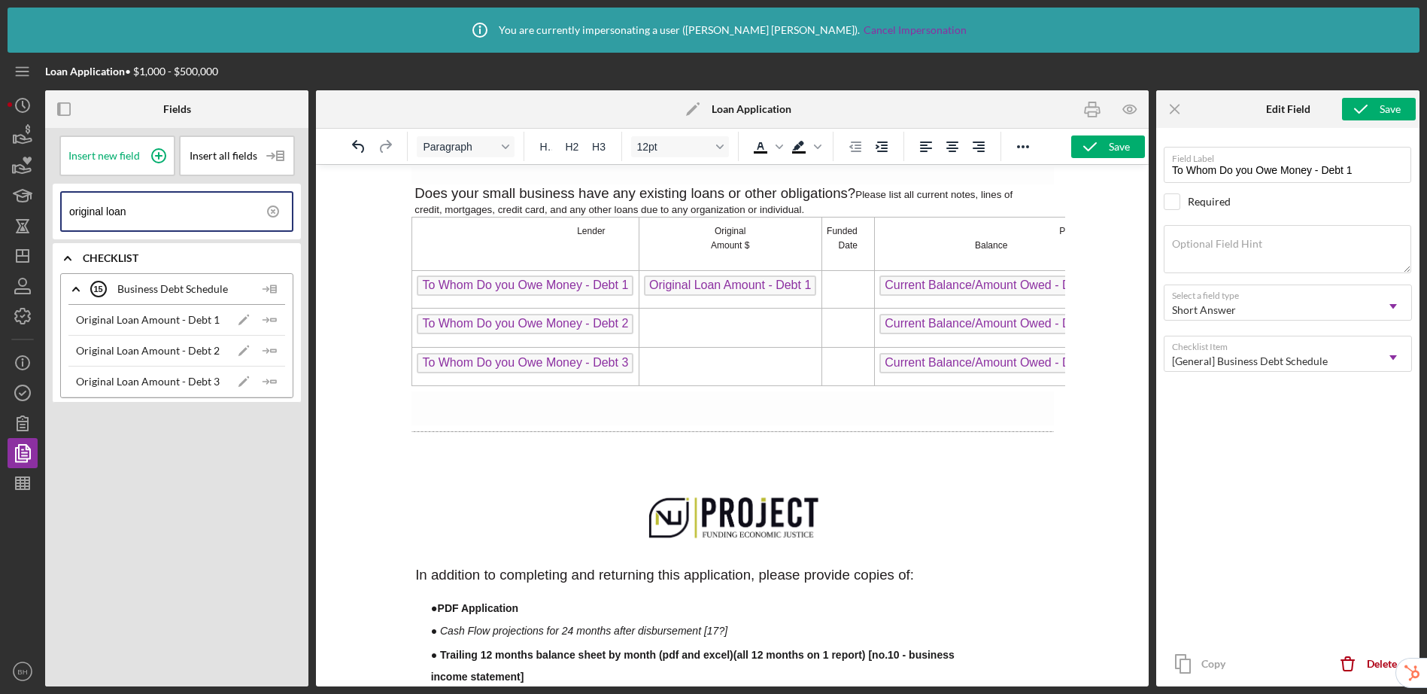
click at [715, 308] on td "Rich Text Area. Press ALT-0 for help." at bounding box center [729, 327] width 183 height 39
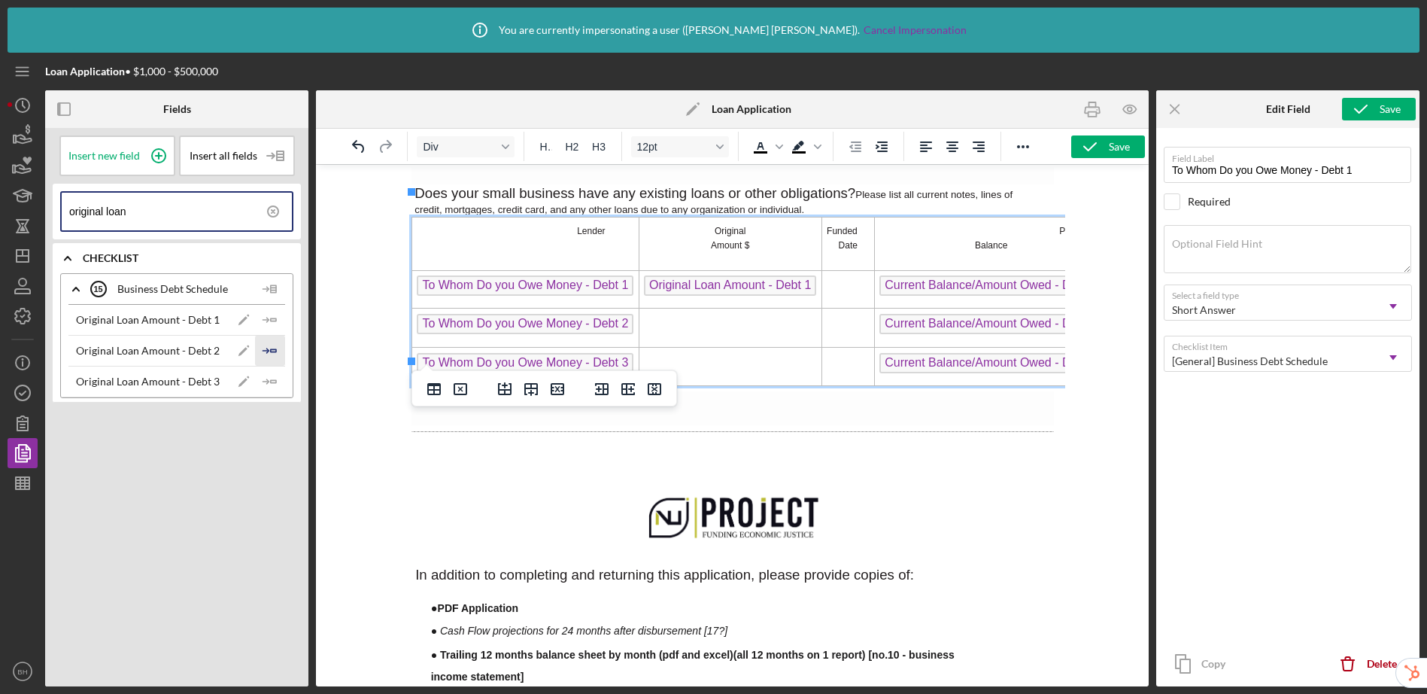
click at [274, 354] on icon "Icon/Insert Field" at bounding box center [270, 350] width 30 height 30
click at [667, 348] on td "Rich Text Area. Press ALT-0 for help." at bounding box center [729, 367] width 183 height 38
click at [266, 379] on icon "Icon/Insert Field" at bounding box center [270, 381] width 30 height 30
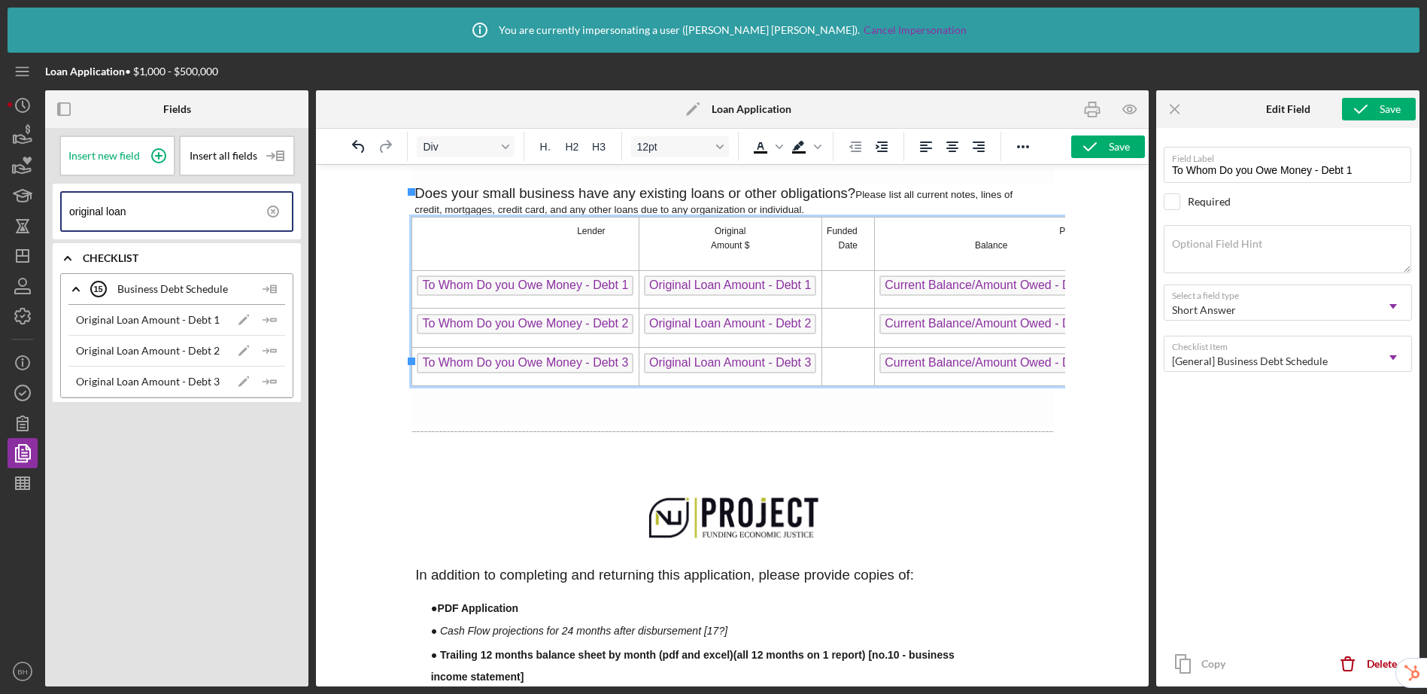
click at [855, 270] on td "Rich Text Area. Press ALT-0 for help." at bounding box center [847, 289] width 53 height 38
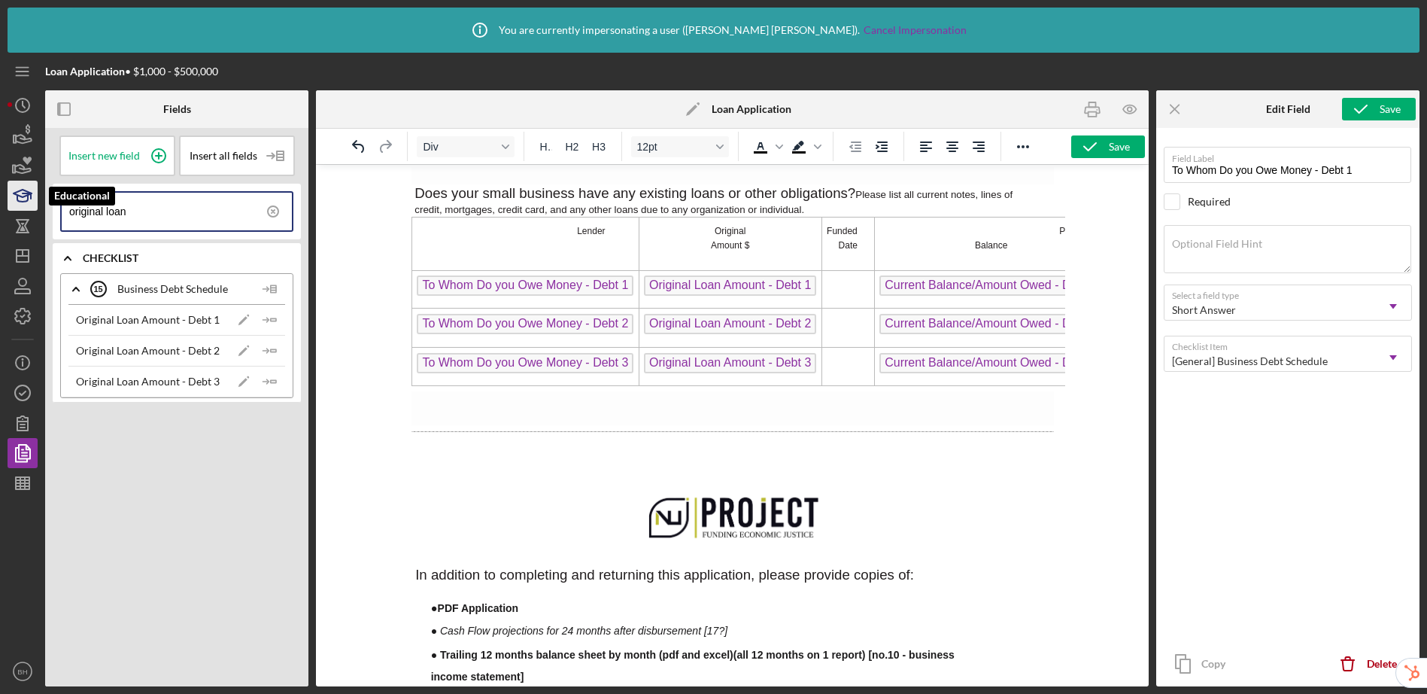
drag, startPoint x: 169, startPoint y: 220, endPoint x: 23, endPoint y: 194, distance: 148.9
click at [23, 194] on div "Loan Application • $1,000 - $500,000 Fields Insert new field Insert all fields …" at bounding box center [714, 369] width 1412 height 633
click at [859, 270] on td "Rich Text Area. Press ALT-0 for help." at bounding box center [847, 289] width 53 height 38
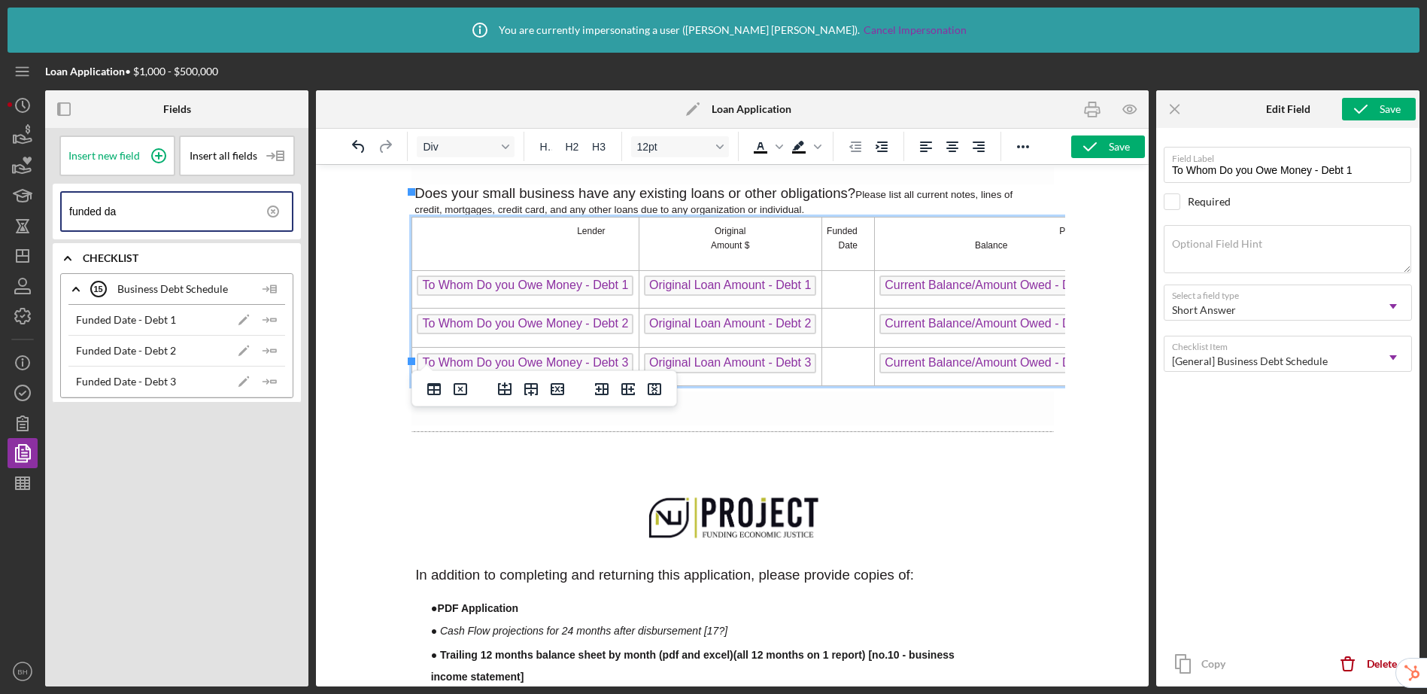
drag, startPoint x: 269, startPoint y: 319, endPoint x: 320, endPoint y: 295, distance: 56.5
click at [269, 319] on g "button" at bounding box center [266, 319] width 6 height 5
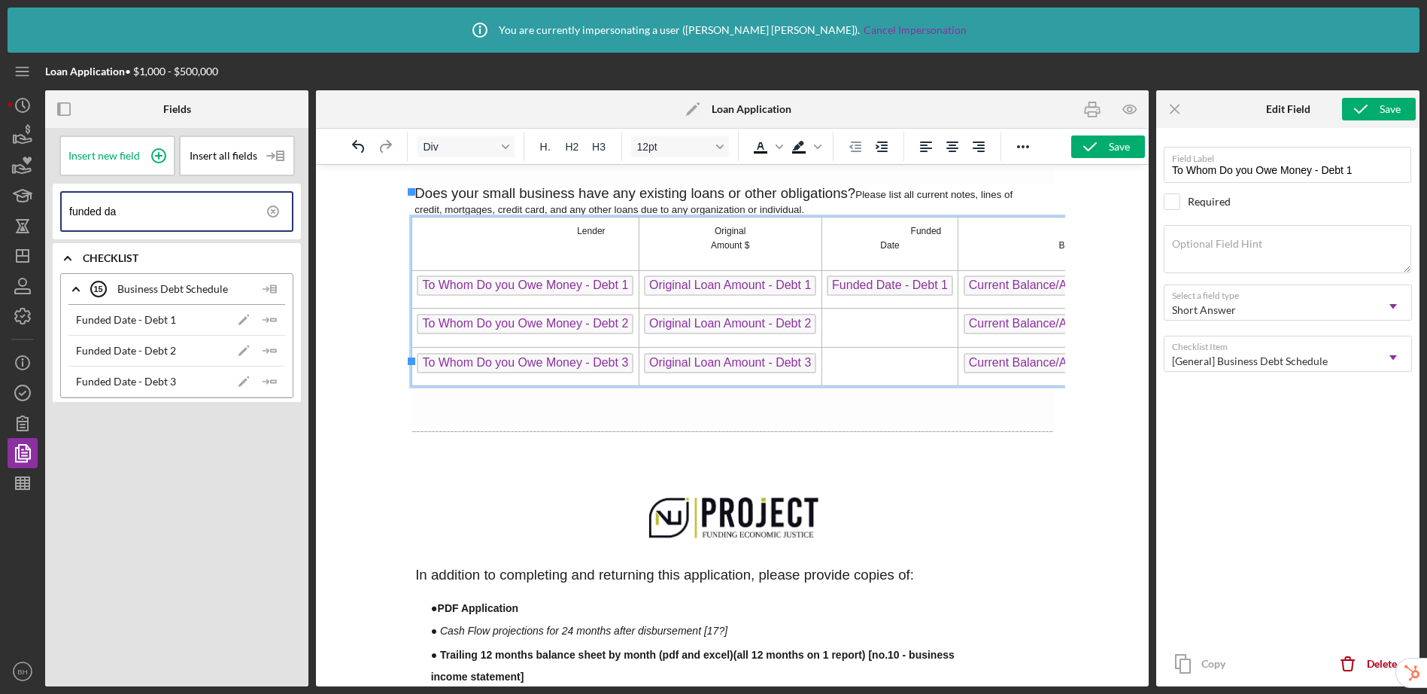
drag, startPoint x: 857, startPoint y: 298, endPoint x: 747, endPoint y: 290, distance: 110.8
click at [857, 308] on td "Rich Text Area. Press ALT-0 for help." at bounding box center [889, 327] width 137 height 39
click at [264, 351] on line "button" at bounding box center [265, 351] width 5 height 0
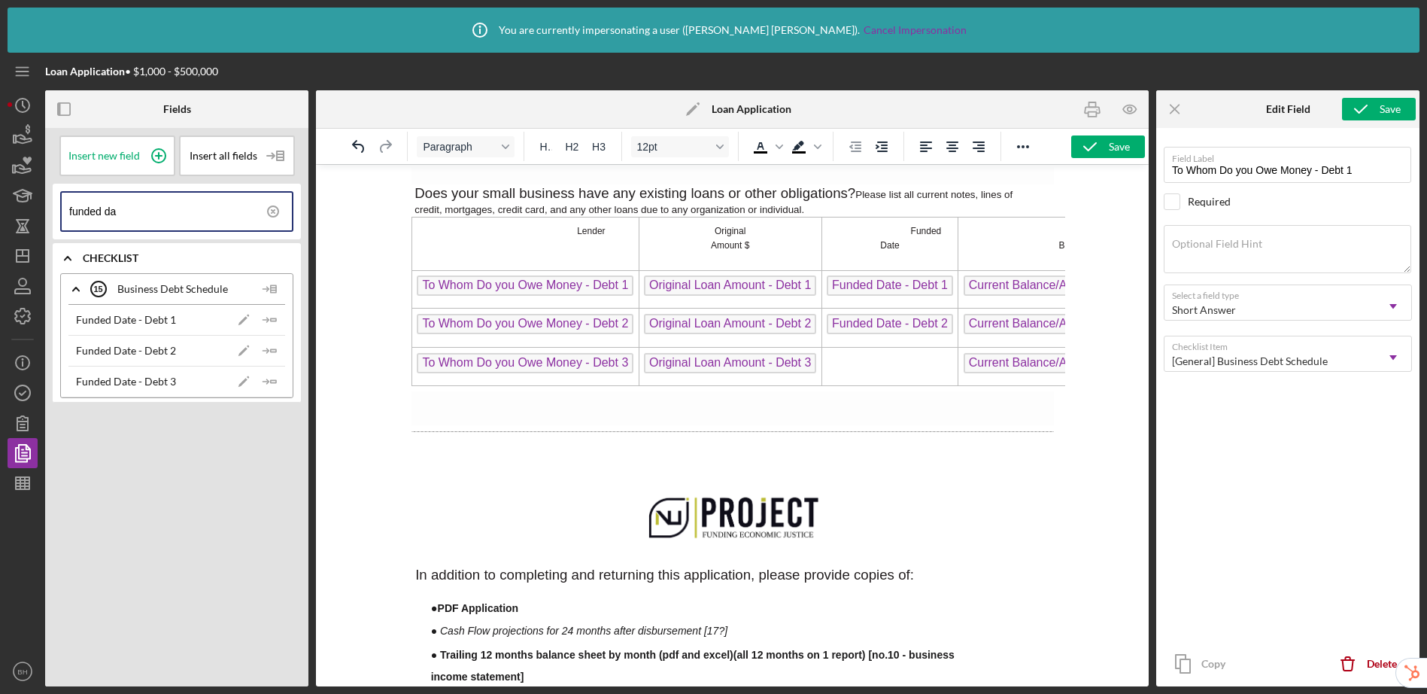
click at [849, 348] on td "Rich Text Area. Press ALT-0 for help." at bounding box center [889, 367] width 137 height 38
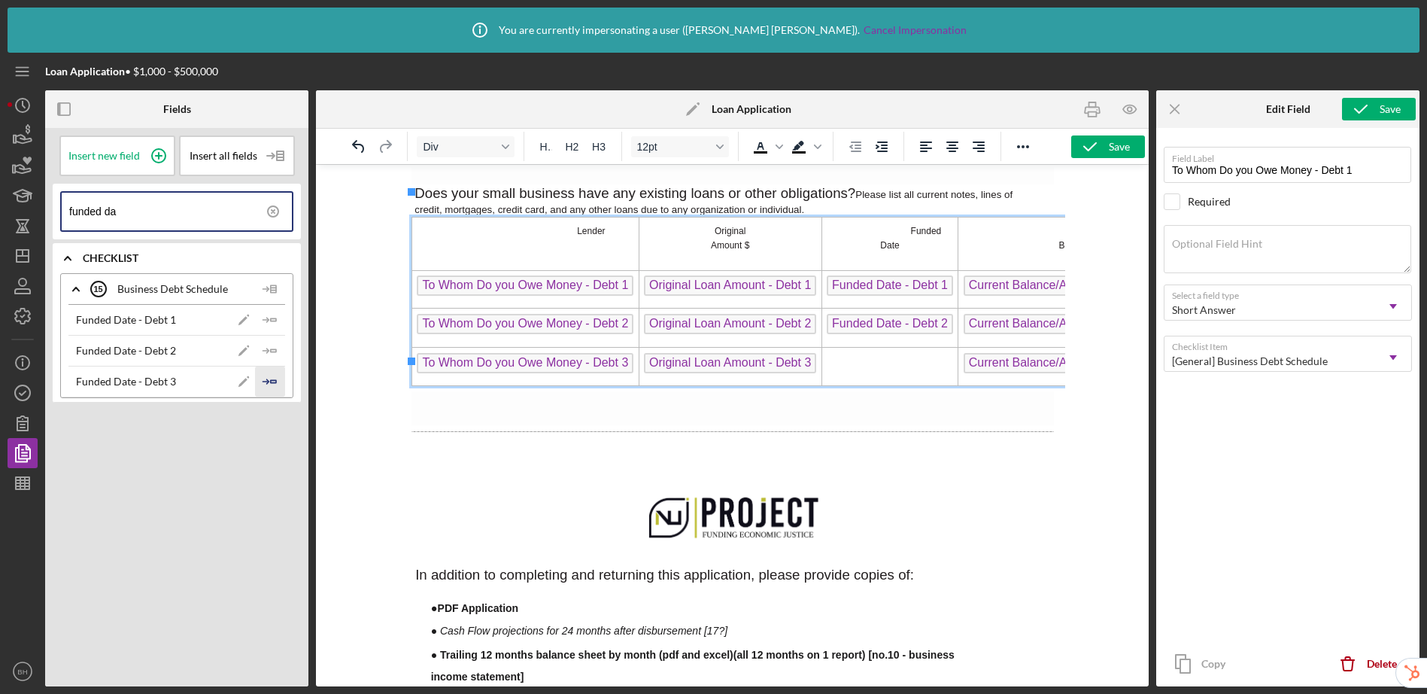
click at [266, 379] on polyline "button" at bounding box center [267, 381] width 5 height 5
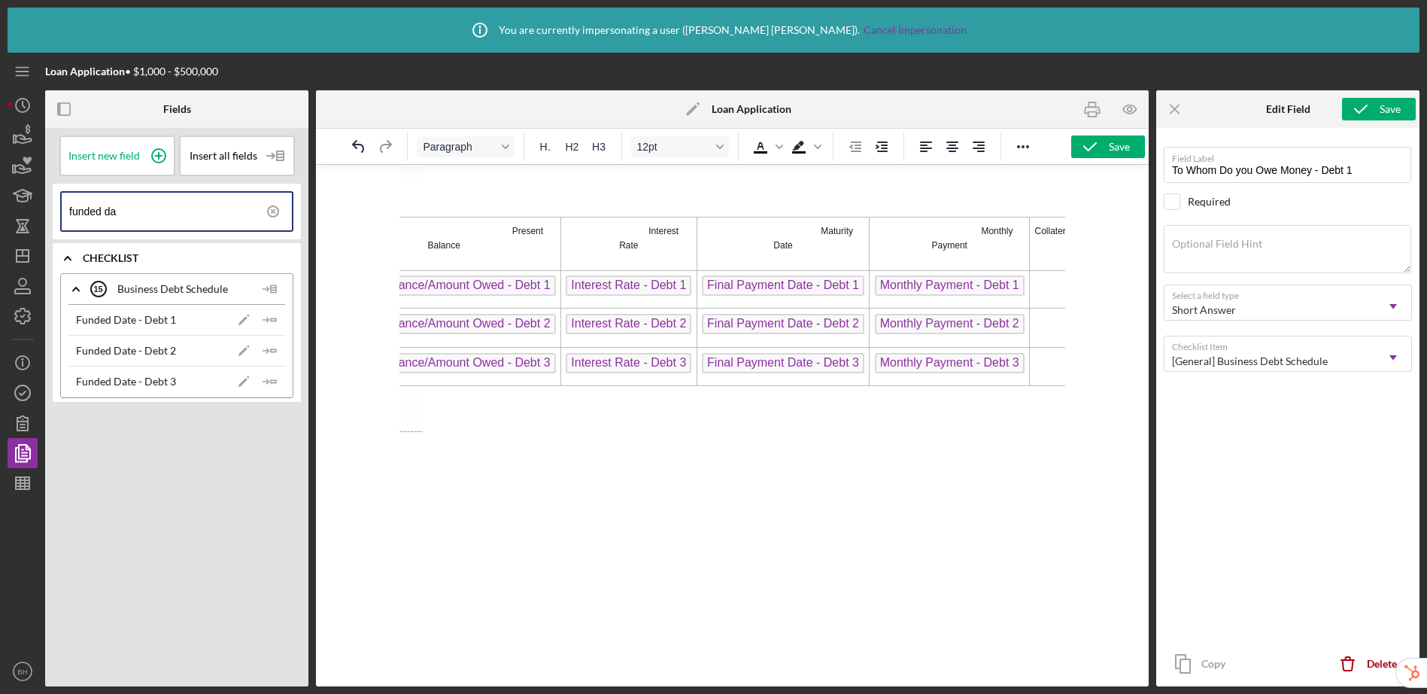
scroll to position [944, 678]
drag, startPoint x: 736, startPoint y: 684, endPoint x: 1446, endPoint y: 856, distance: 731.4
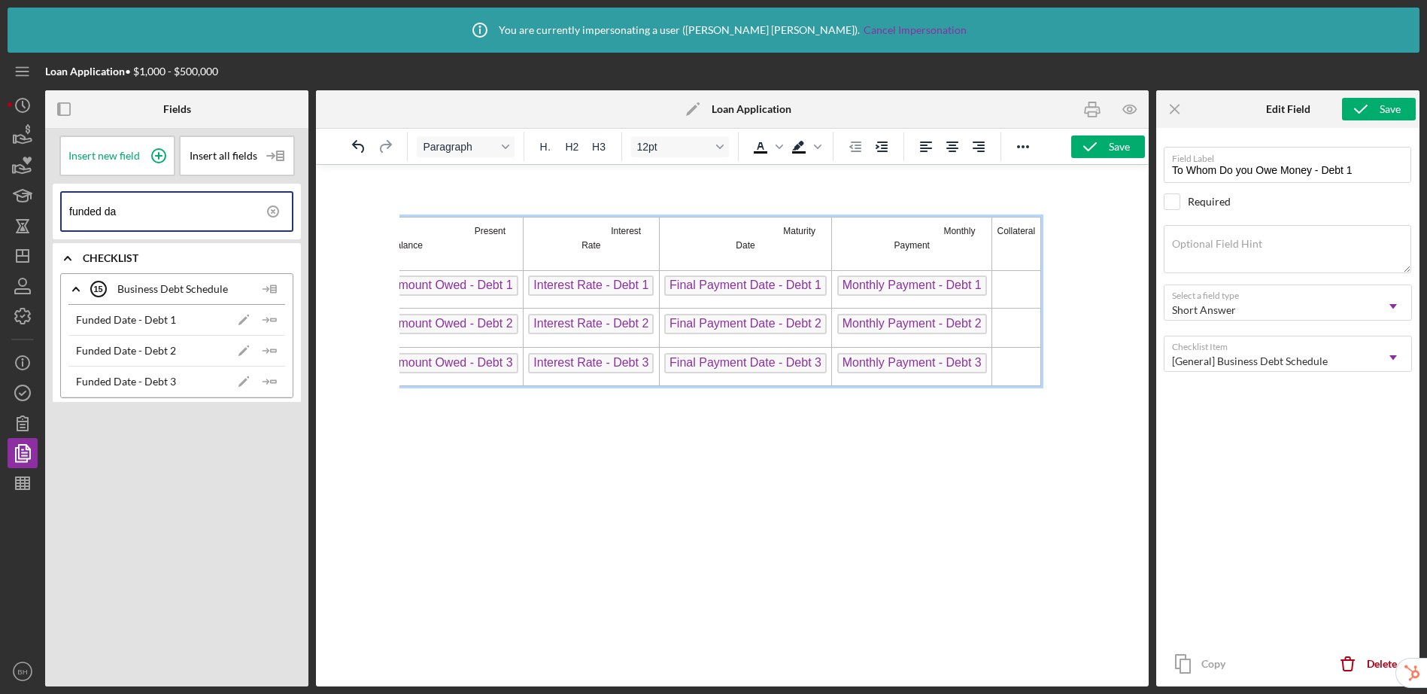
drag, startPoint x: 1030, startPoint y: 260, endPoint x: 880, endPoint y: 250, distance: 150.8
click at [1030, 270] on td "Rich Text Area. Press ALT-0 for help." at bounding box center [1015, 289] width 48 height 38
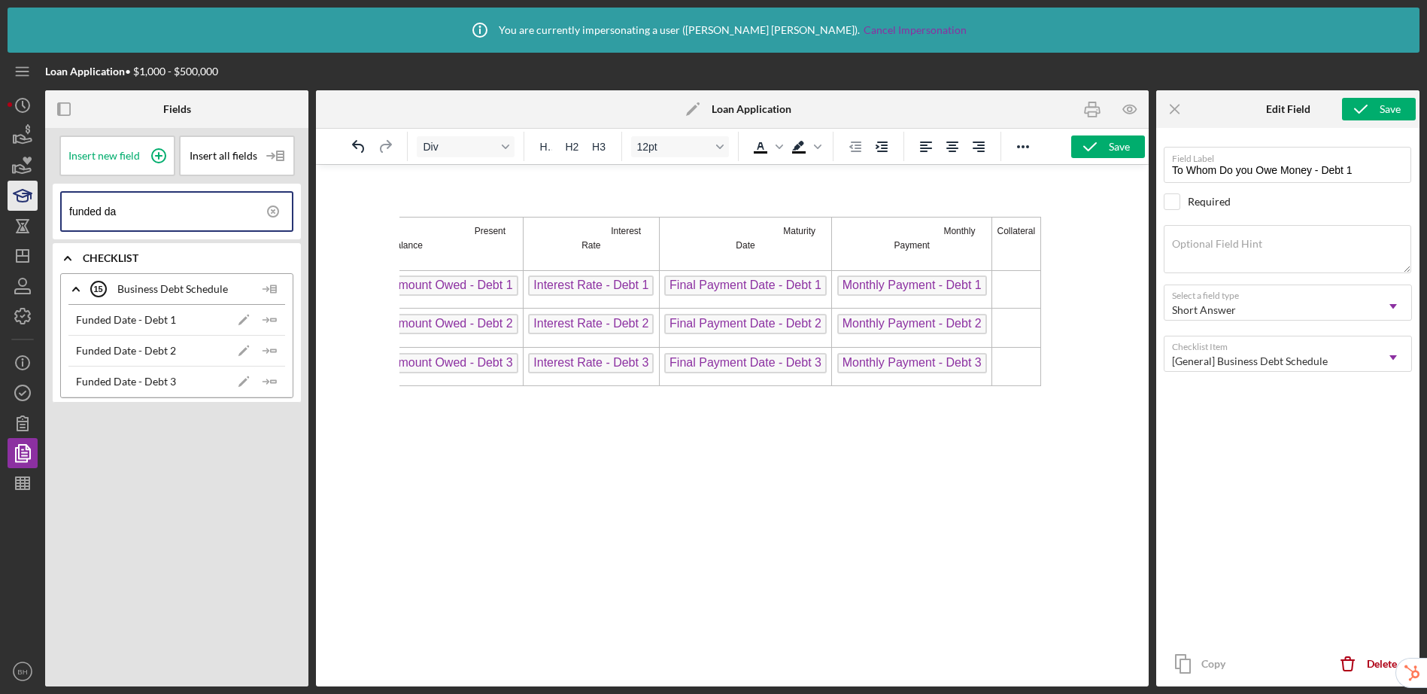
drag, startPoint x: 147, startPoint y: 214, endPoint x: 32, endPoint y: 202, distance: 115.7
click at [32, 202] on div "Loan Application • $1,000 - $500,000 Fields Insert new field Insert all fields …" at bounding box center [714, 369] width 1412 height 633
type input "collateral - de"
click at [1035, 271] on td "Rich Text Area. Press ALT-0 for help." at bounding box center [1015, 289] width 48 height 38
click at [275, 326] on icon "Icon/Insert Field" at bounding box center [270, 320] width 30 height 30
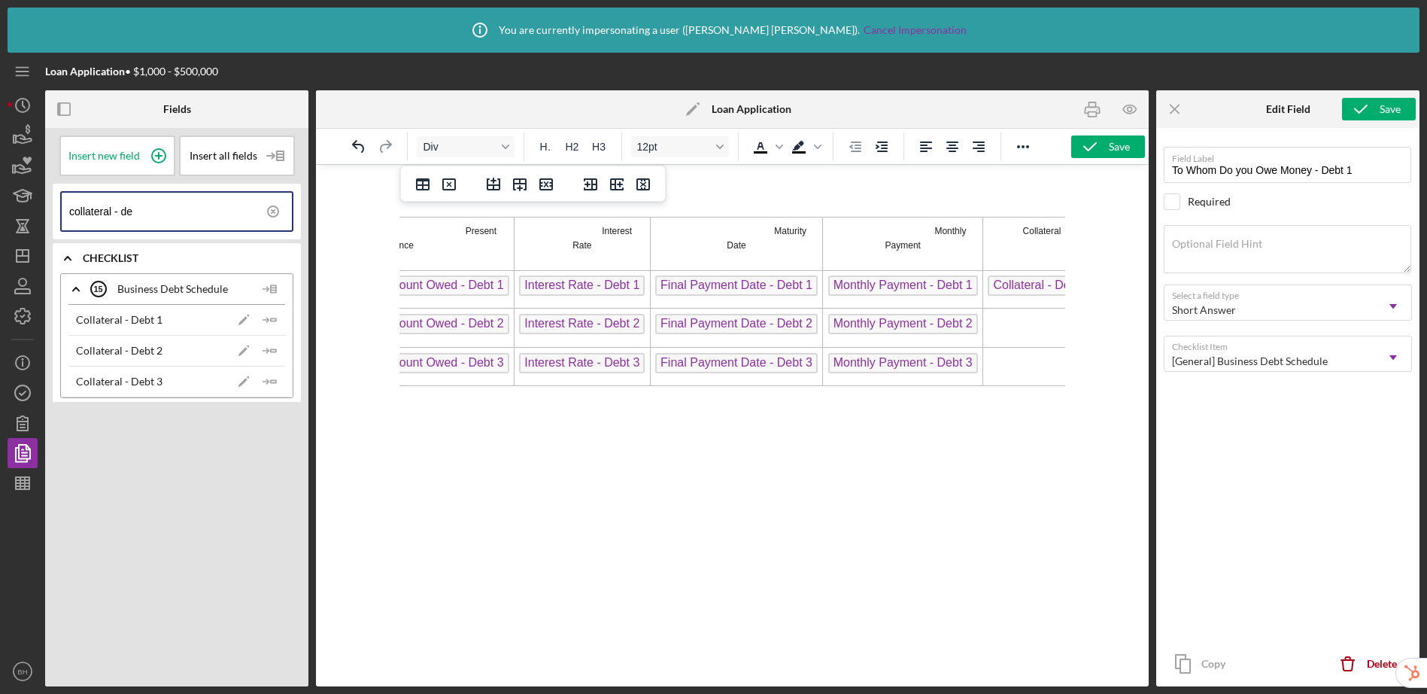
click at [1027, 308] on td "Rich Text Area. Press ALT-0 for help." at bounding box center [1041, 327] width 118 height 39
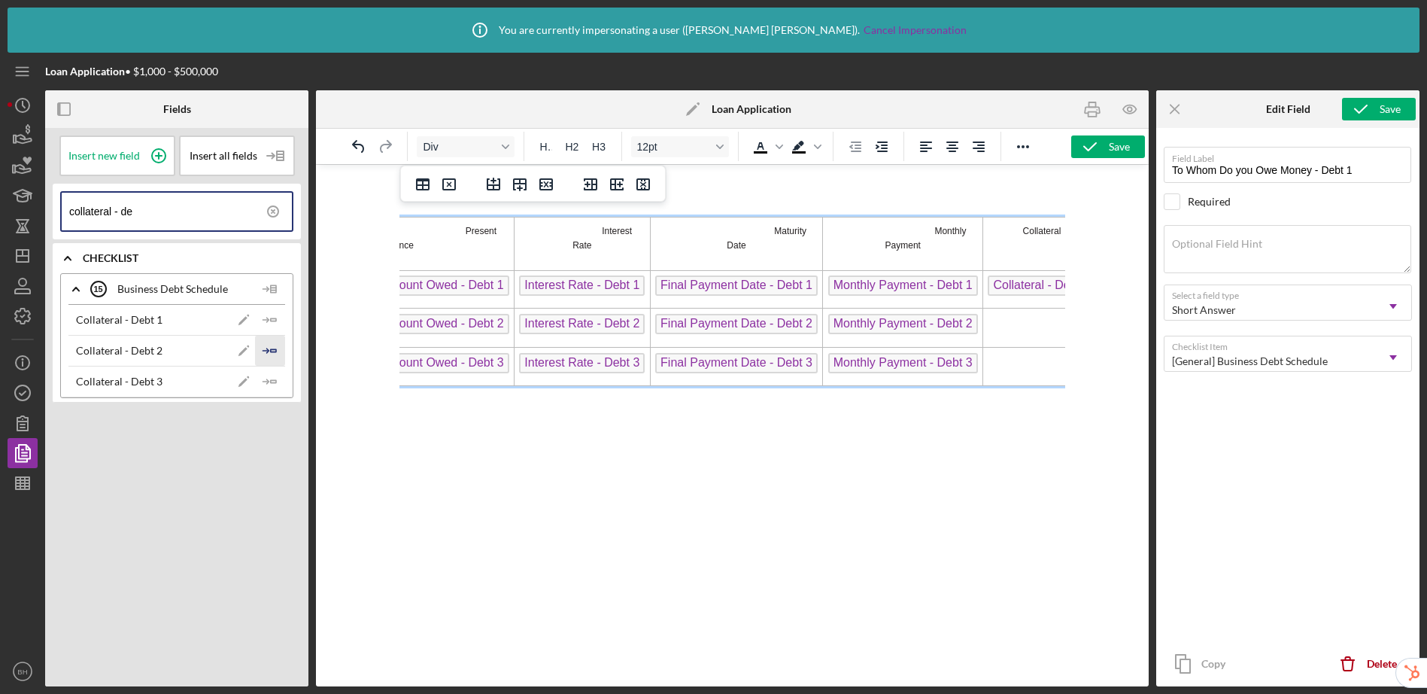
click at [270, 348] on icon "Icon/Insert Field" at bounding box center [270, 350] width 30 height 30
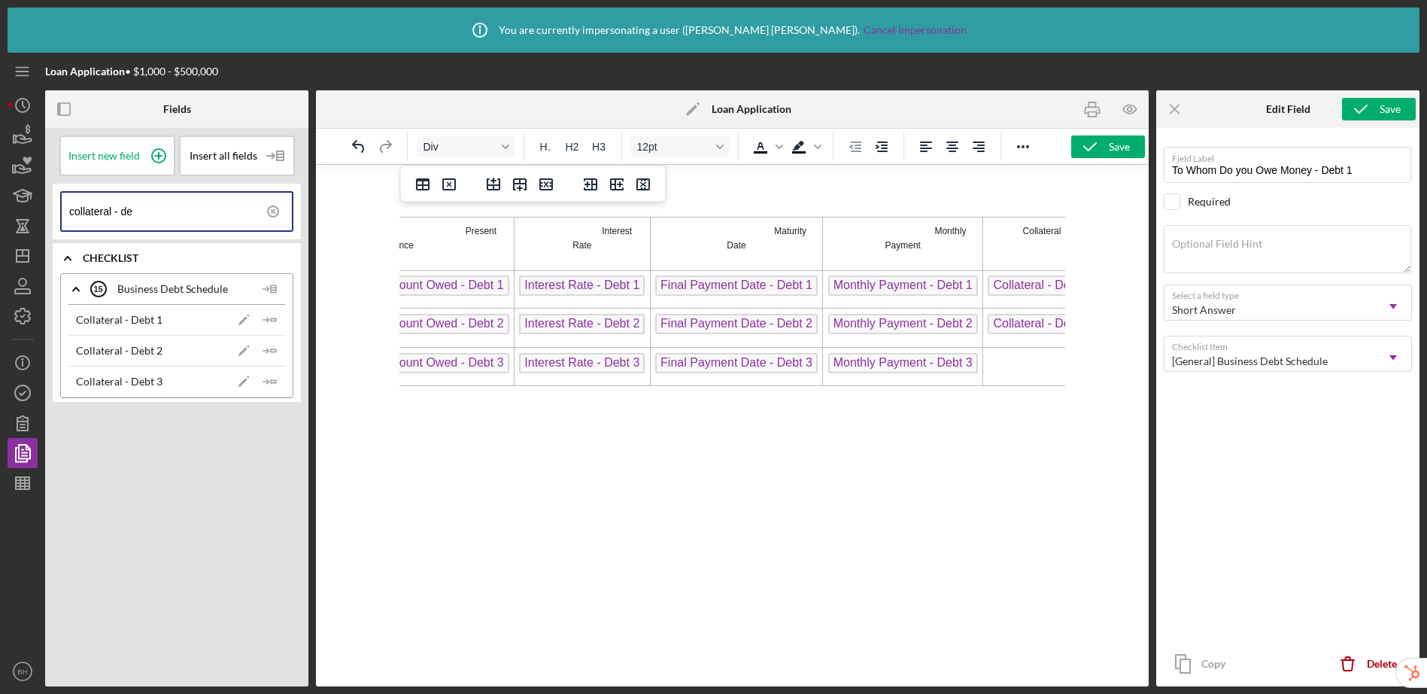
click at [1021, 348] on td "Rich Text Area. Press ALT-0 for help." at bounding box center [1041, 367] width 118 height 38
click at [273, 382] on polygon "button" at bounding box center [273, 381] width 5 height 2
click at [1109, 151] on div "Save" at bounding box center [1119, 146] width 21 height 23
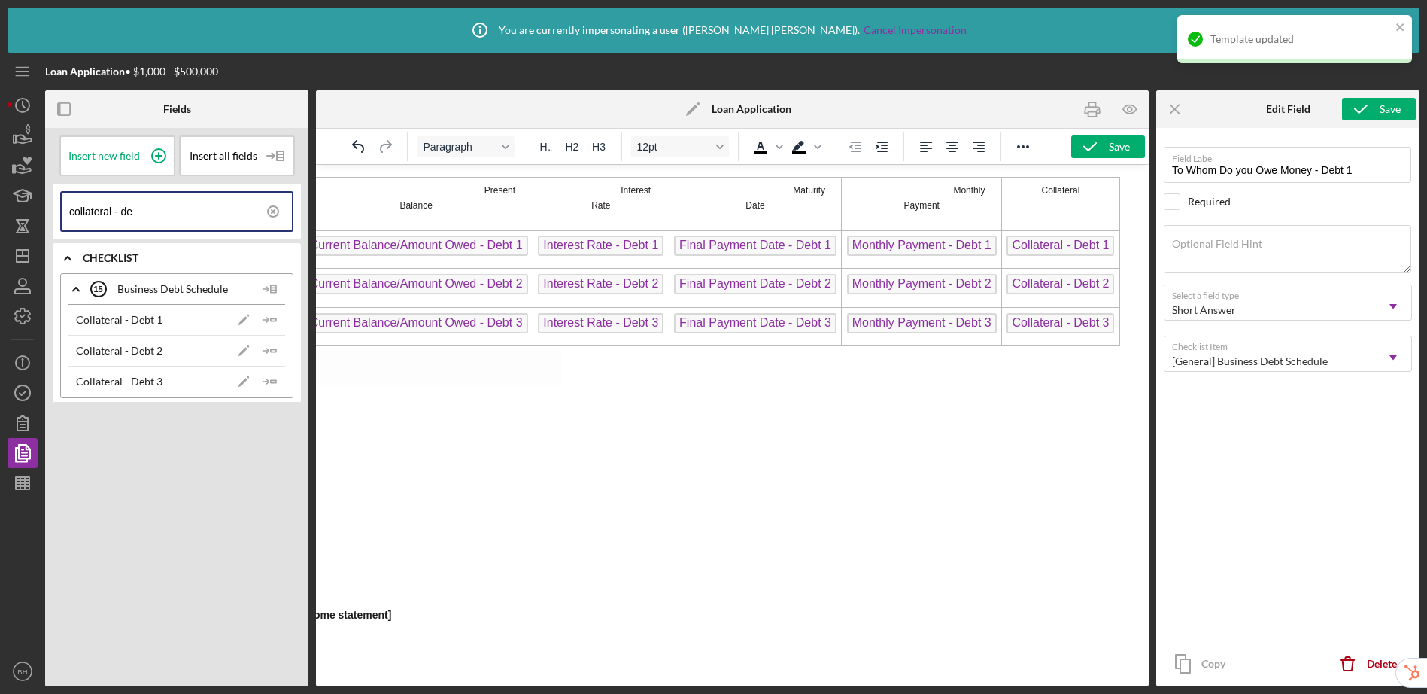
scroll to position [0, 587]
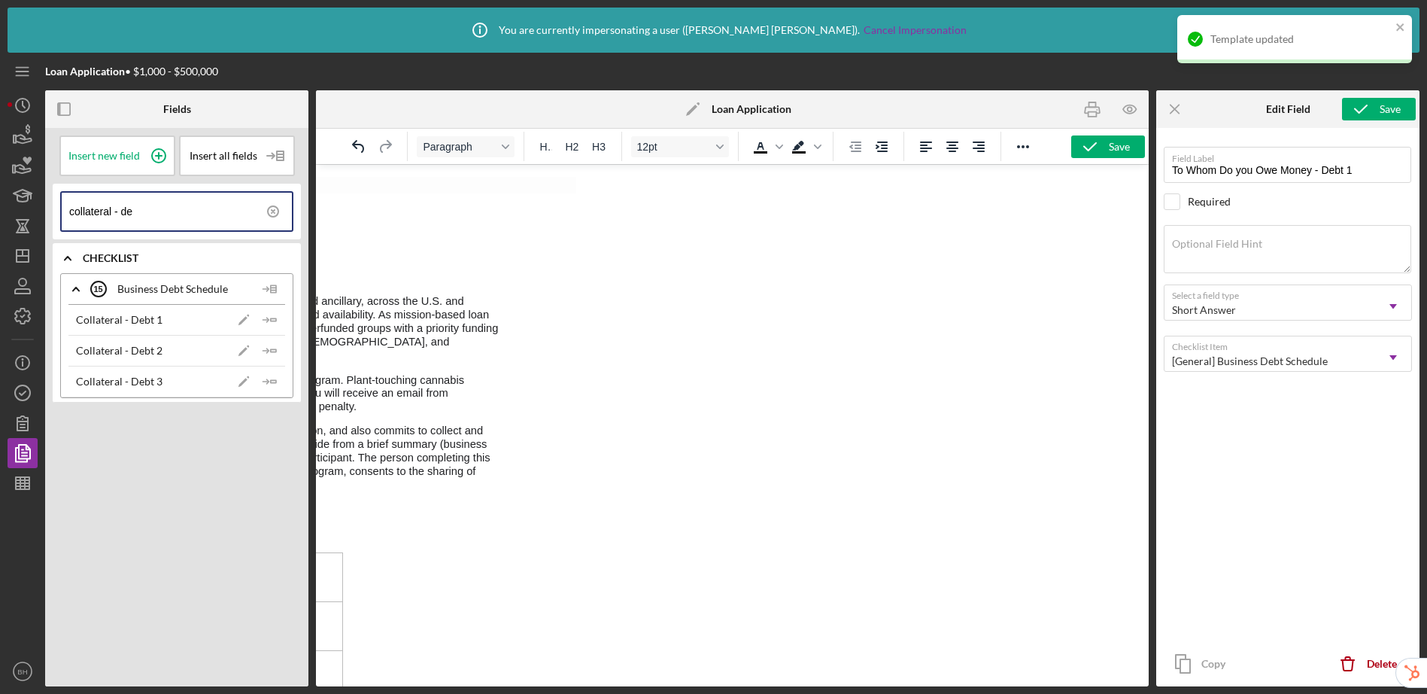
drag, startPoint x: 863, startPoint y: 681, endPoint x: 932, endPoint y: 853, distance: 184.9
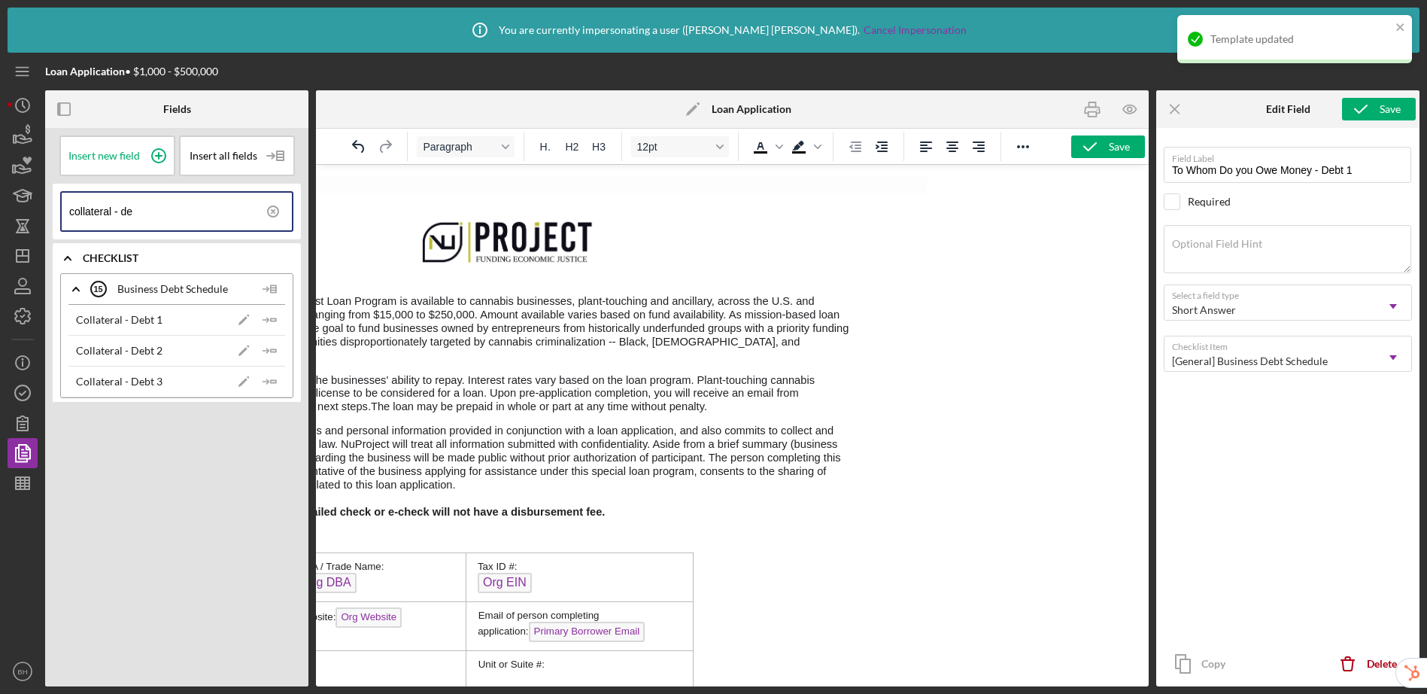
scroll to position [0, 0]
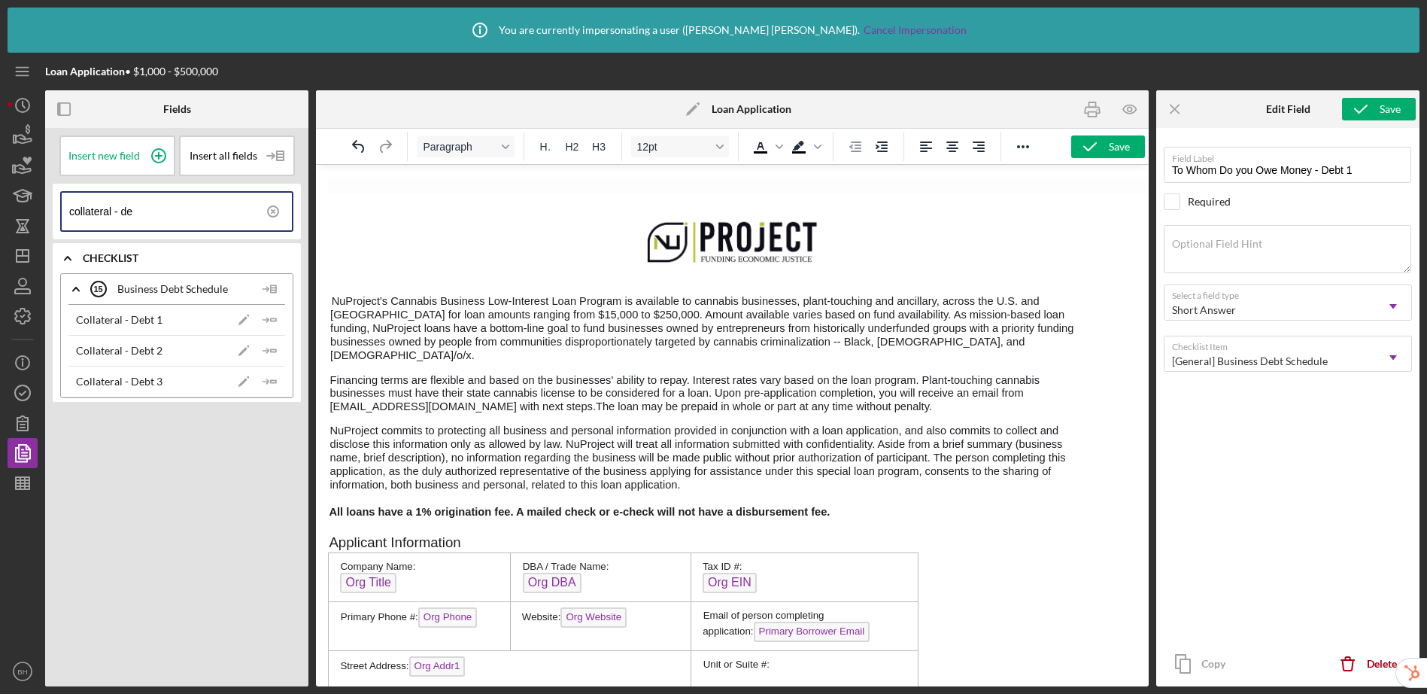
click at [740, 244] on img "Rich Text Area. Press ALT-0 for help." at bounding box center [732, 240] width 181 height 64
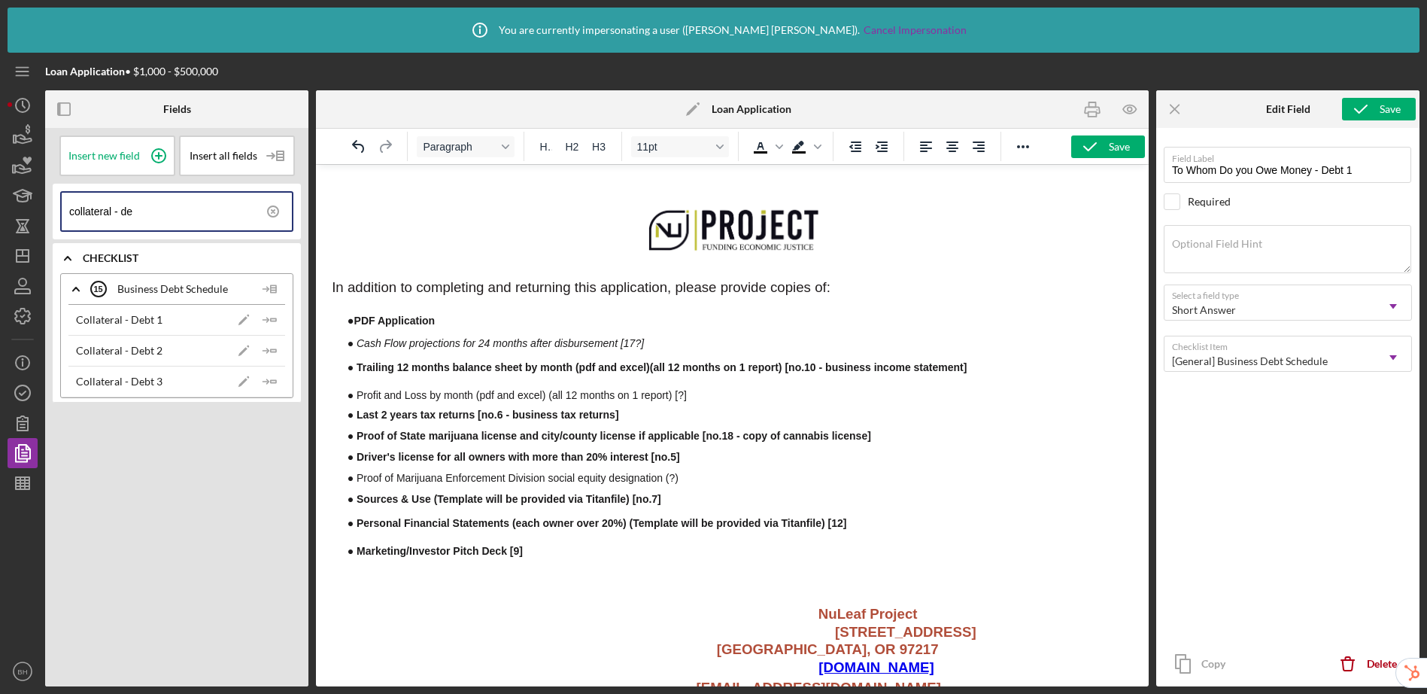
scroll to position [1080, 0]
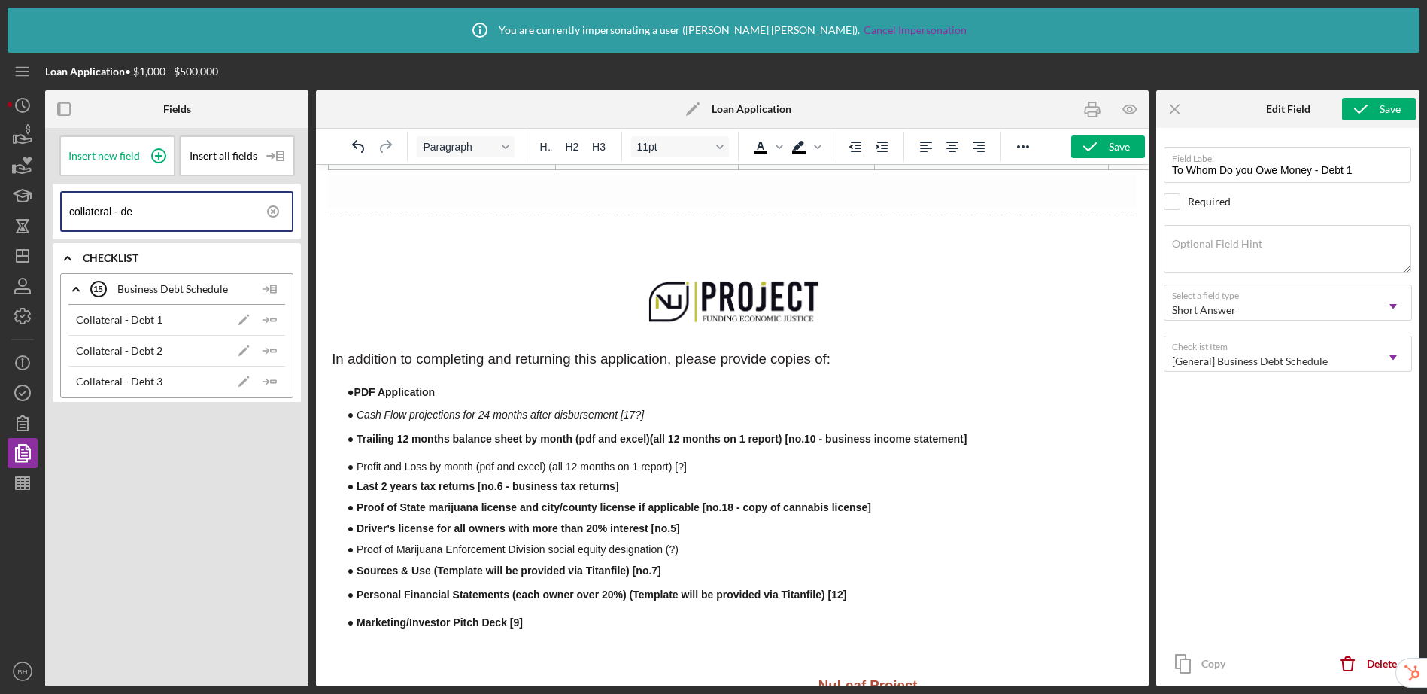
click at [731, 278] on img "Rich Text Area. Press ALT-0 for help." at bounding box center [734, 300] width 181 height 64
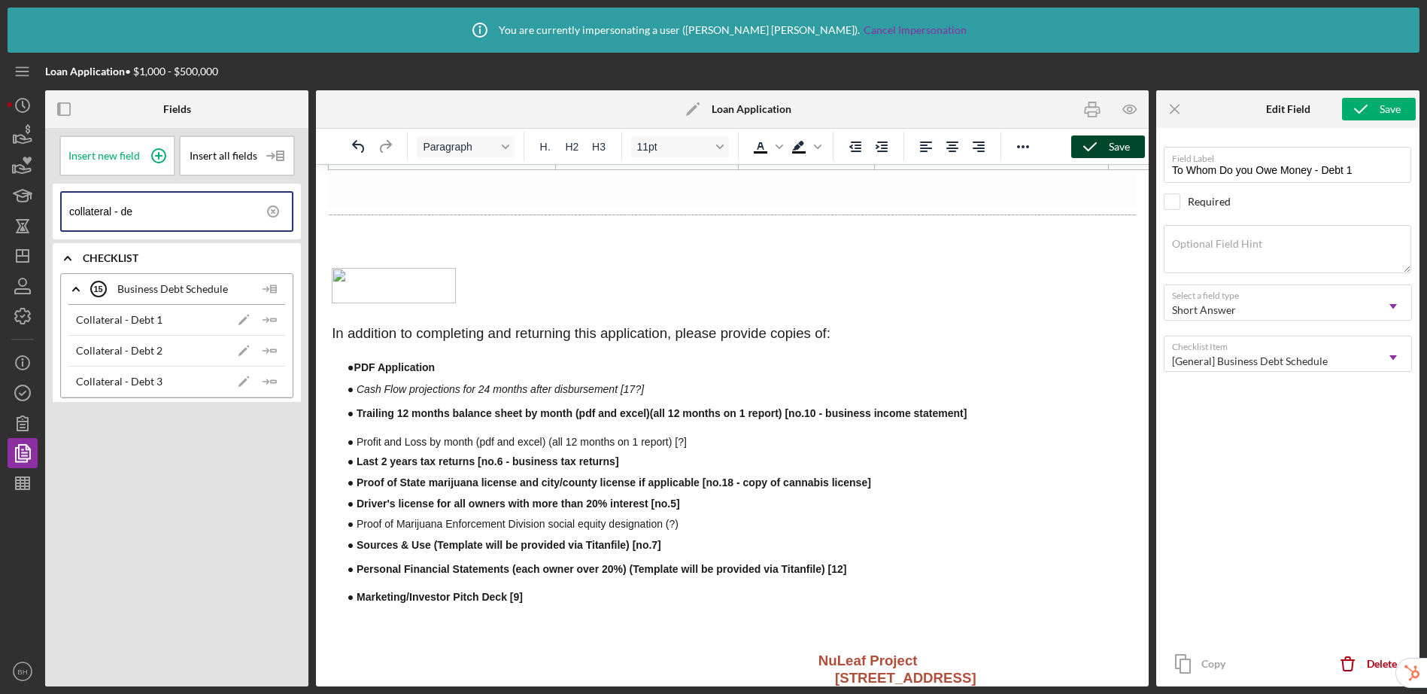
click at [1106, 144] on icon "button" at bounding box center [1090, 147] width 38 height 38
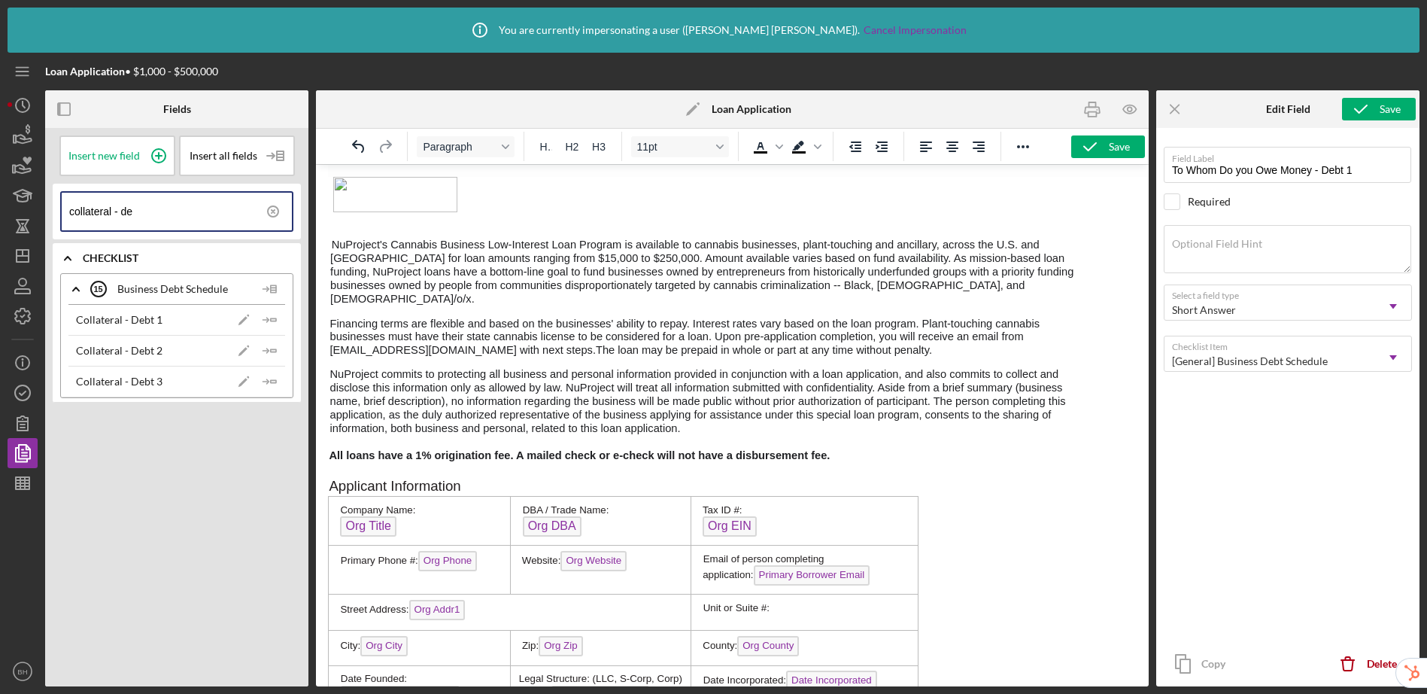
scroll to position [0, 0]
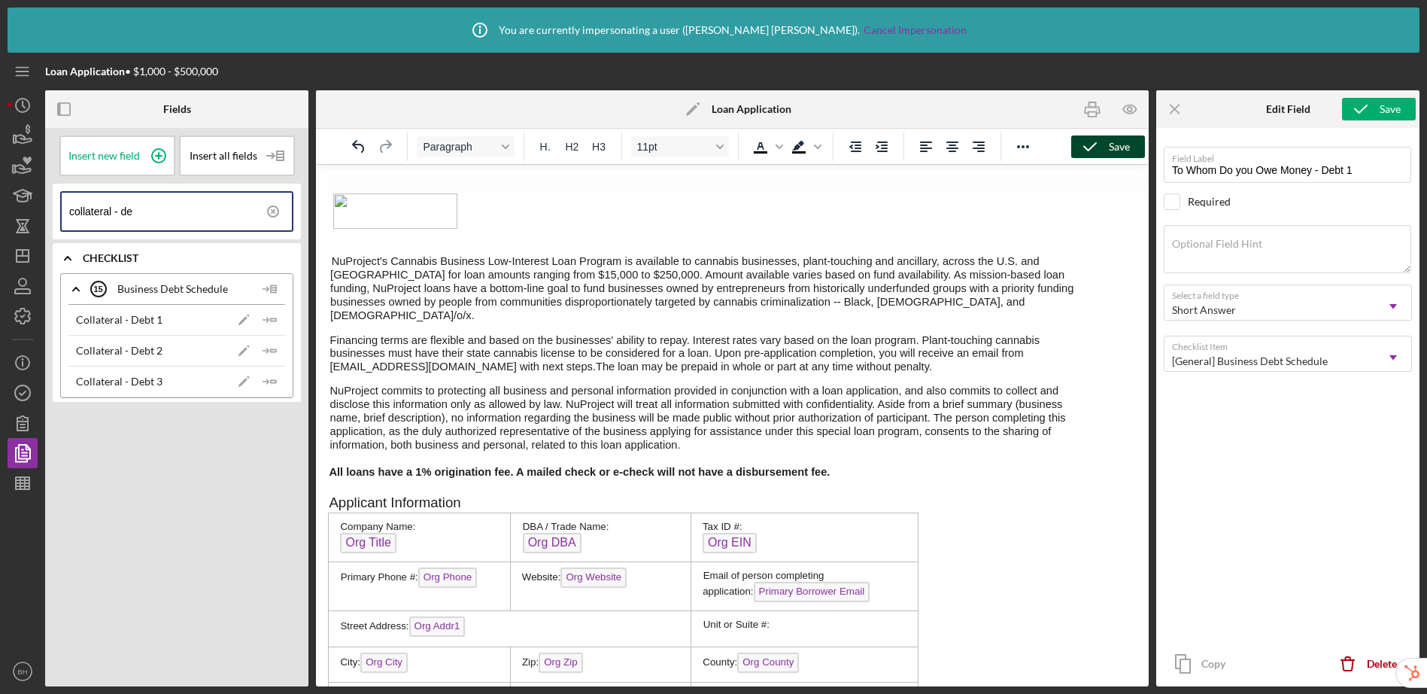
click at [1109, 152] on div "Save" at bounding box center [1119, 146] width 21 height 23
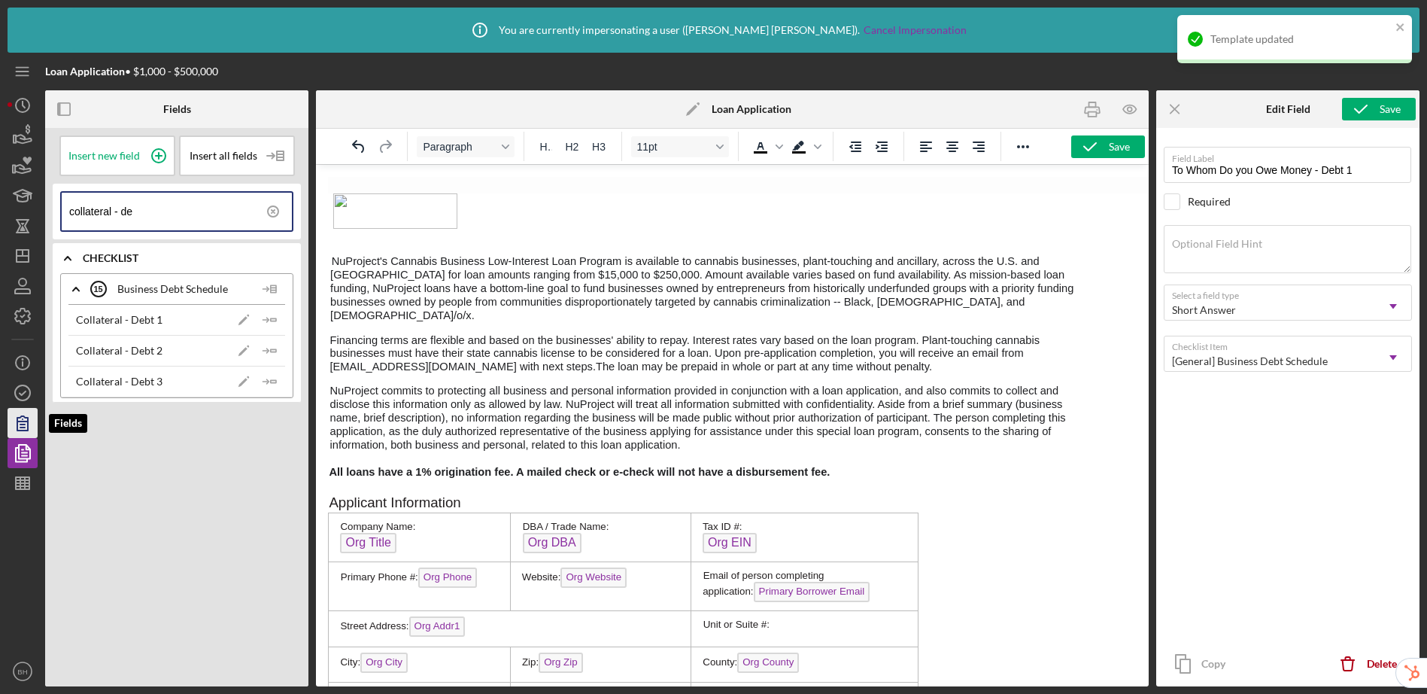
click at [26, 426] on icon "button" at bounding box center [23, 423] width 38 height 38
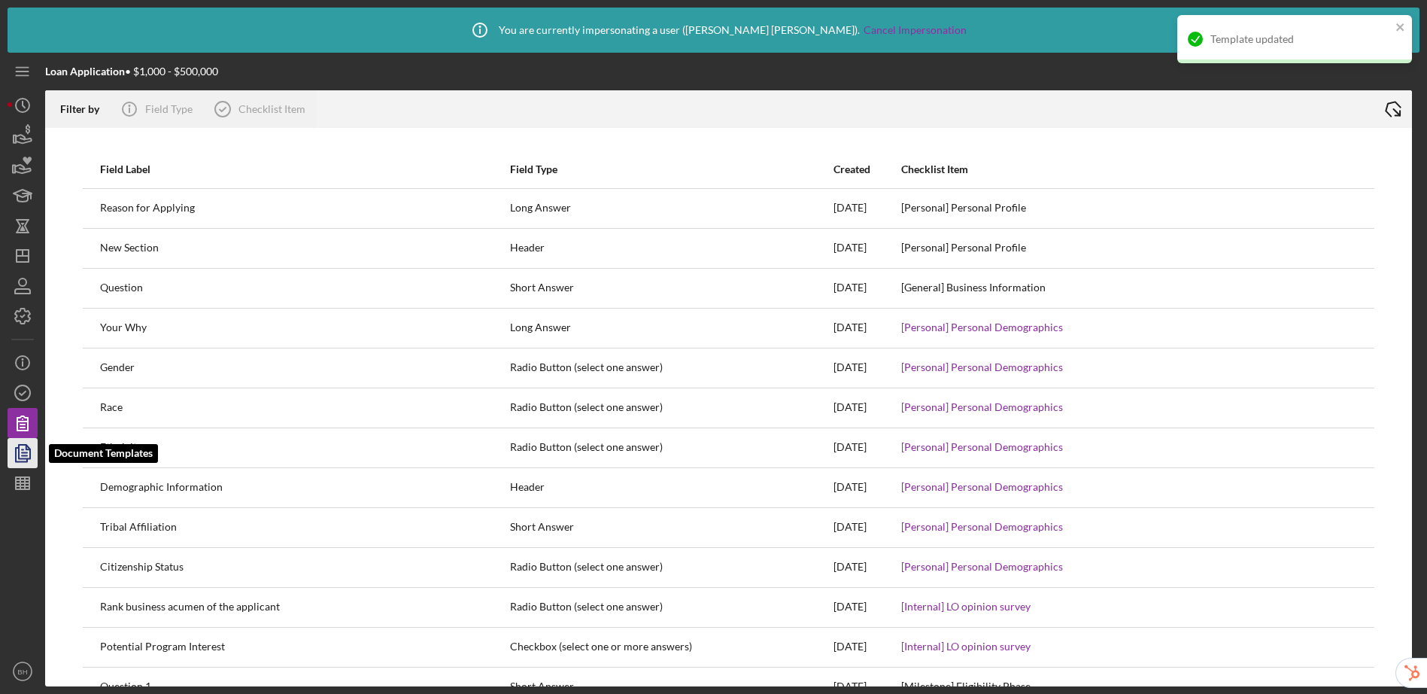
click at [26, 458] on polygon "button" at bounding box center [24, 452] width 11 height 14
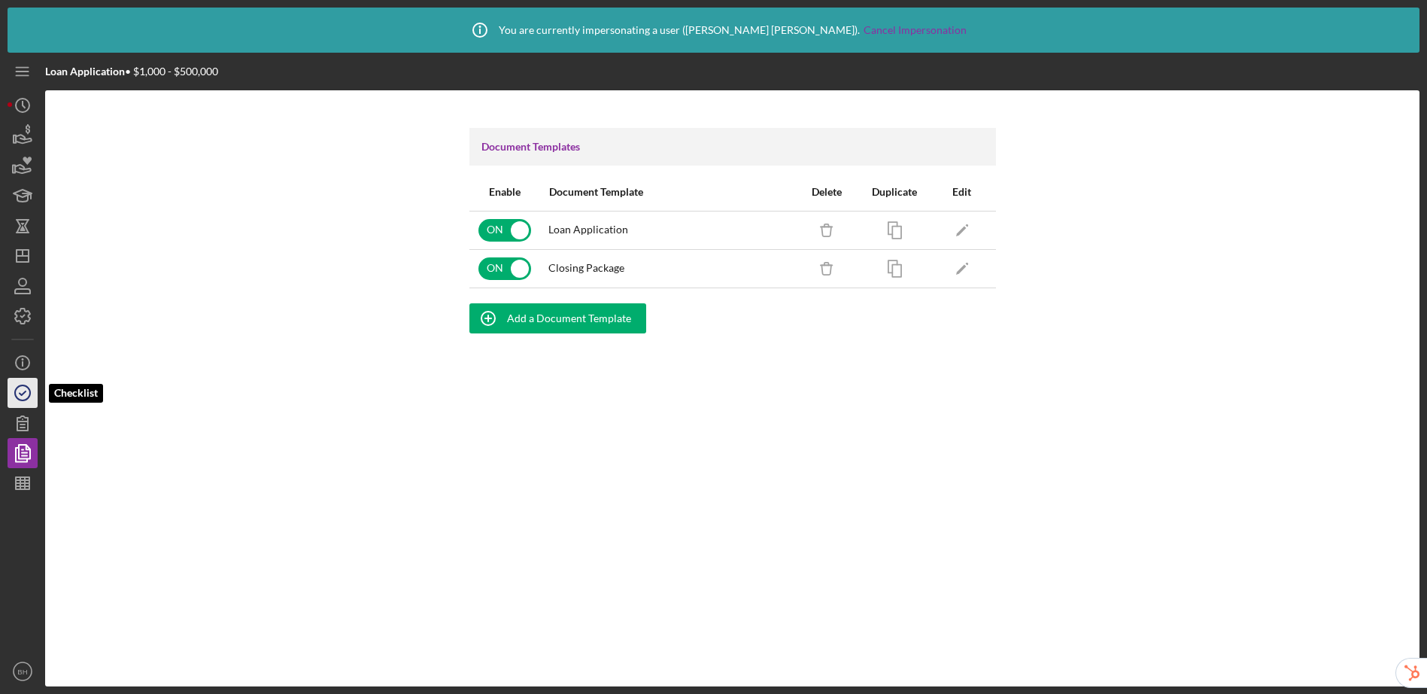
click at [8, 379] on icon "button" at bounding box center [23, 393] width 38 height 38
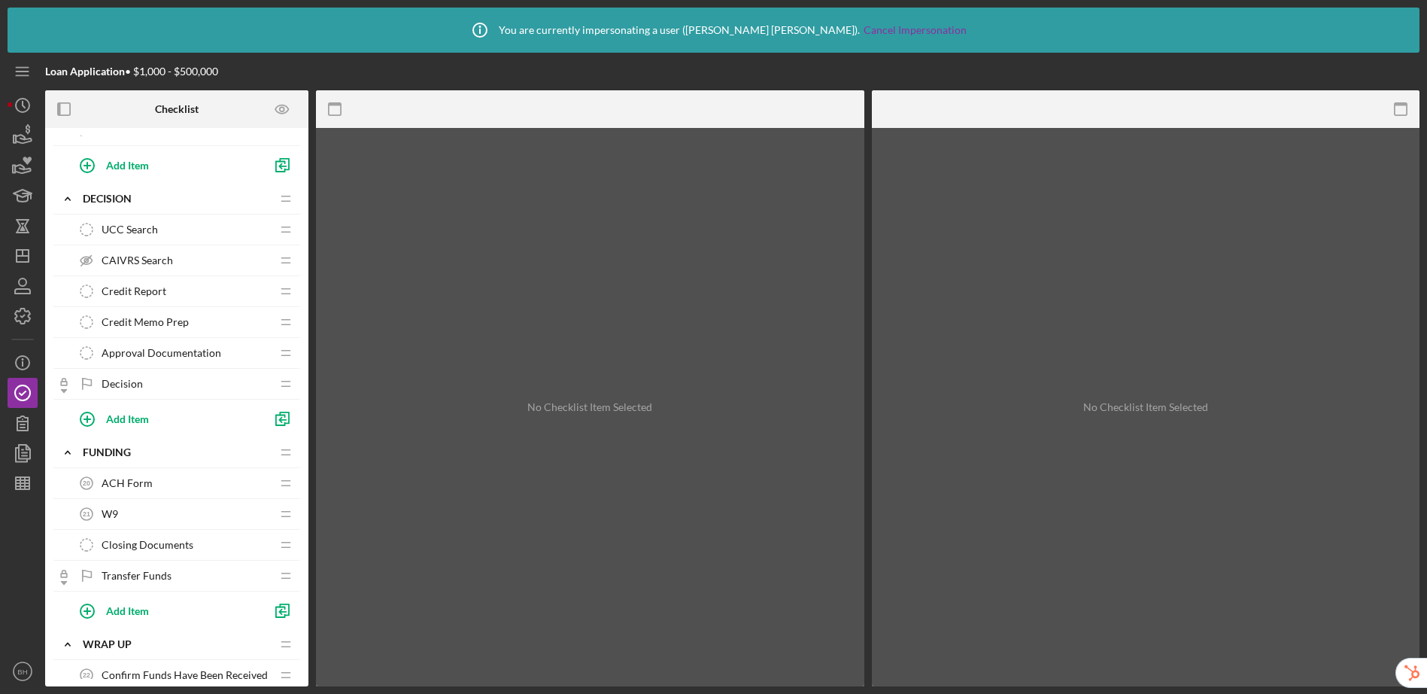
scroll to position [1109, 0]
